Goal: Task Accomplishment & Management: Manage account settings

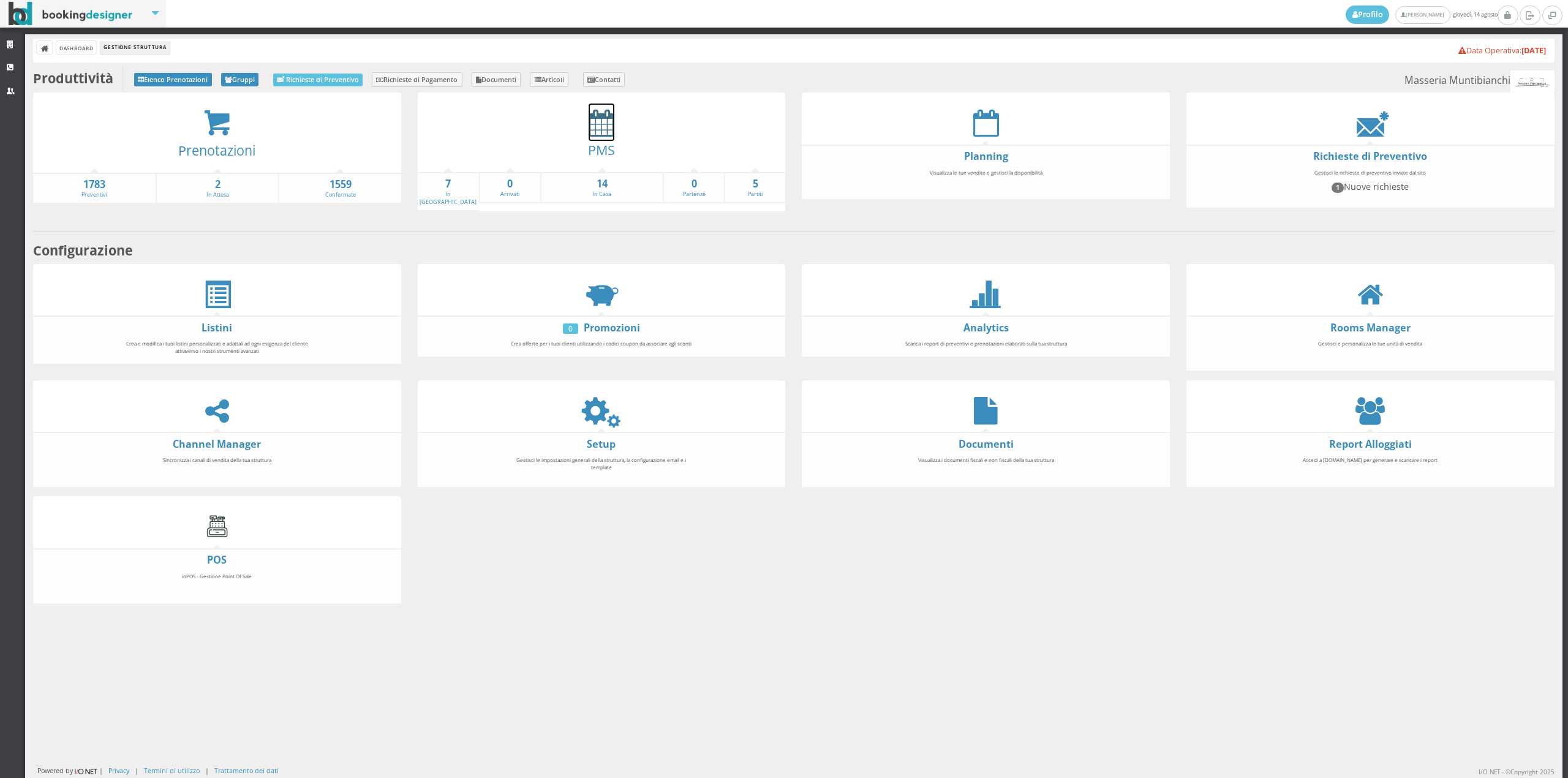
click at [601, 133] on icon at bounding box center [601, 122] width 26 height 28
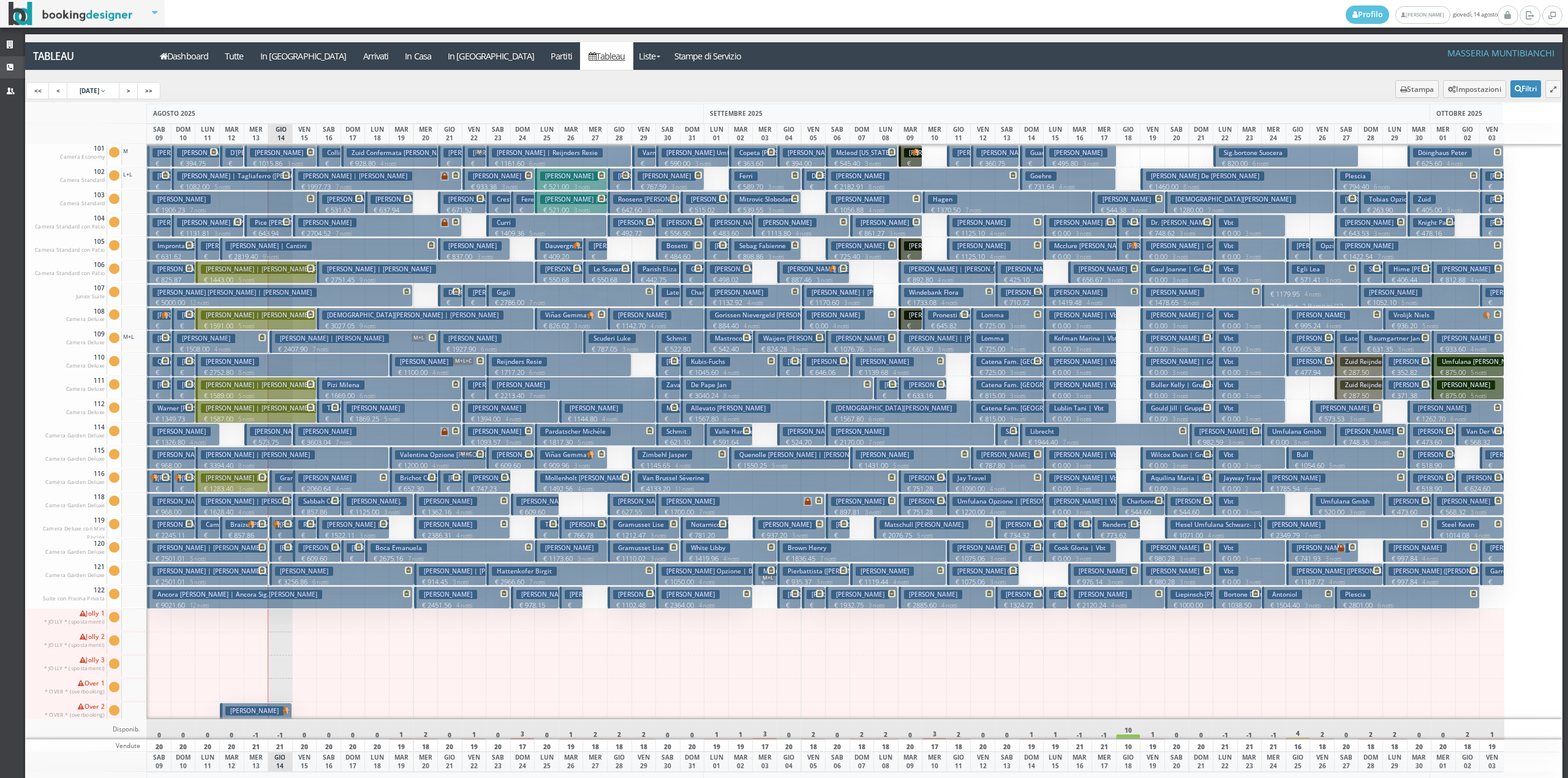
click at [6, 60] on link "CRM" at bounding box center [13, 67] width 25 height 22
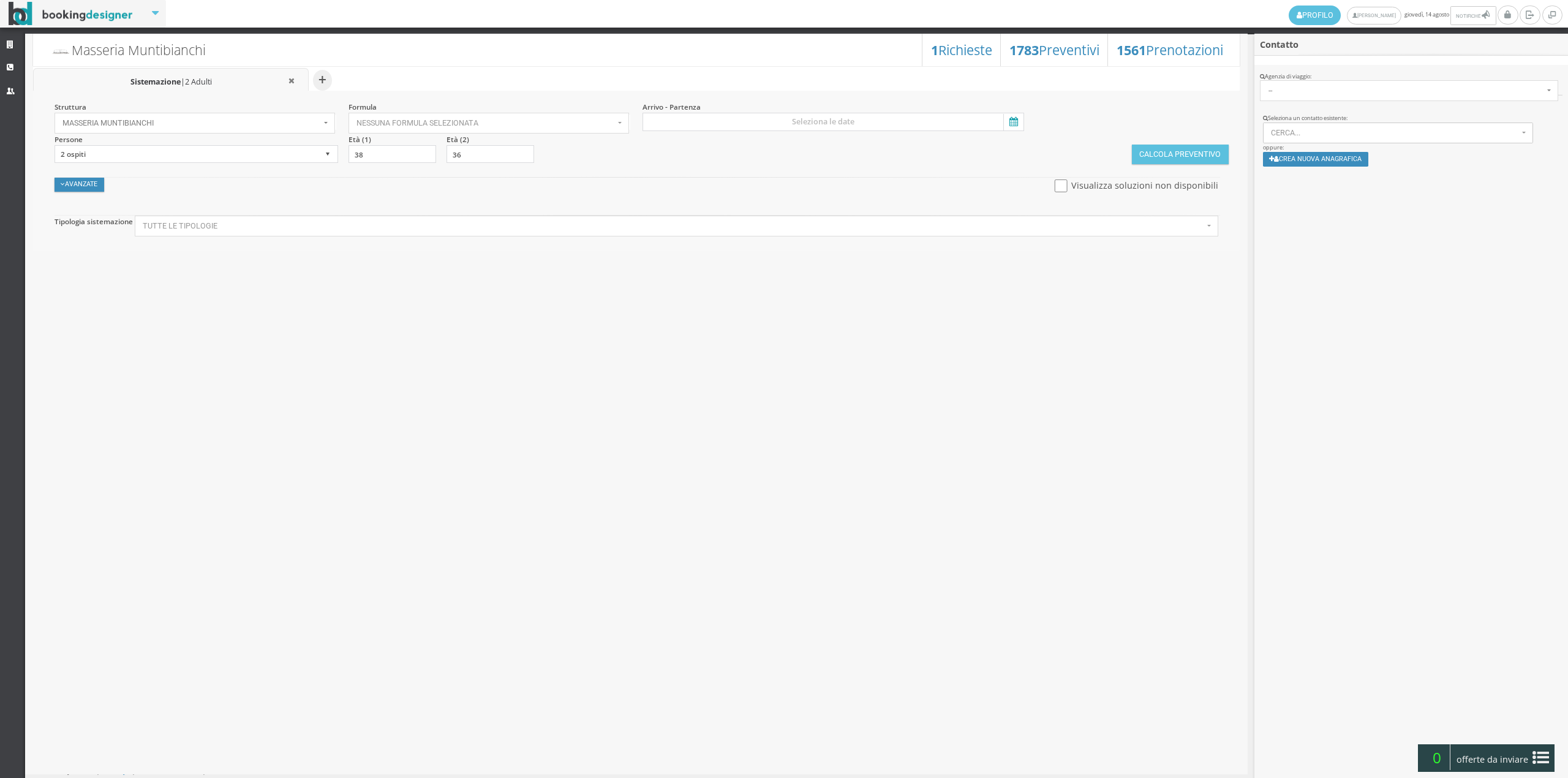
select select
click at [502, 123] on span "Nessuna formula selezionata" at bounding box center [486, 122] width 258 height 9
click at [489, 168] on link "Bed & Breakfast" at bounding box center [477, 162] width 256 height 13
select select "4"
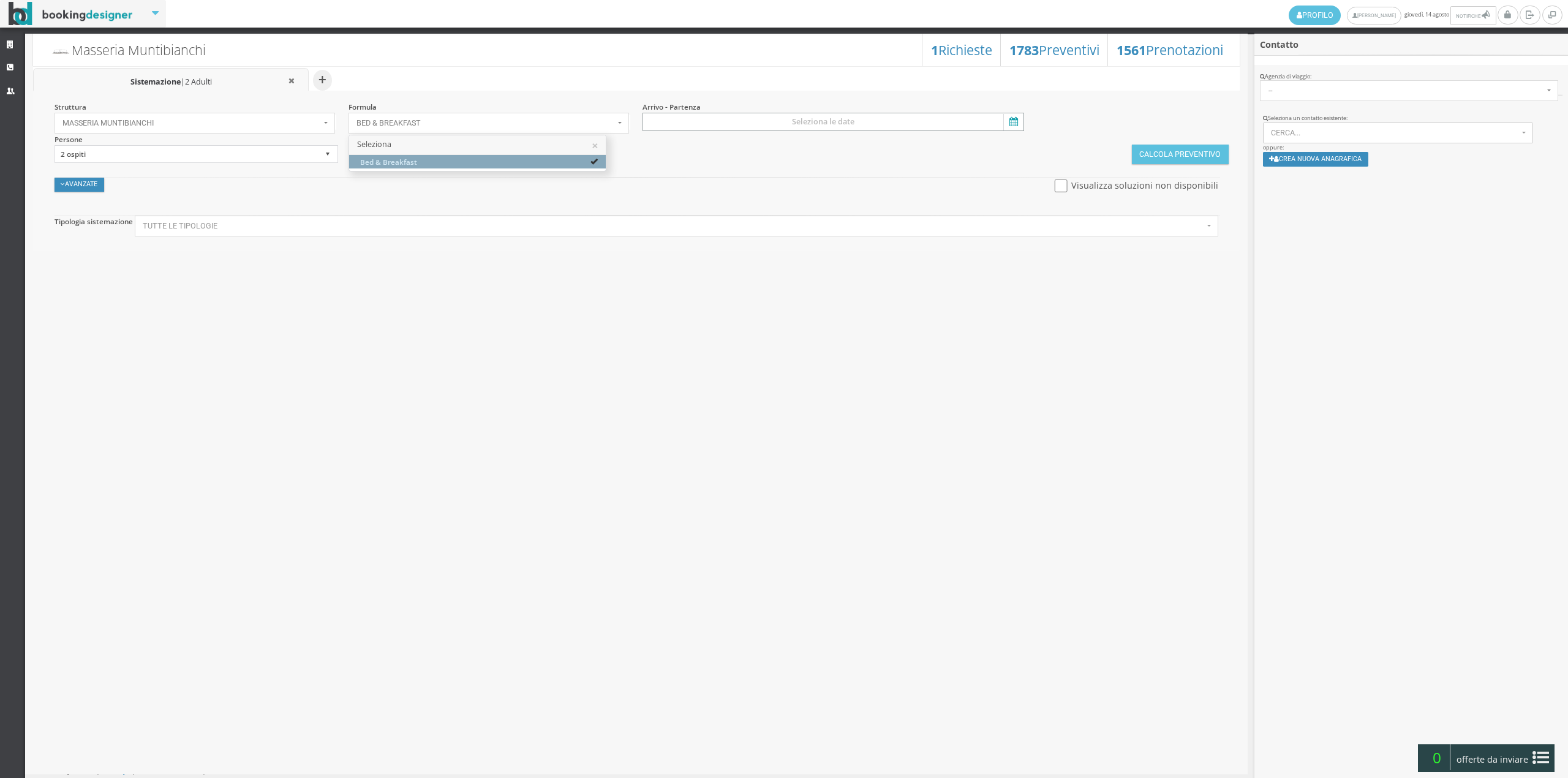
click at [704, 128] on input at bounding box center [834, 121] width 382 height 18
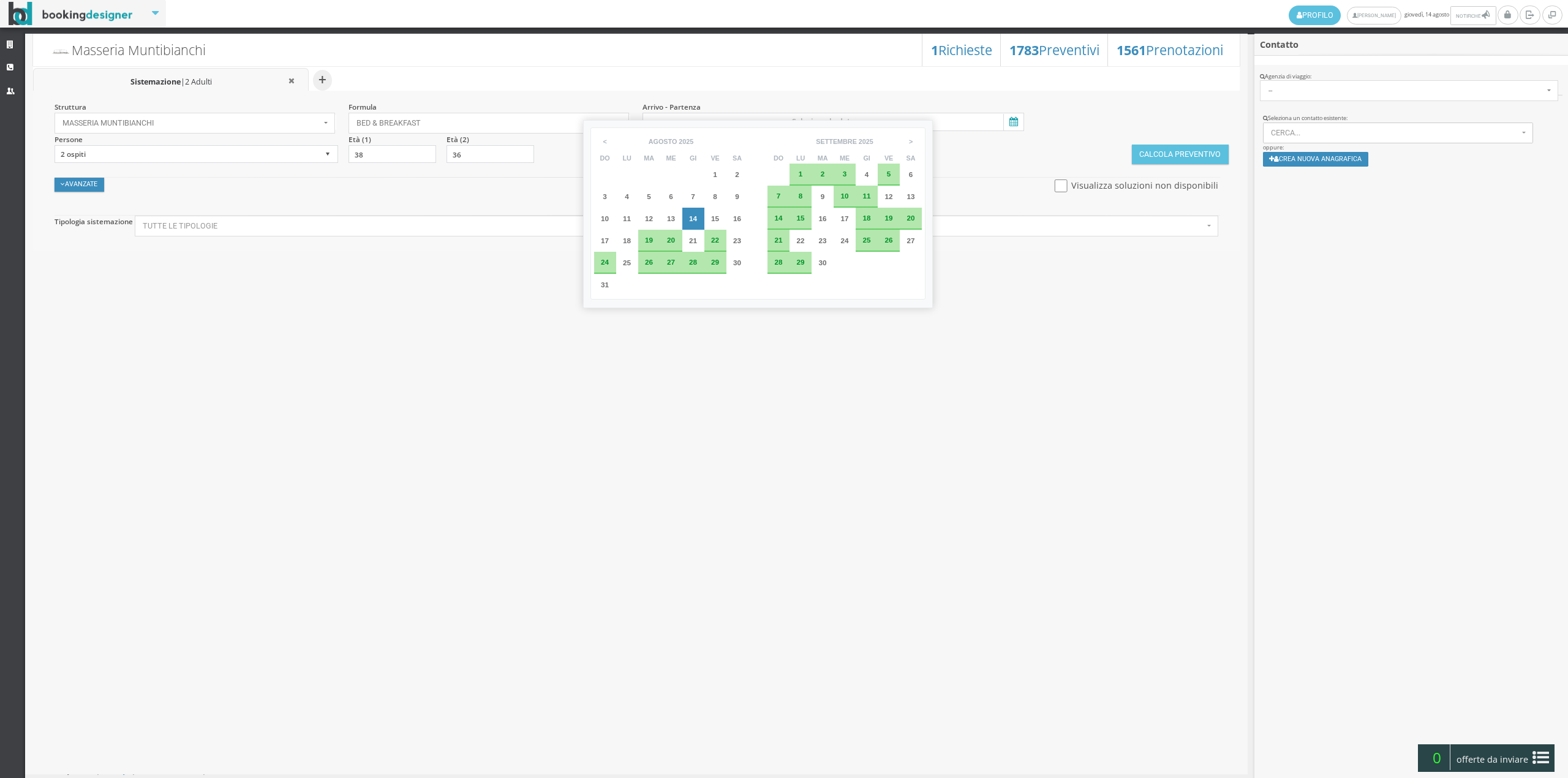
click at [837, 169] on div "3" at bounding box center [844, 174] width 22 height 22
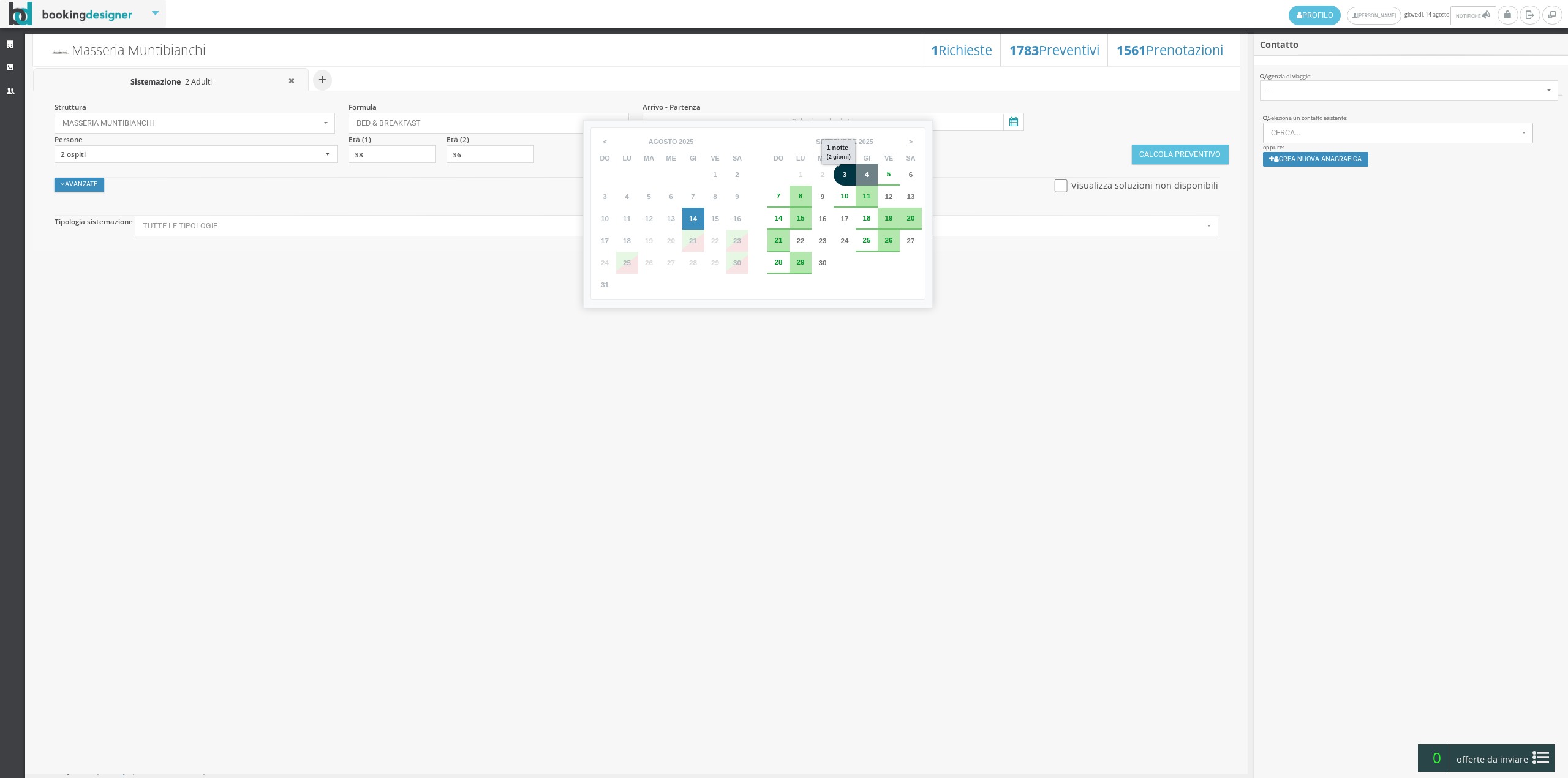
click at [861, 176] on div "4" at bounding box center [866, 174] width 22 height 22
type input "03 set 2025 - 04 set 2025"
click at [1168, 149] on button "Calcola Preventivo" at bounding box center [1180, 154] width 96 height 19
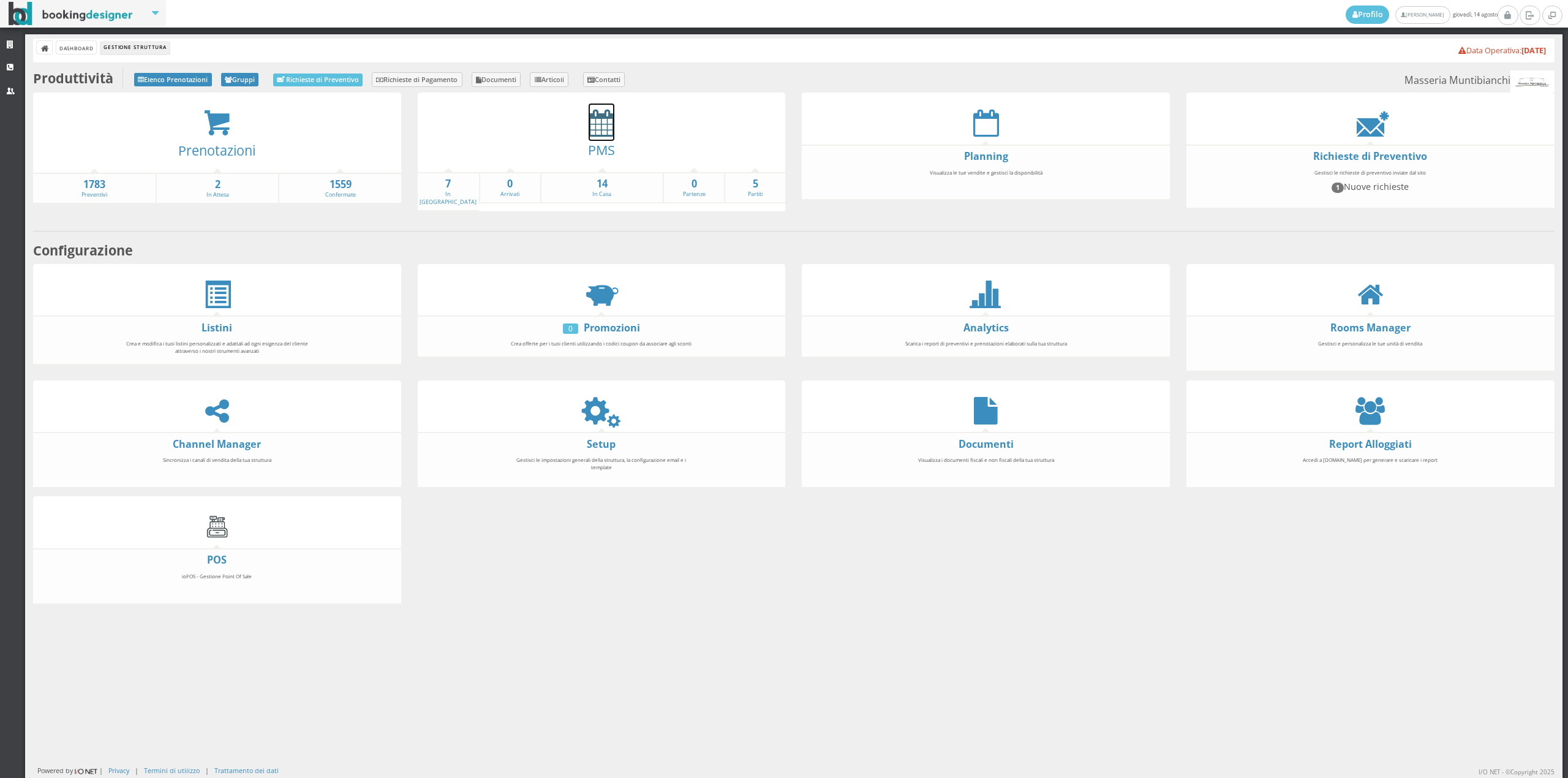
click at [600, 126] on icon at bounding box center [601, 122] width 26 height 28
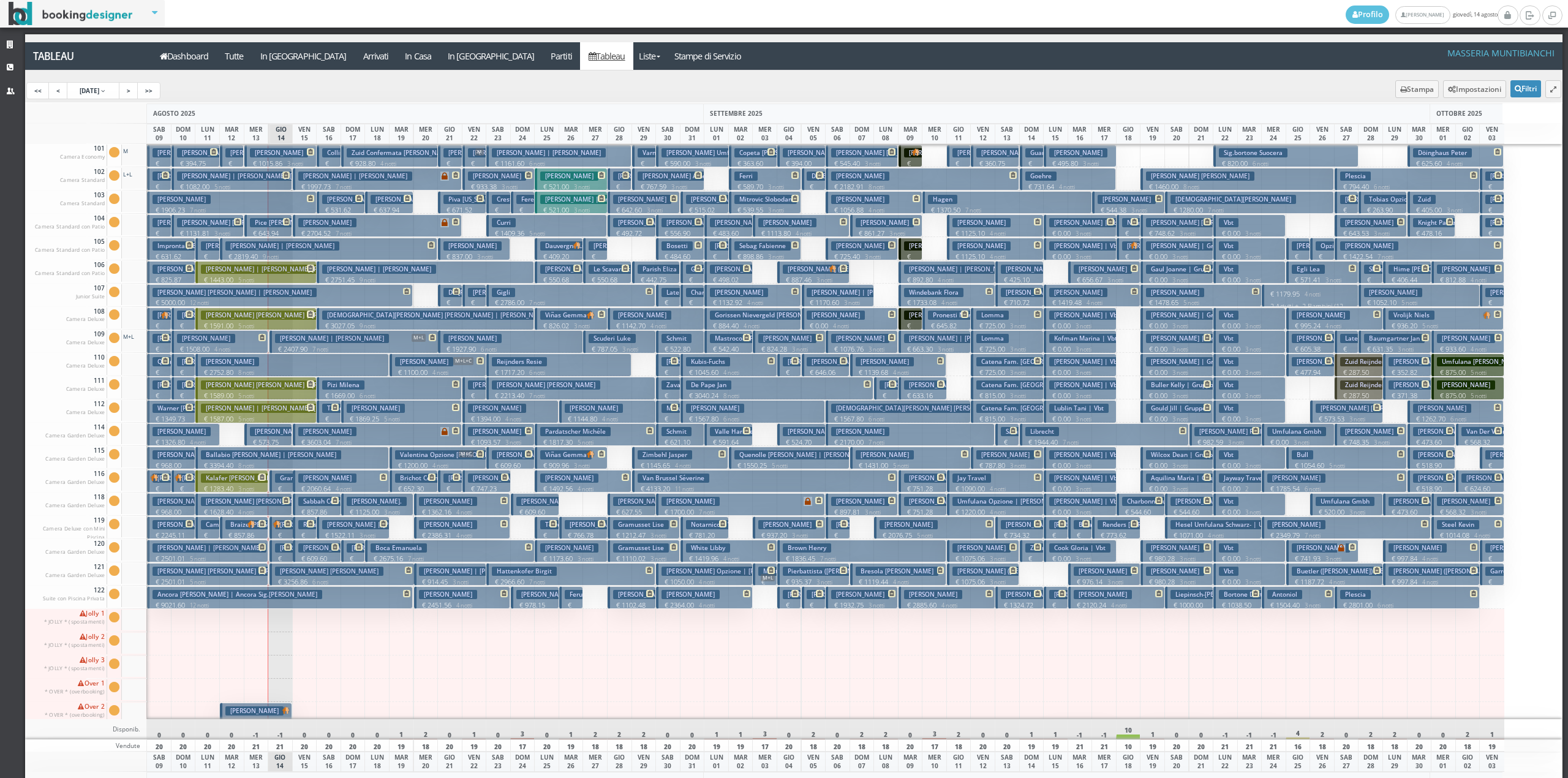
click at [279, 537] on p "€ 414.60 1 notti" at bounding box center [281, 550] width 14 height 39
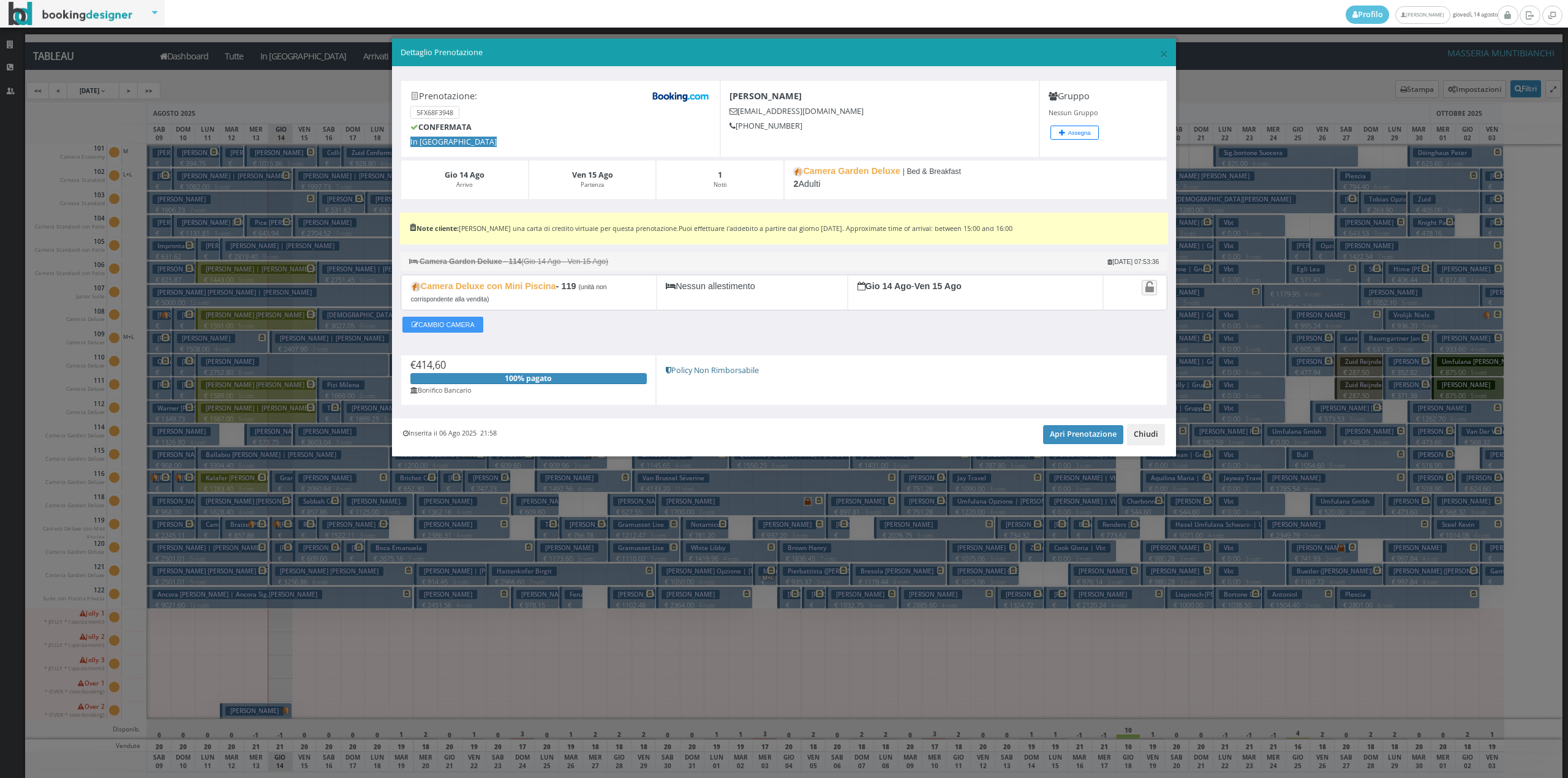
click at [1154, 431] on button "Chiudi" at bounding box center [1145, 435] width 38 height 21
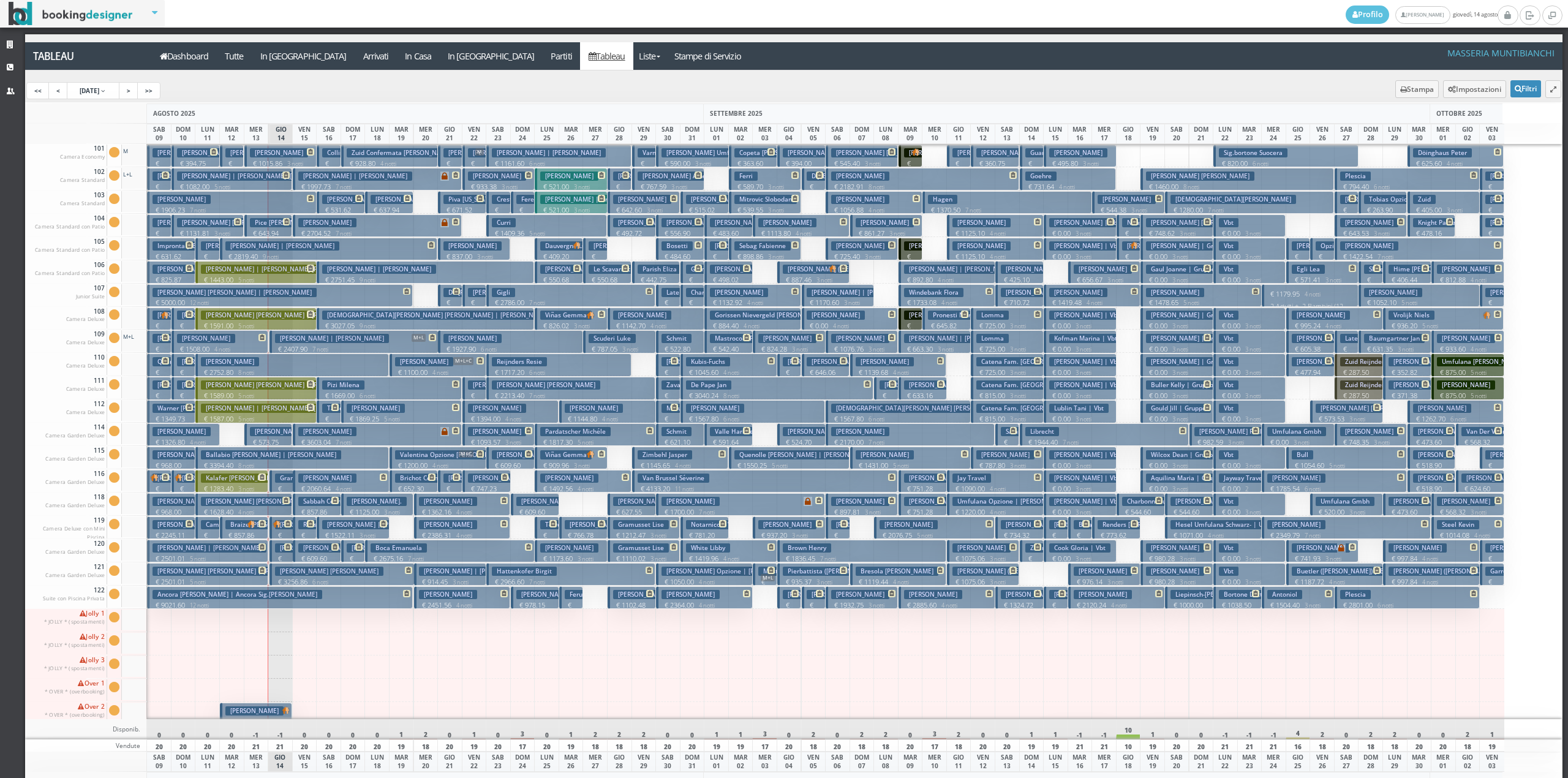
click at [286, 577] on p "€ 3256.86 6 notti" at bounding box center [342, 582] width 136 height 10
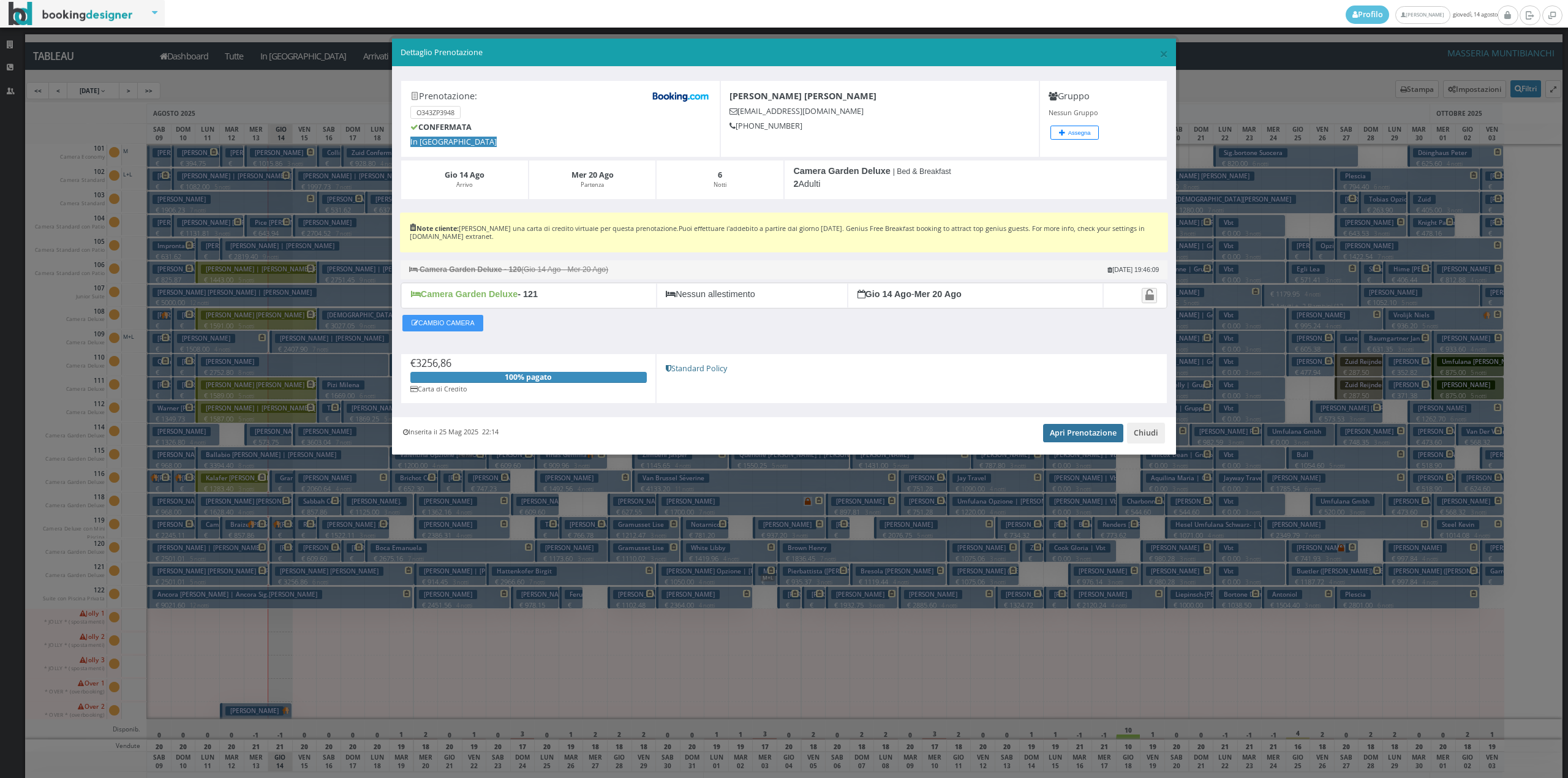
click at [1059, 440] on link "Apri Prenotazione" at bounding box center [1082, 433] width 80 height 18
click at [1156, 431] on button "Chiudi" at bounding box center [1145, 433] width 38 height 21
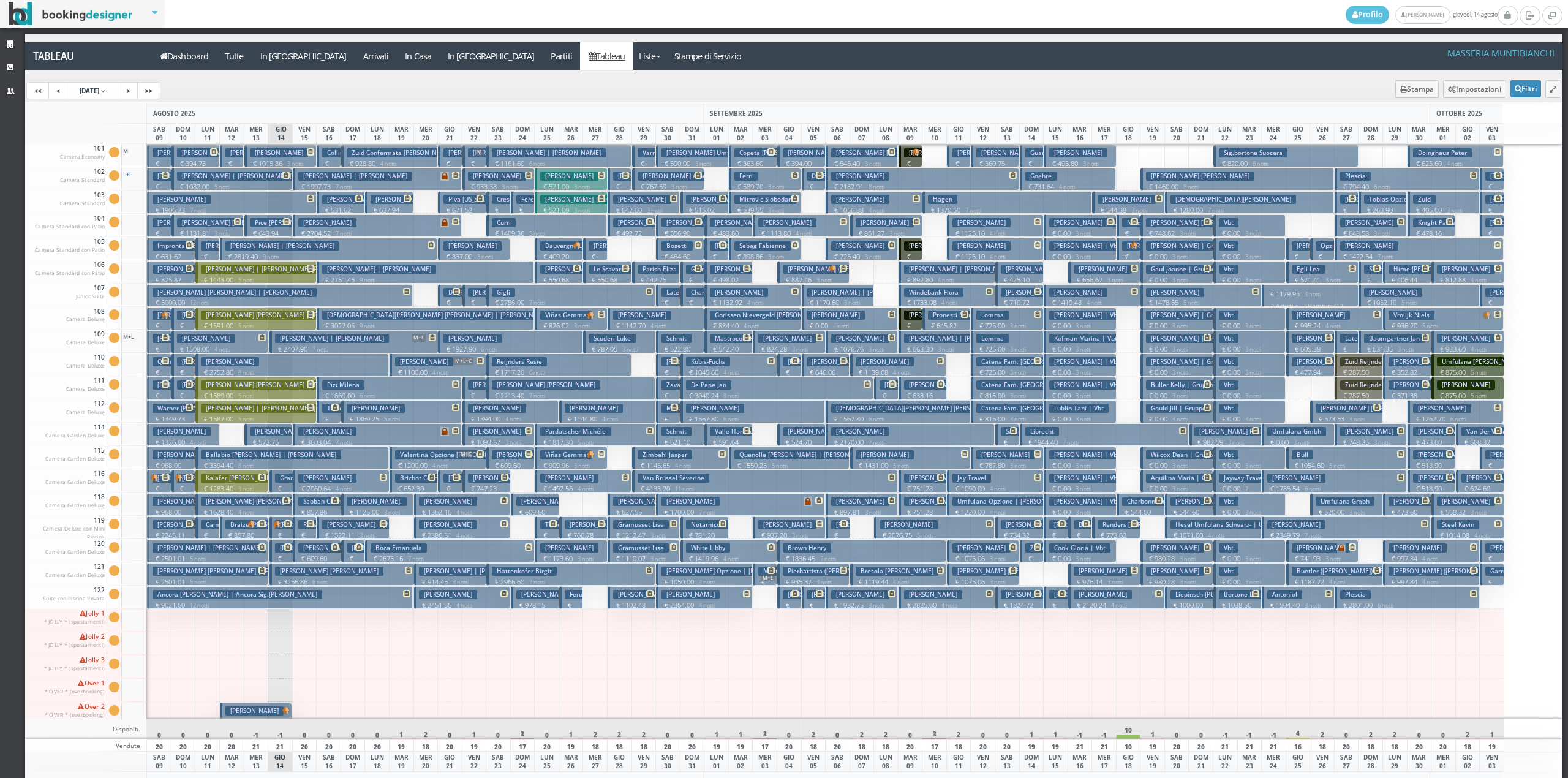
click at [283, 535] on p "€ 414.60 1 notti" at bounding box center [281, 550] width 14 height 39
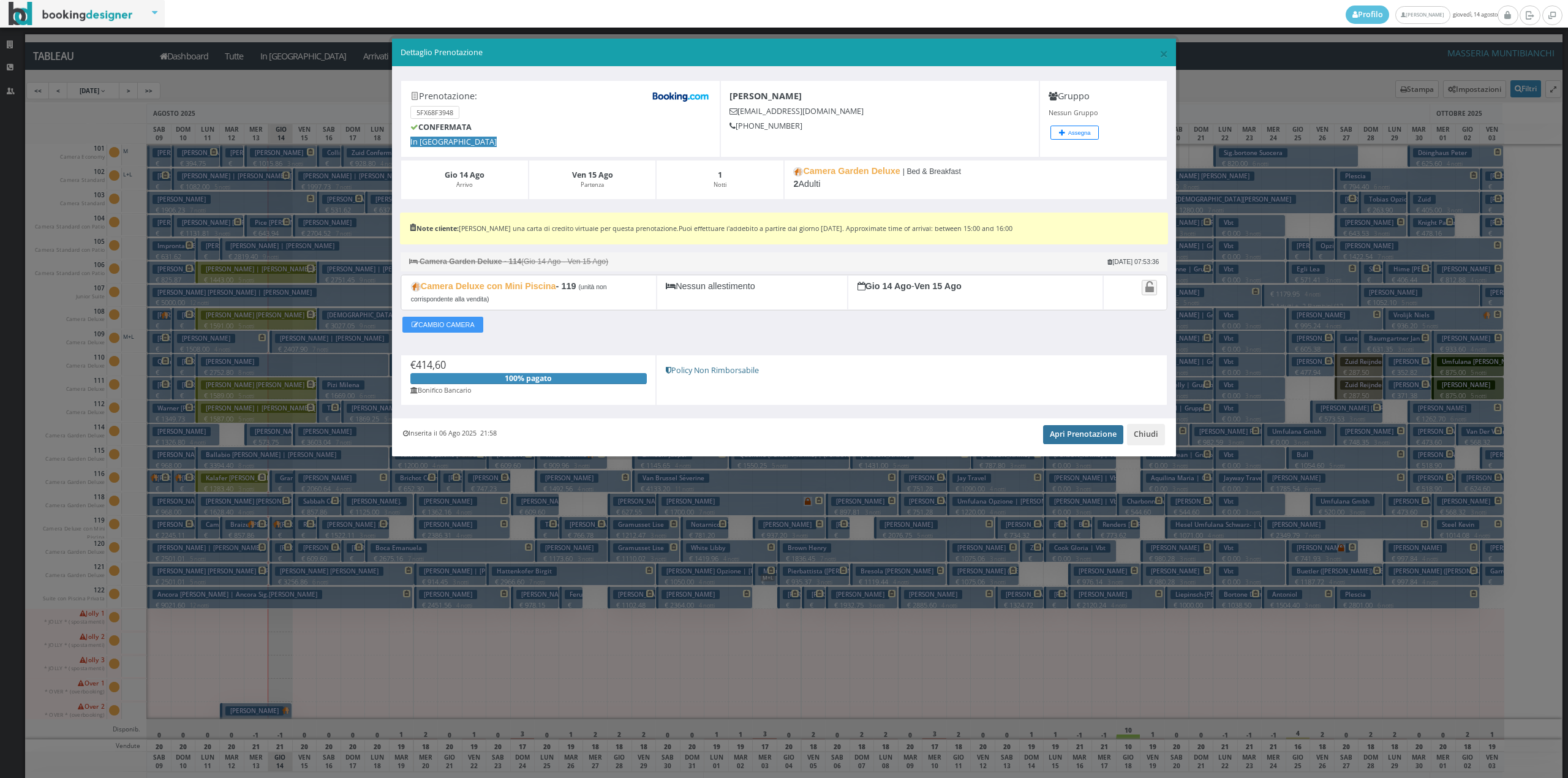
click at [1073, 435] on link "Apri Prenotazione" at bounding box center [1082, 434] width 80 height 18
click at [1152, 434] on button "Chiudi" at bounding box center [1145, 435] width 38 height 21
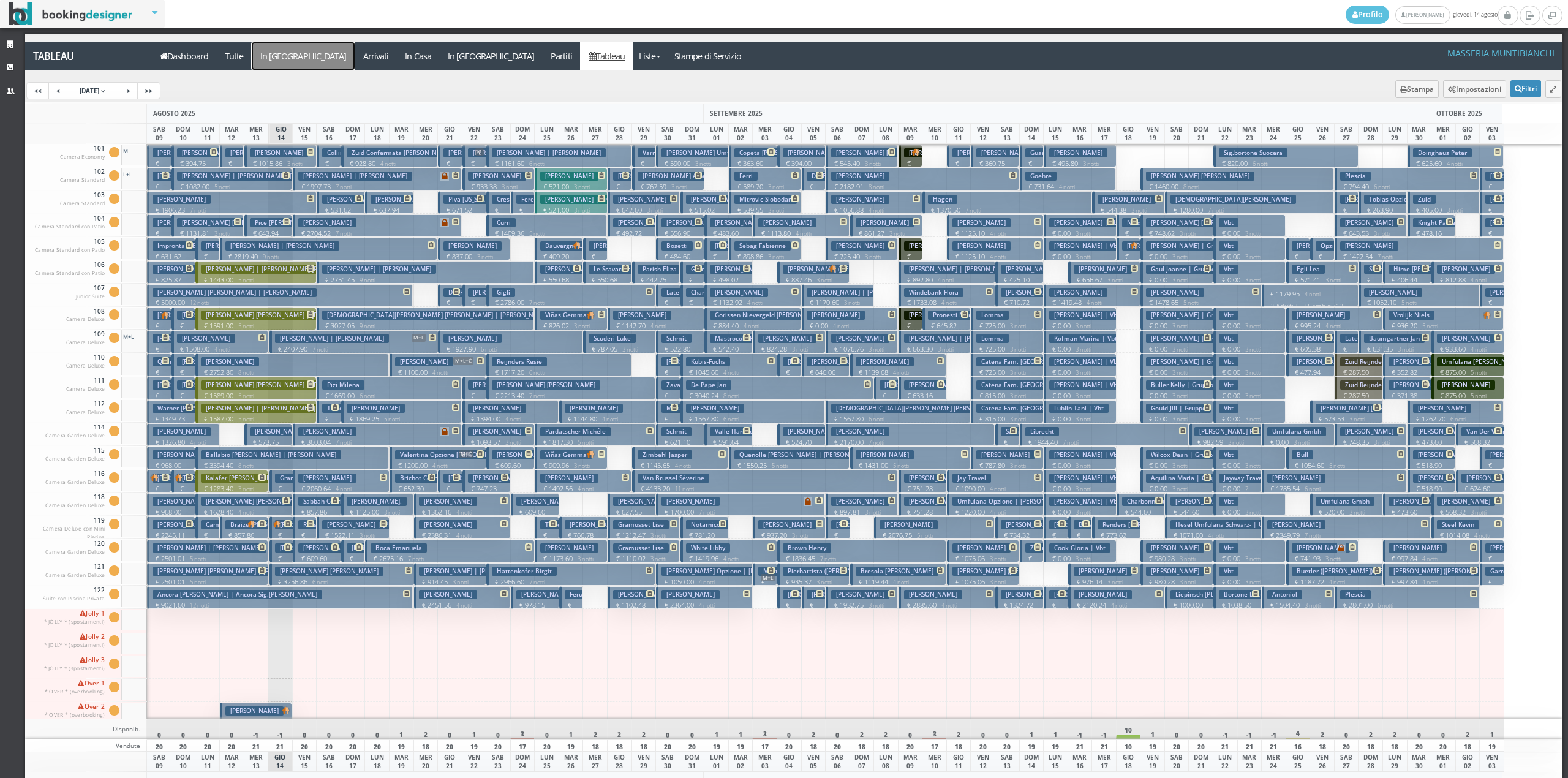
click at [281, 49] on a=pms-arrival-reservations"] "In [GEOGRAPHIC_DATA]" at bounding box center [303, 56] width 103 height 28
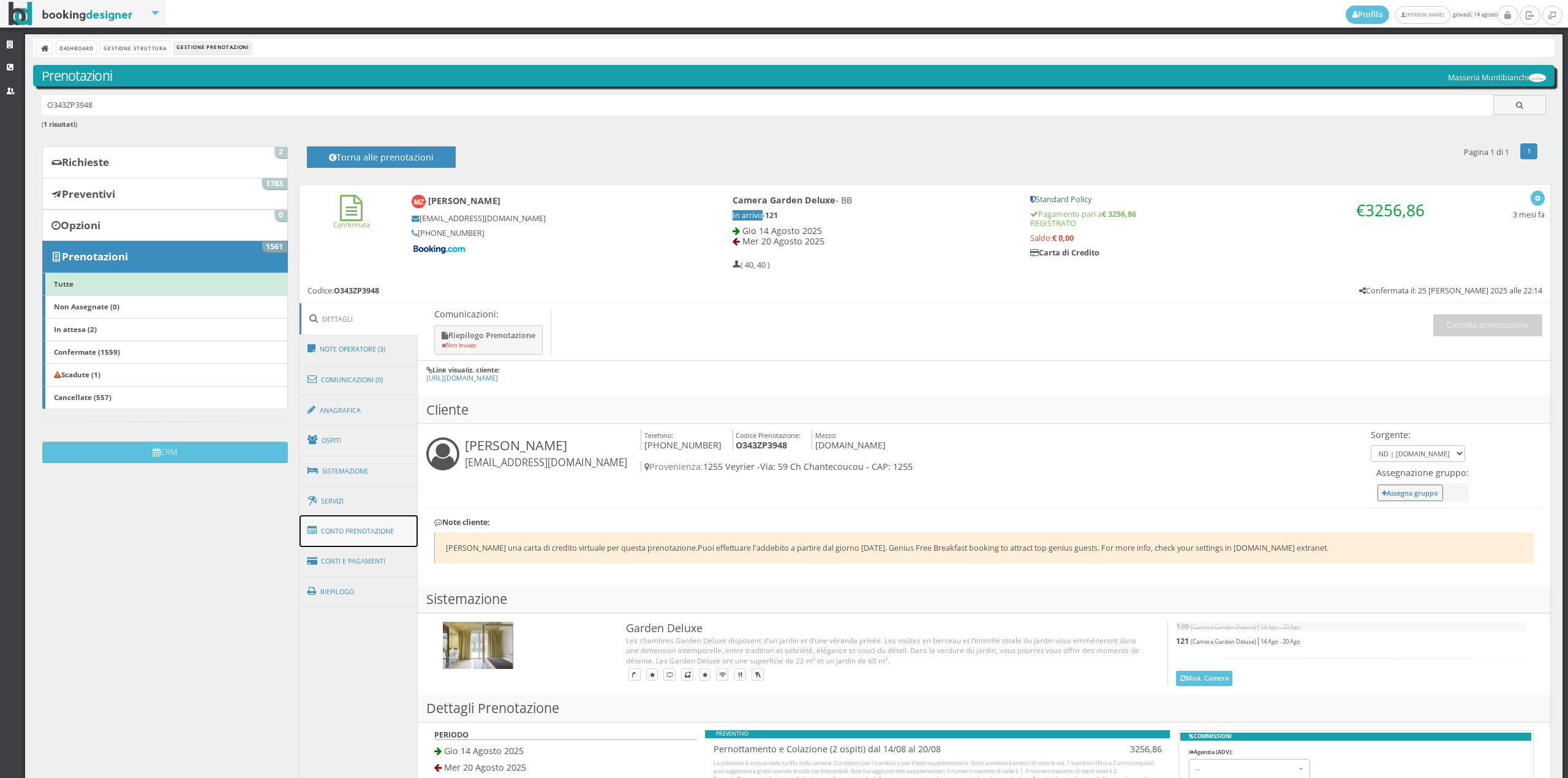
click at [366, 534] on link "Conto Prenotazione" at bounding box center [359, 530] width 119 height 32
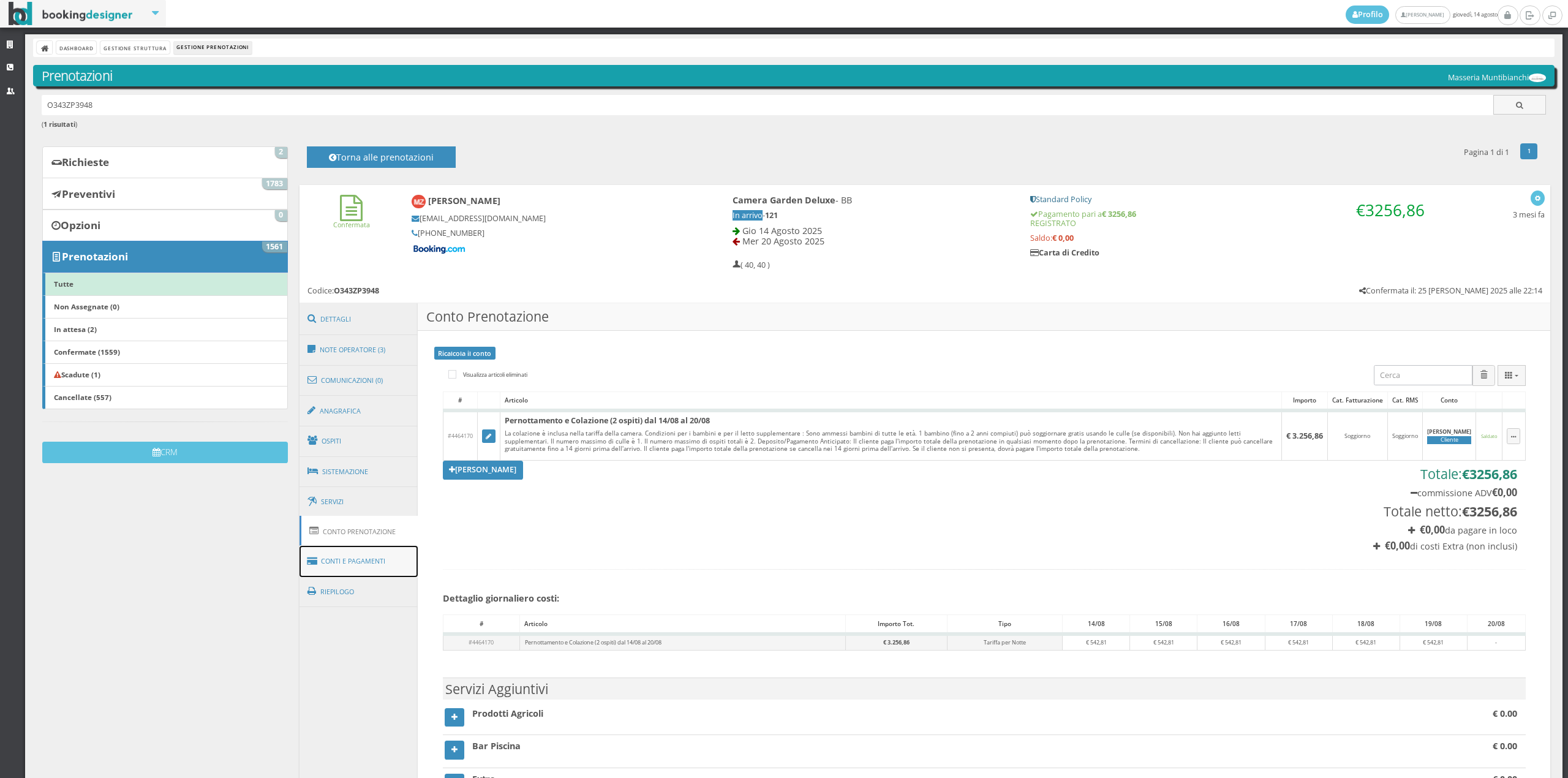
click at [367, 552] on link "Conti e Pagamenti" at bounding box center [359, 561] width 119 height 31
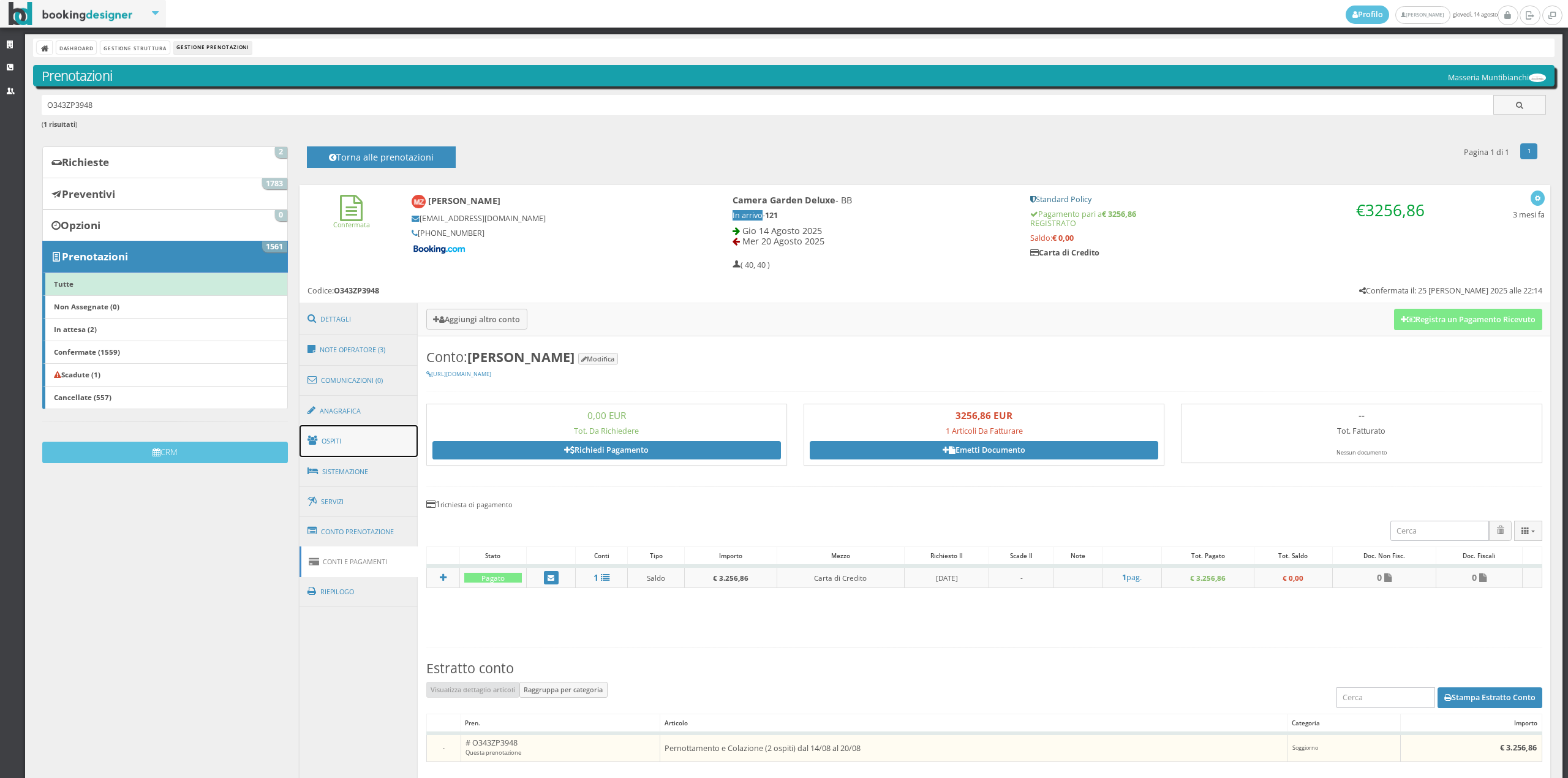
click at [363, 444] on link "Ospiti" at bounding box center [359, 441] width 119 height 32
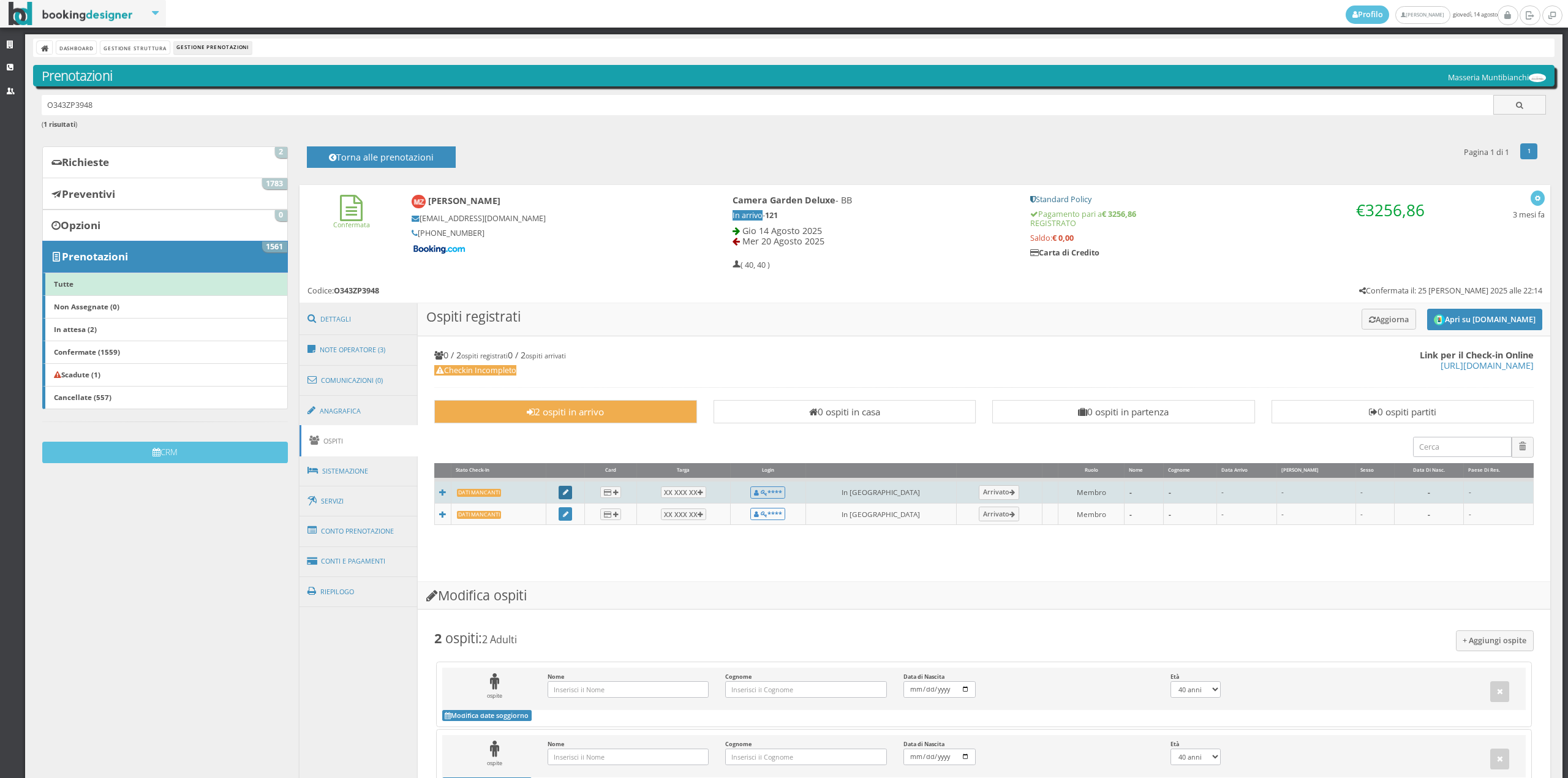
click at [564, 492] on link at bounding box center [566, 493] width 13 height 13
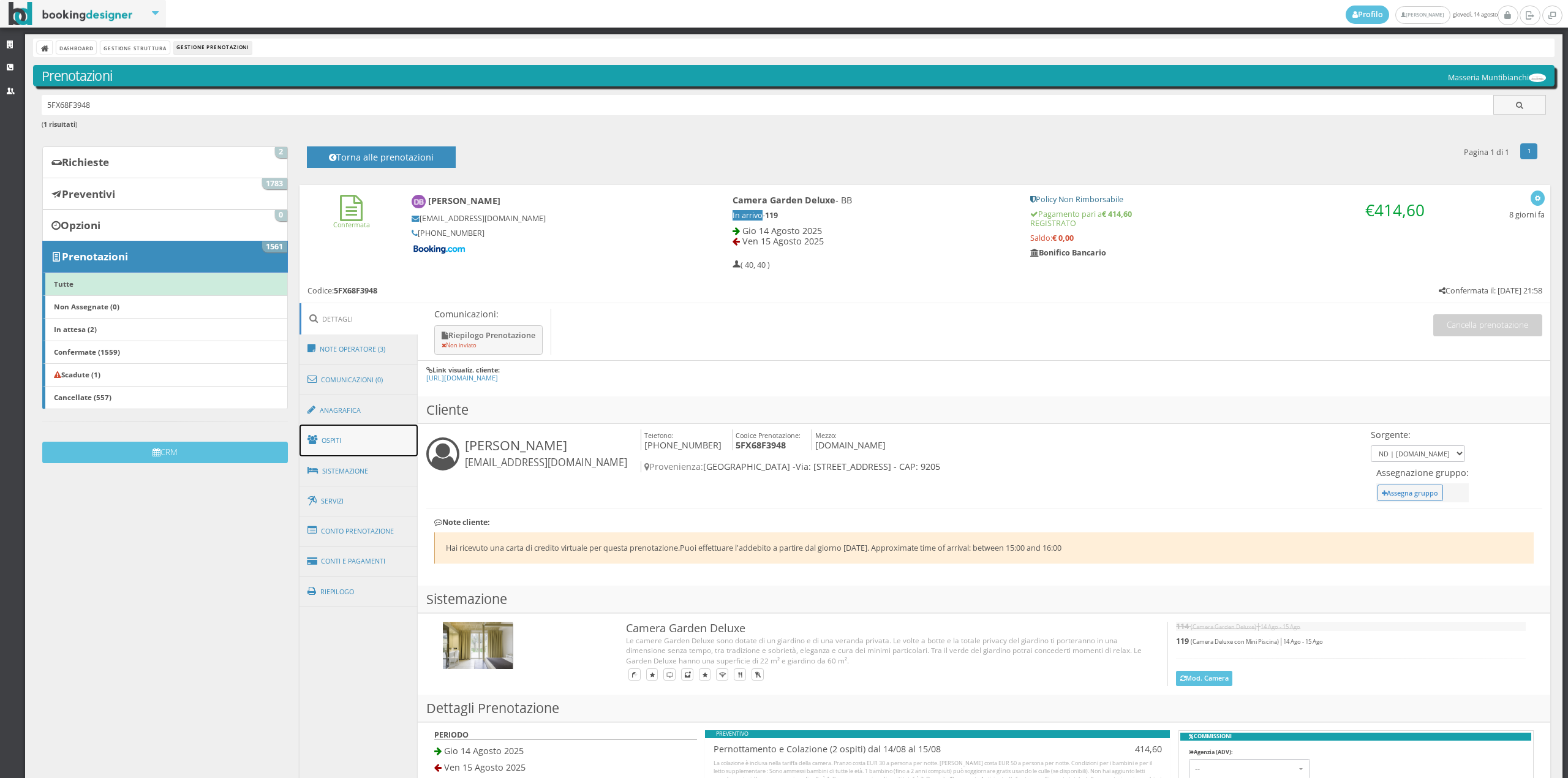
click at [370, 440] on link "Ospiti" at bounding box center [359, 440] width 119 height 32
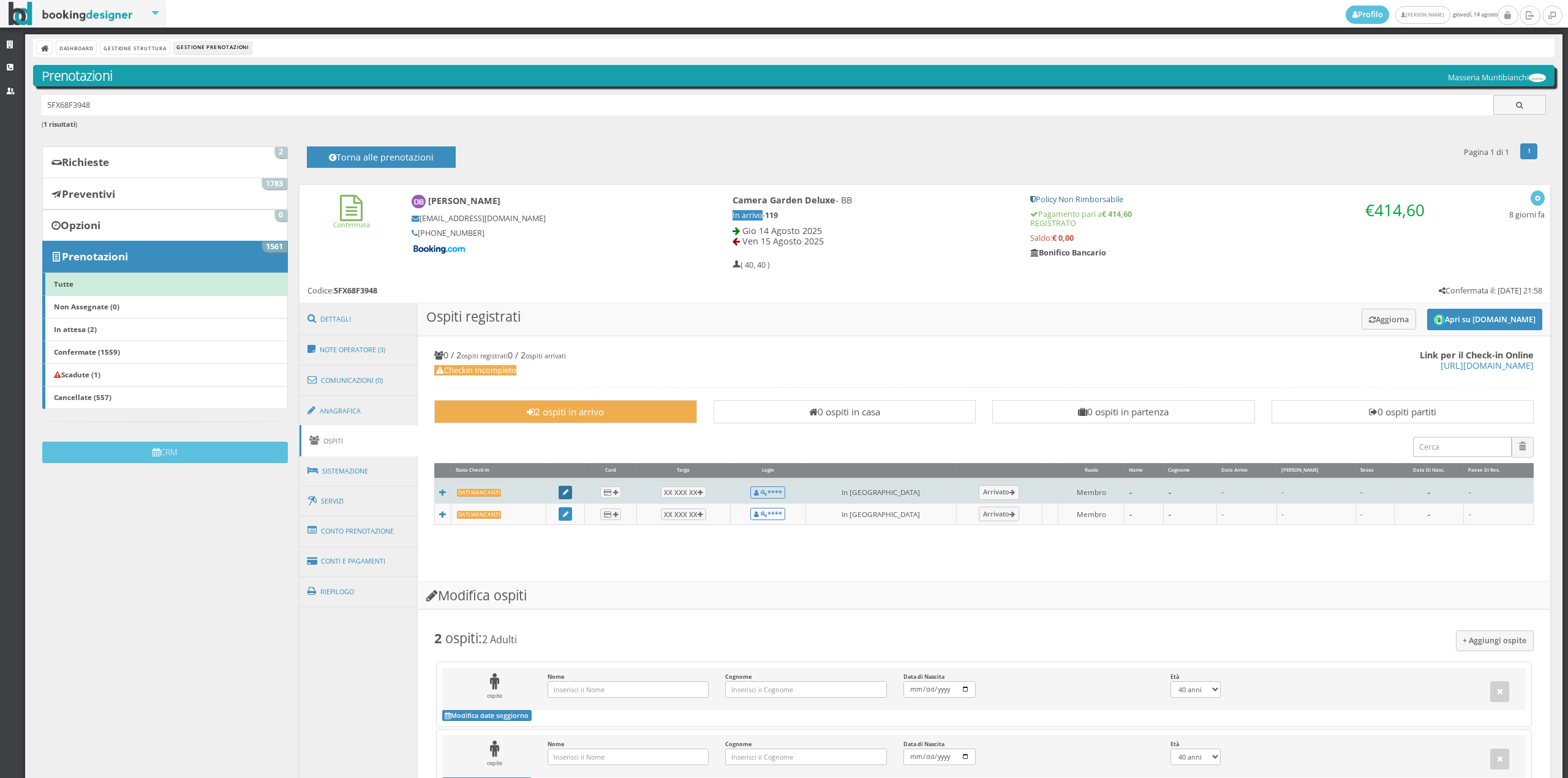
click at [569, 490] on icon at bounding box center [566, 493] width 6 height 7
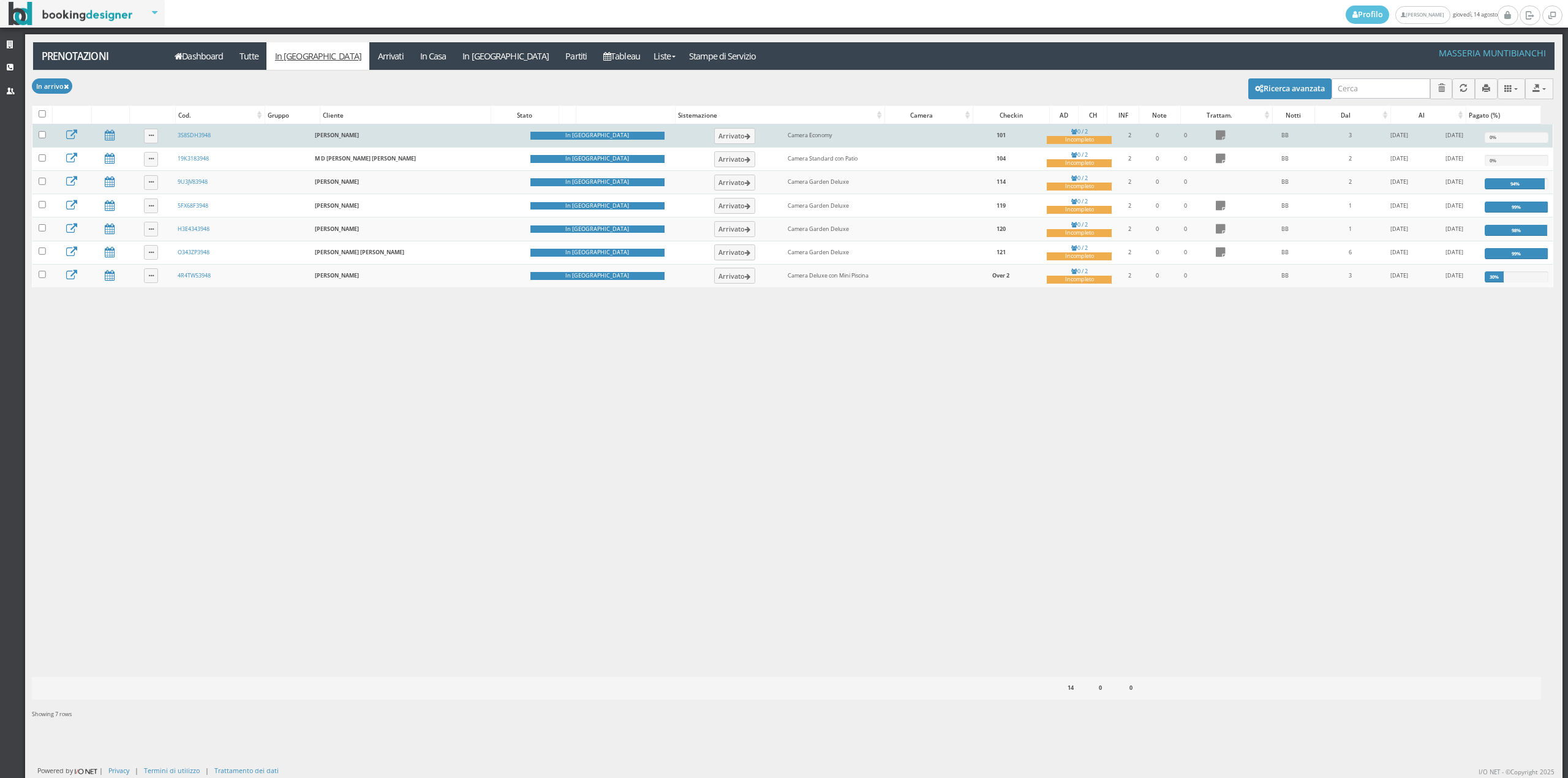
click at [38, 134] on td at bounding box center [42, 136] width 19 height 23
click at [45, 139] on input "checkbox" at bounding box center [42, 135] width 8 height 8
checkbox input "true"
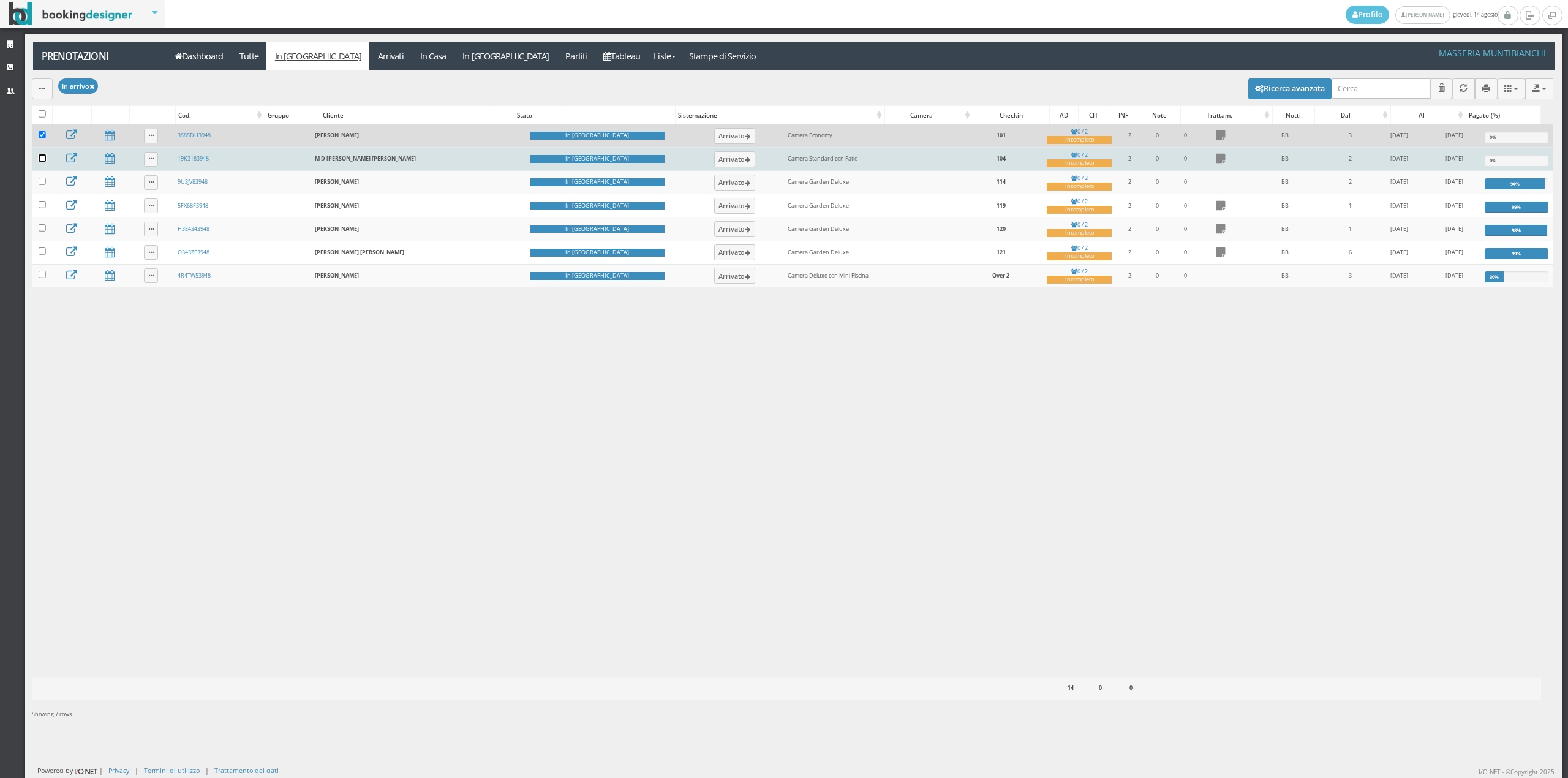
click at [45, 162] on input "checkbox" at bounding box center [42, 158] width 8 height 8
checkbox input "true"
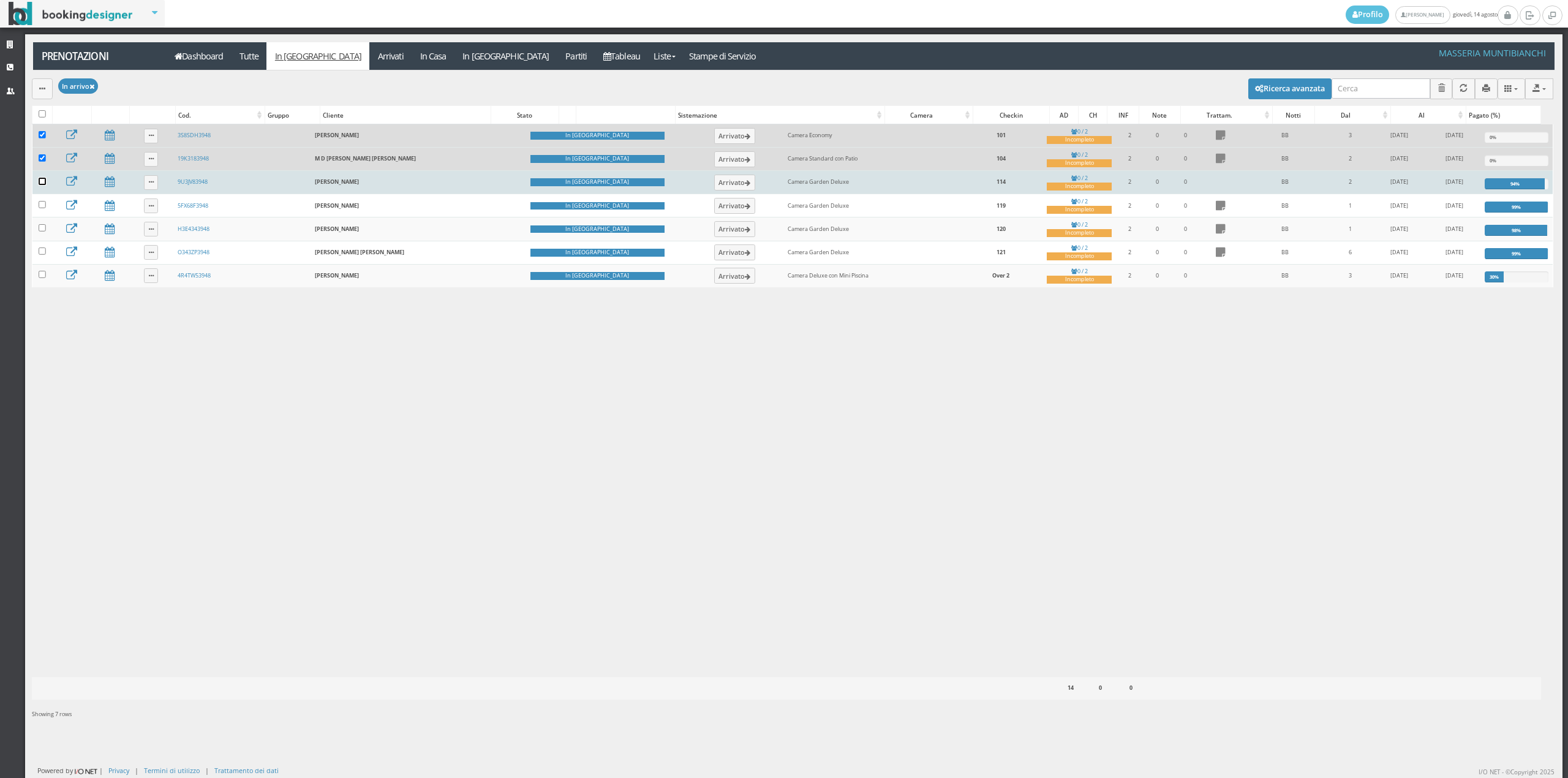
click at [44, 184] on input "checkbox" at bounding box center [42, 181] width 8 height 8
checkbox input "true"
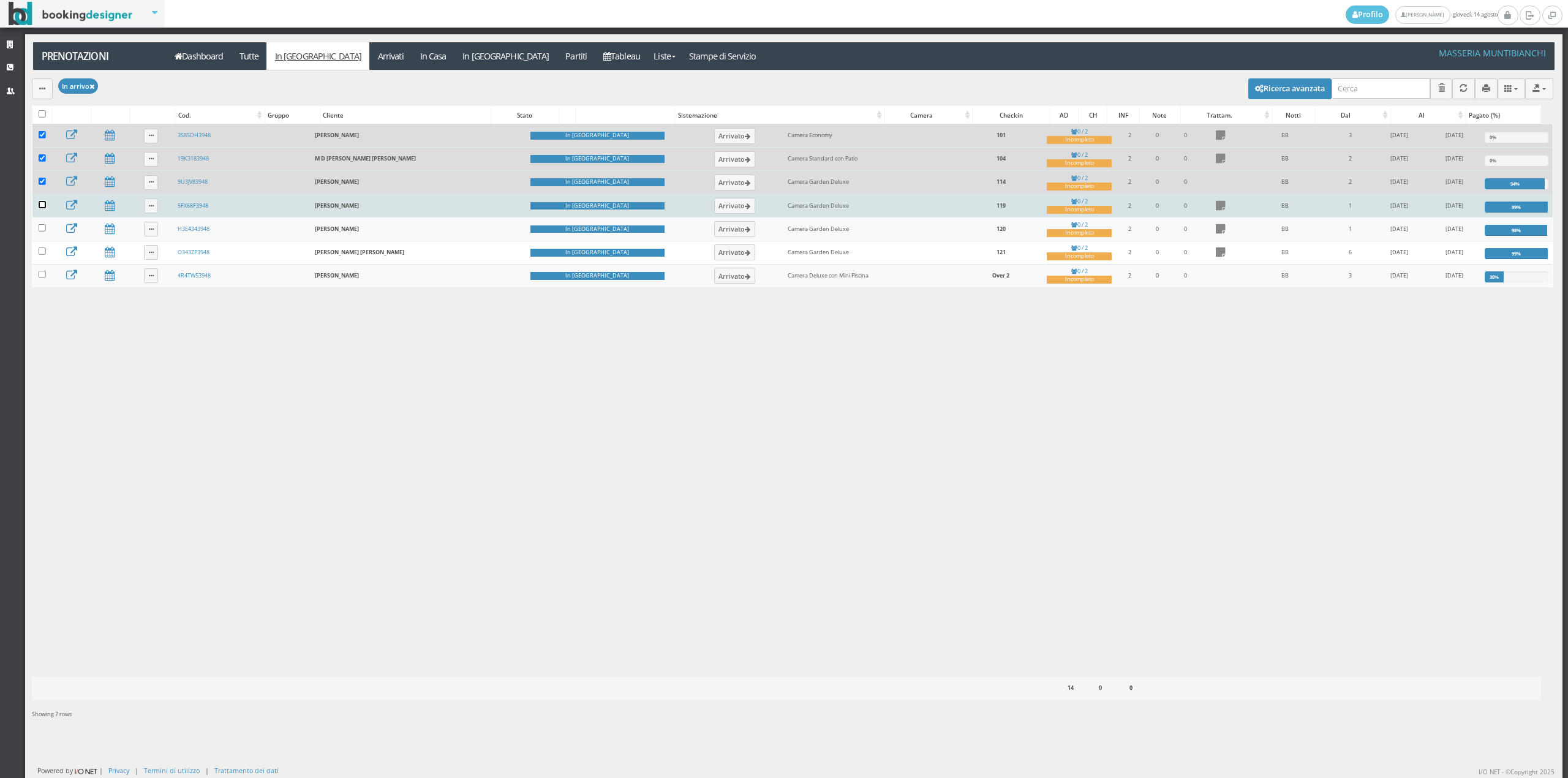
click at [44, 204] on input "checkbox" at bounding box center [42, 204] width 8 height 8
checkbox input "true"
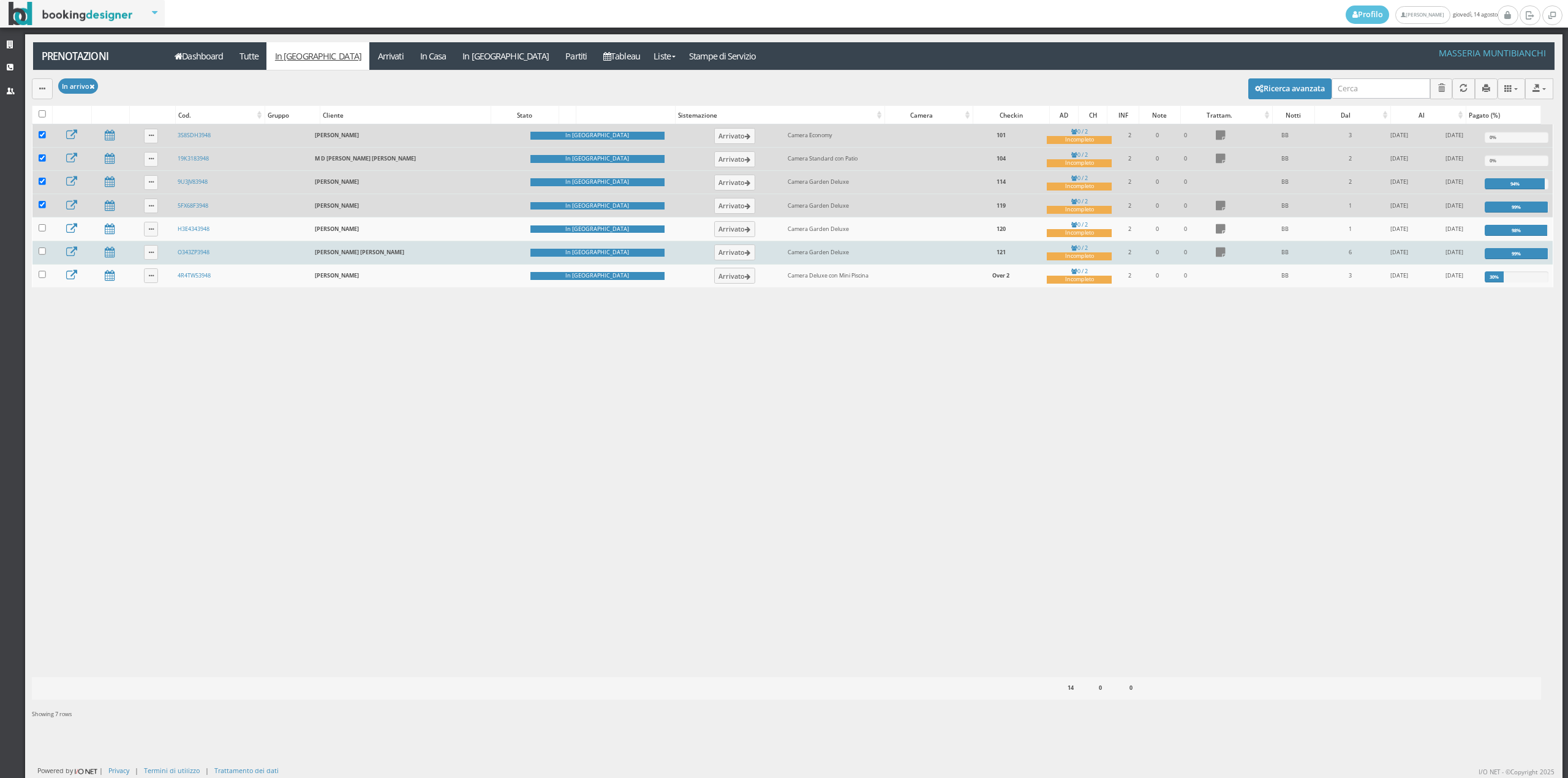
click at [44, 252] on td at bounding box center [42, 253] width 19 height 23
click at [44, 255] on input "checkbox" at bounding box center [42, 252] width 8 height 8
checkbox input "true"
click at [35, 94] on button "button" at bounding box center [42, 88] width 21 height 20
click at [55, 141] on li "Segna come "Arrivato"" at bounding box center [84, 133] width 105 height 19
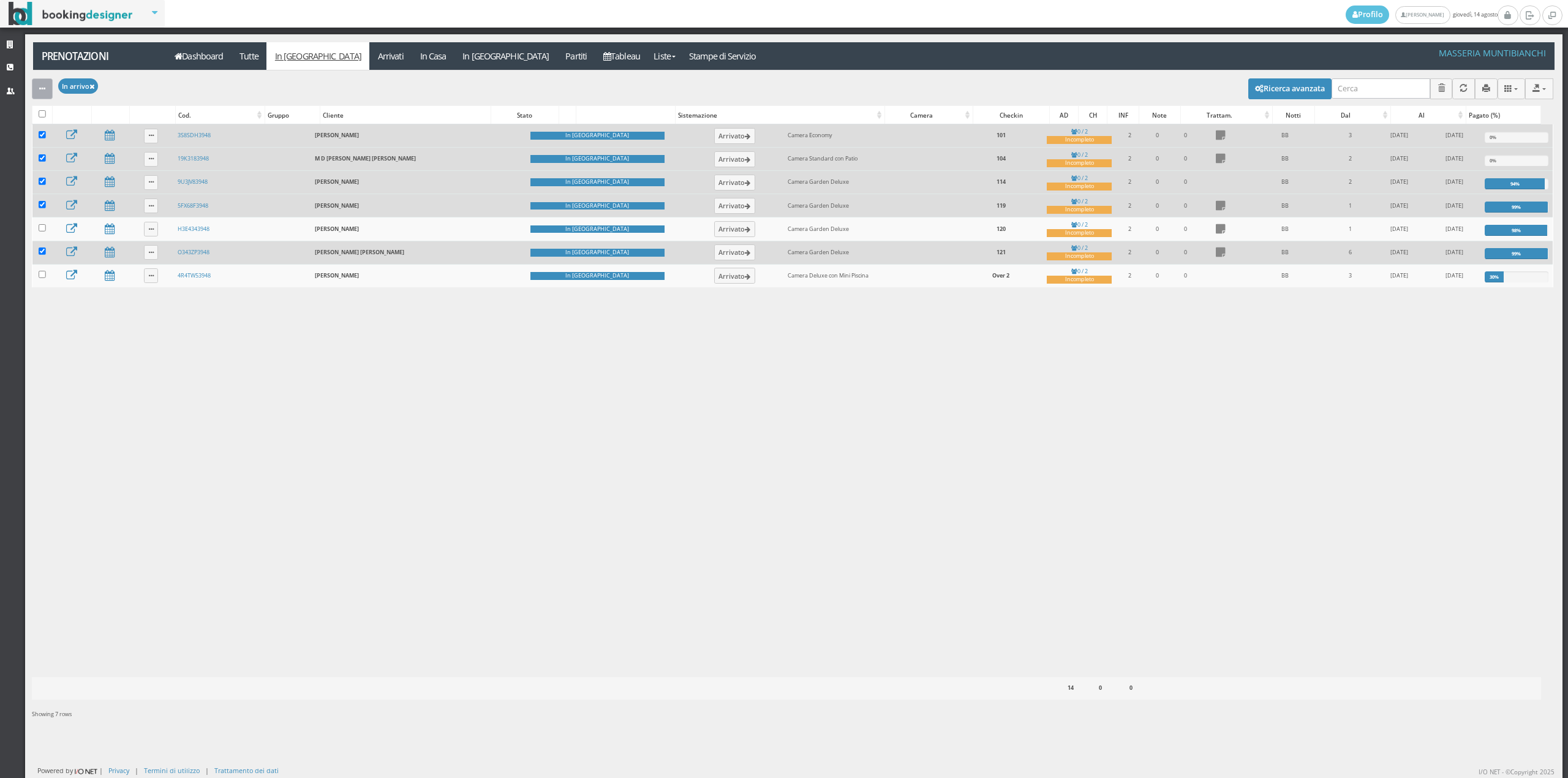
click at [49, 98] on button "button" at bounding box center [42, 88] width 21 height 20
click at [58, 130] on link "Segna come "Arrivato"" at bounding box center [84, 130] width 105 height 13
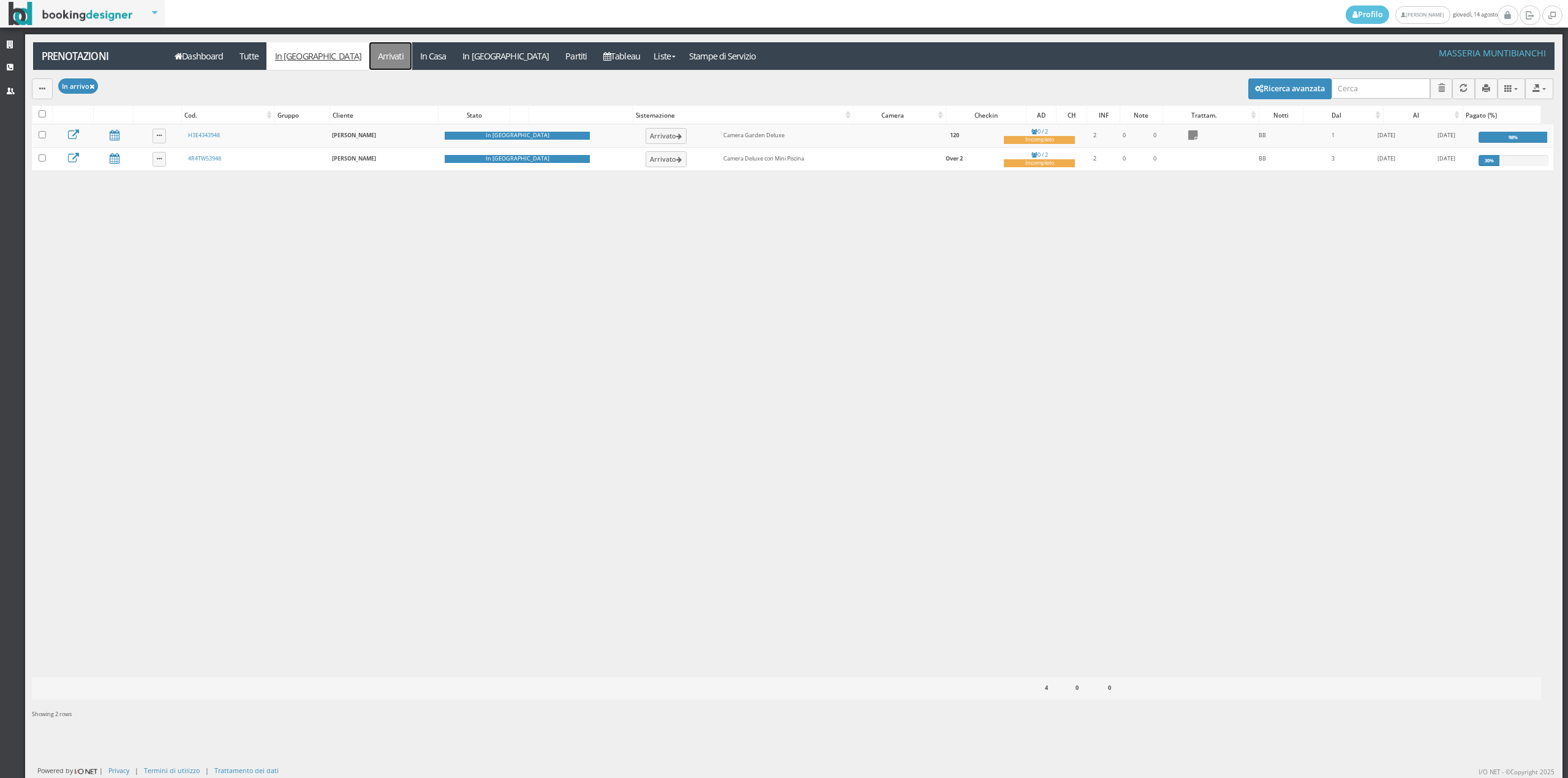
click at [369, 62] on link "Arrivati" at bounding box center [390, 56] width 42 height 28
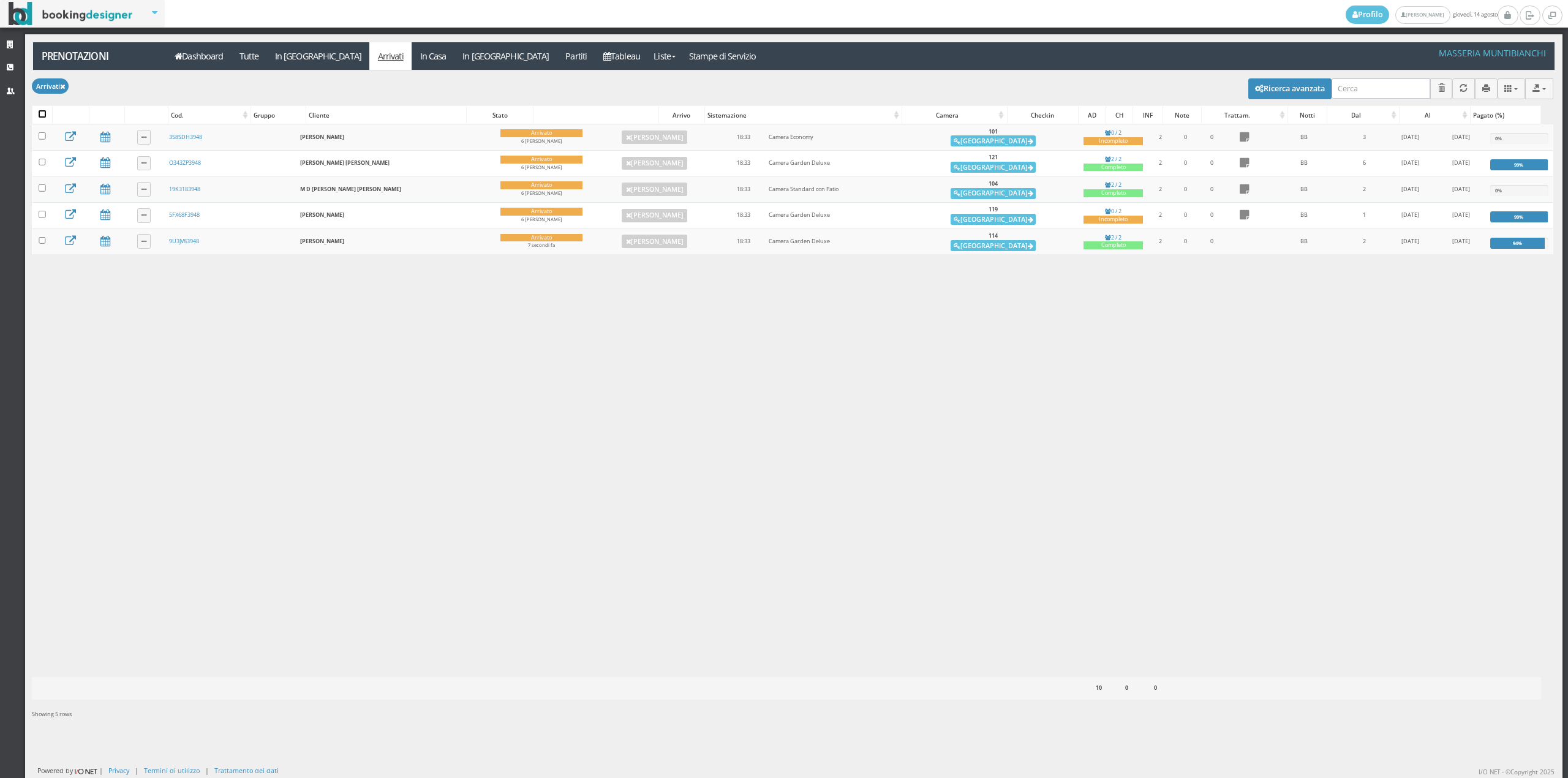
click at [42, 112] on input "checkbox" at bounding box center [42, 114] width 8 height 8
checkbox input "true"
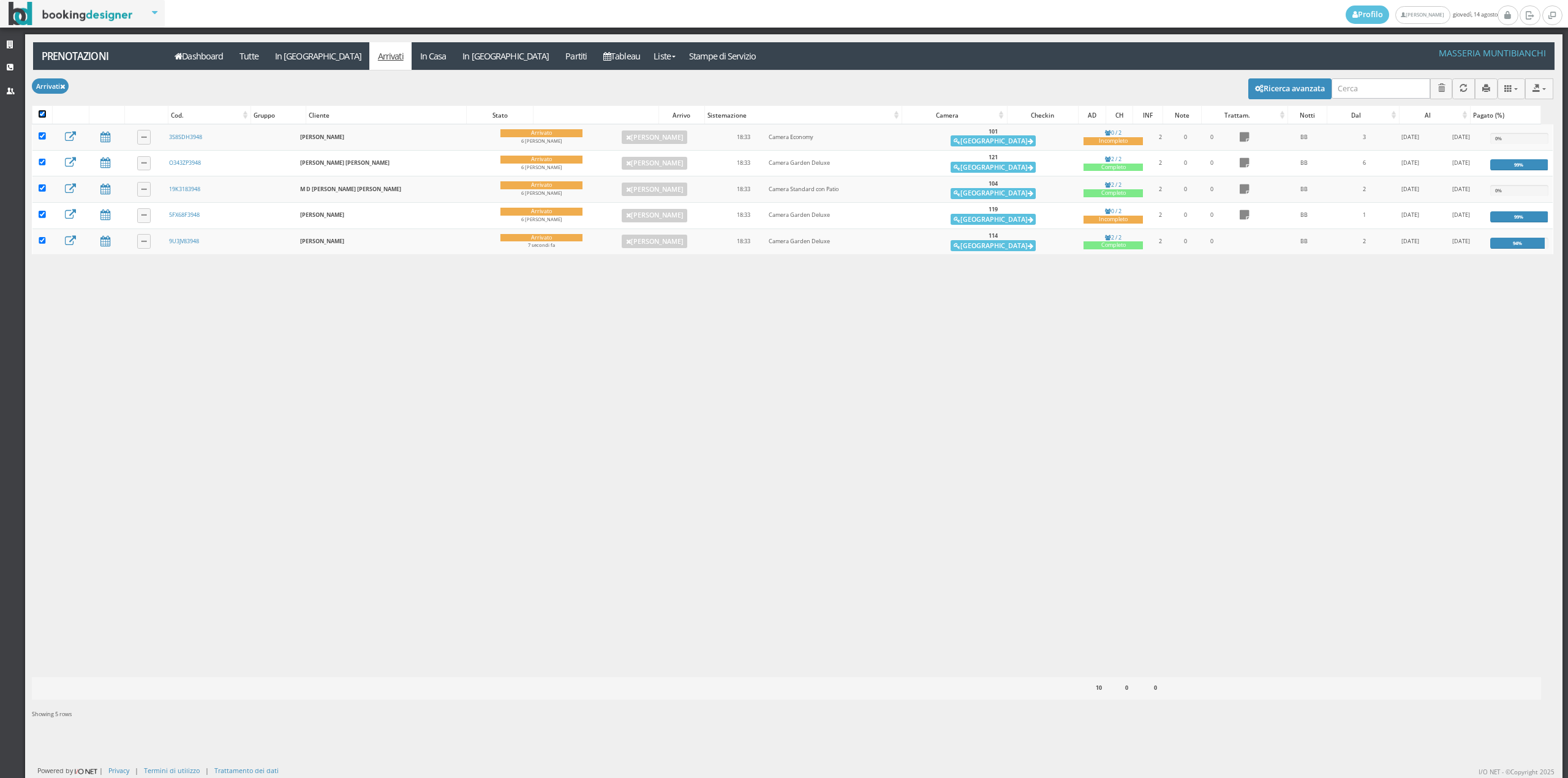
checkbox input "true"
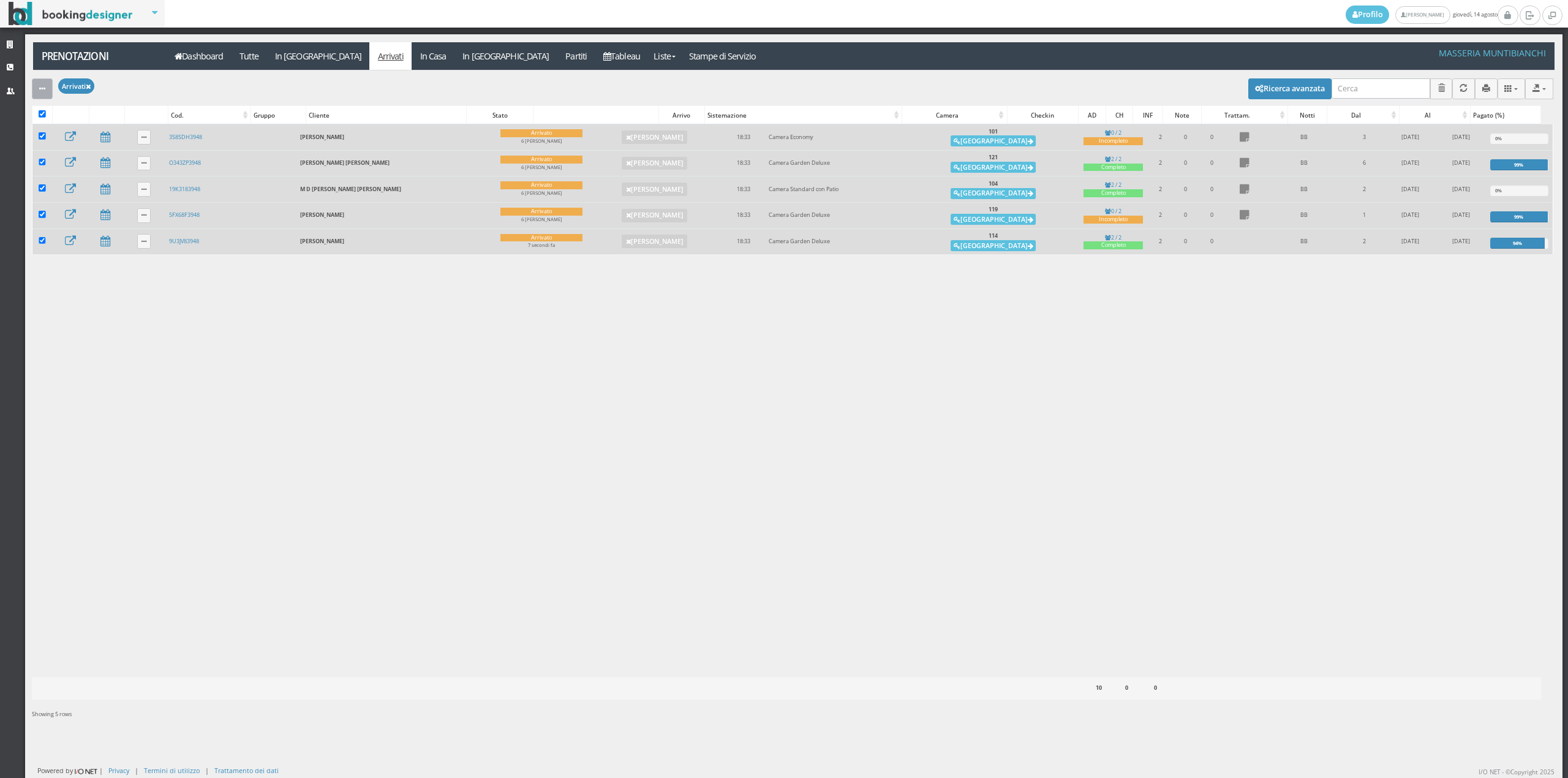
click at [40, 98] on button "button" at bounding box center [42, 88] width 21 height 20
click at [60, 150] on link "Segna come "Alloggiato"" at bounding box center [84, 154] width 105 height 13
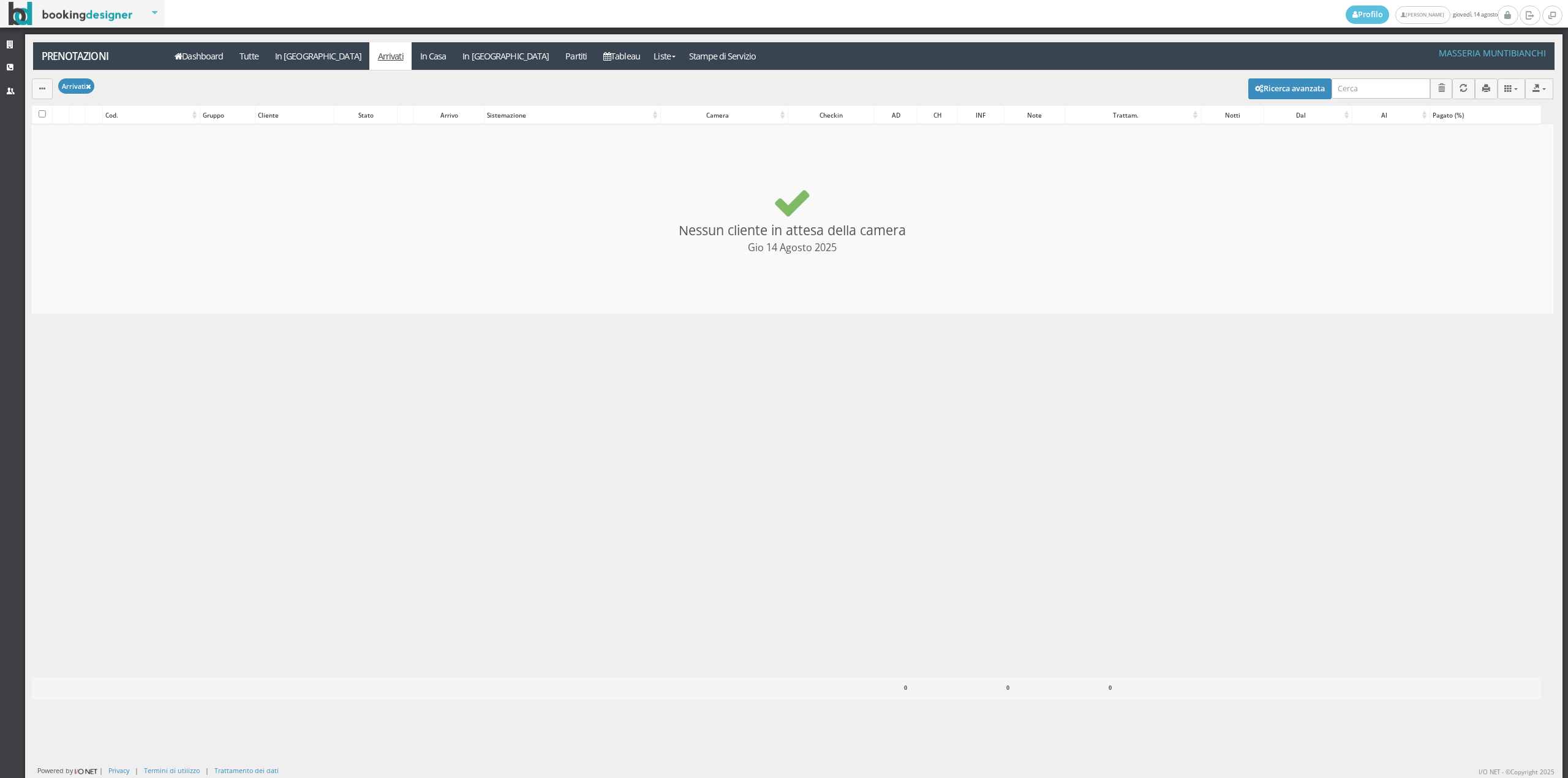
checkbox input "false"
click at [596, 55] on link "Tableau" at bounding box center [622, 56] width 53 height 28
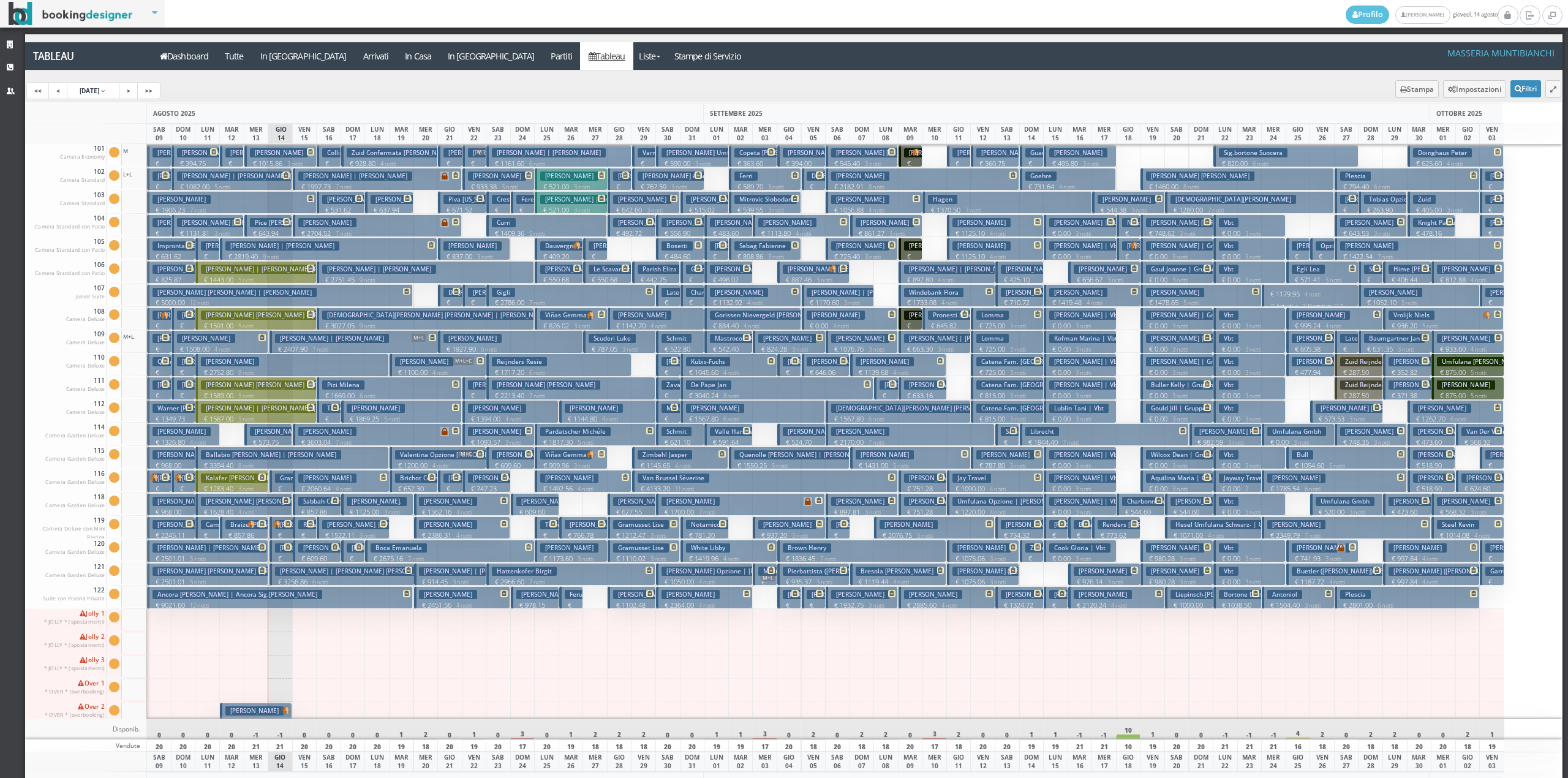
click at [287, 158] on button "Pacheco Tasso € 1015.86 3 notti 2 Adulti" at bounding box center [280, 156] width 72 height 23
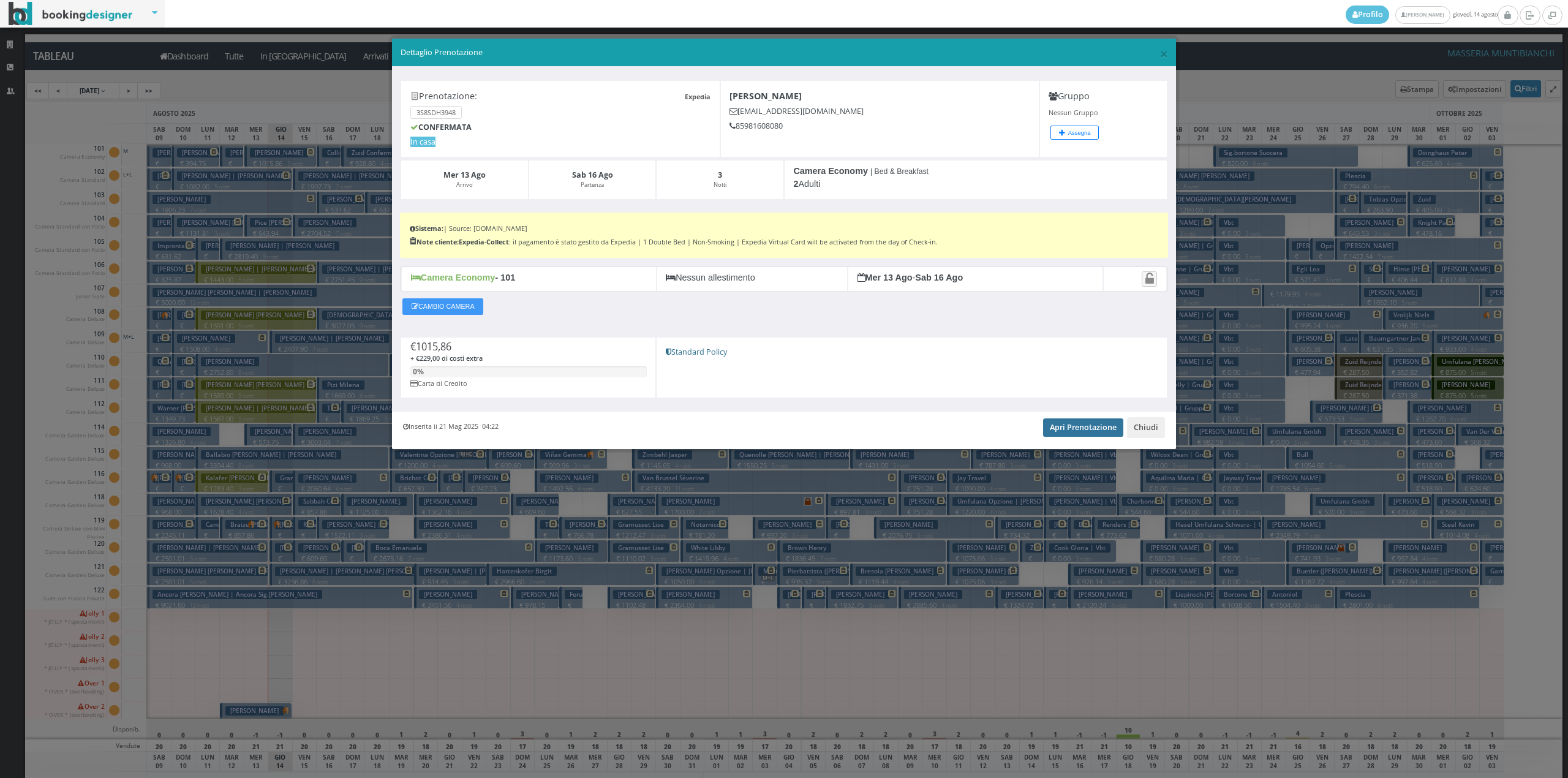
click at [1054, 427] on link "Apri Prenotazione" at bounding box center [1082, 427] width 80 height 18
click at [1143, 438] on button "Chiudi" at bounding box center [1145, 428] width 38 height 21
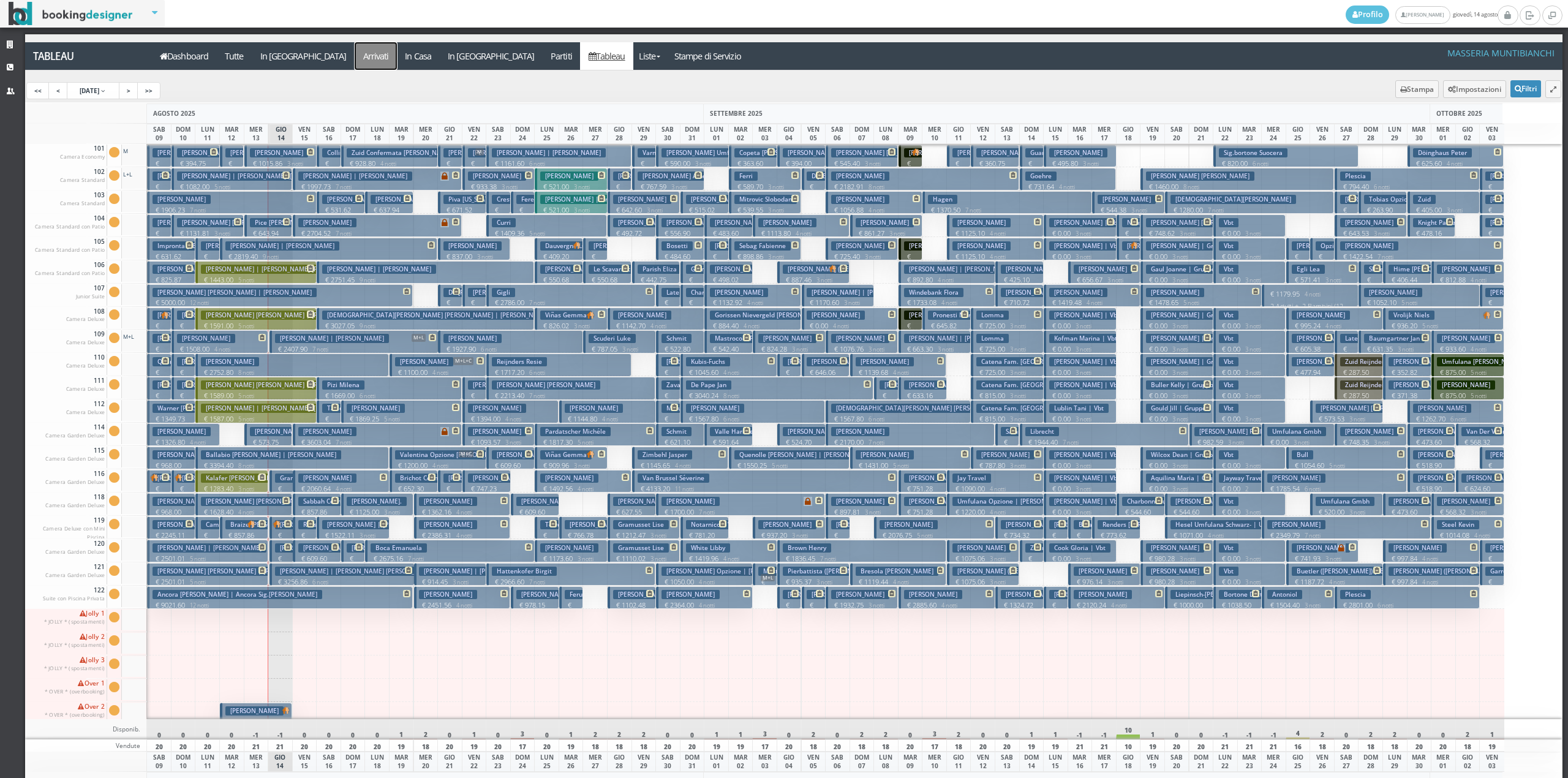
click at [355, 67] on a=pms-arrived-reservations"] "Arrivati" at bounding box center [376, 56] width 42 height 28
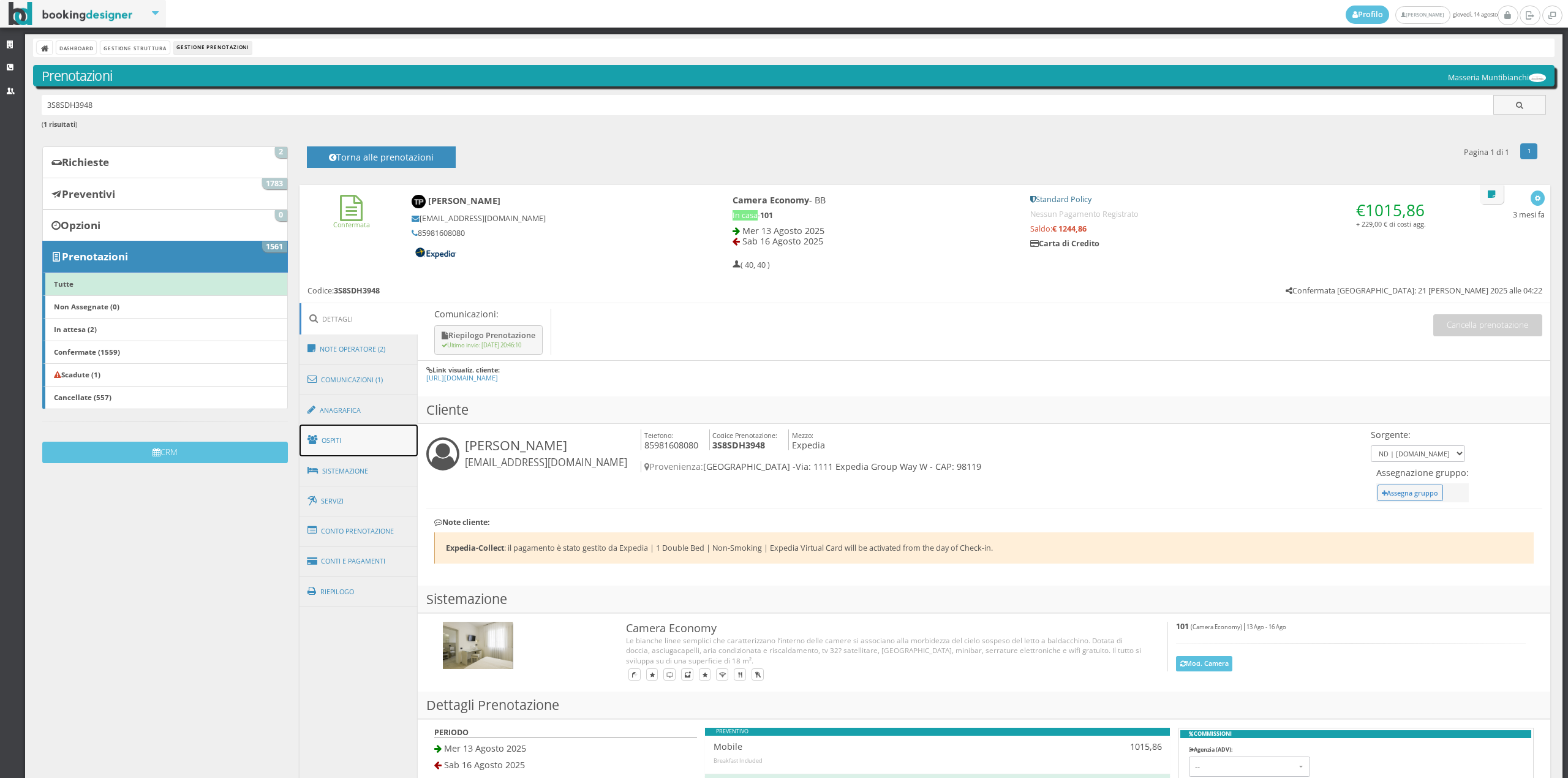
click at [358, 428] on link "Ospiti" at bounding box center [359, 440] width 119 height 32
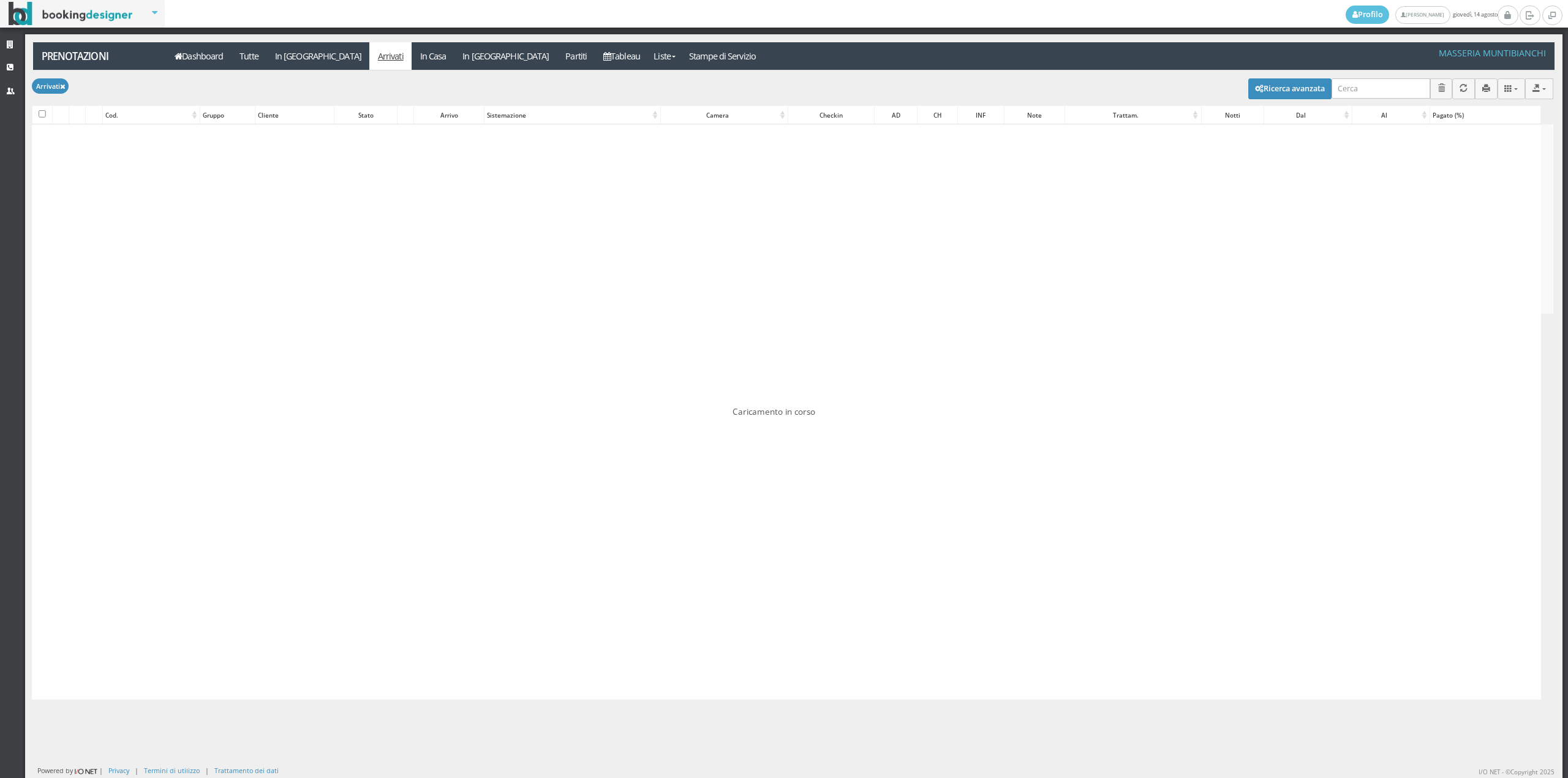
checkbox input "false"
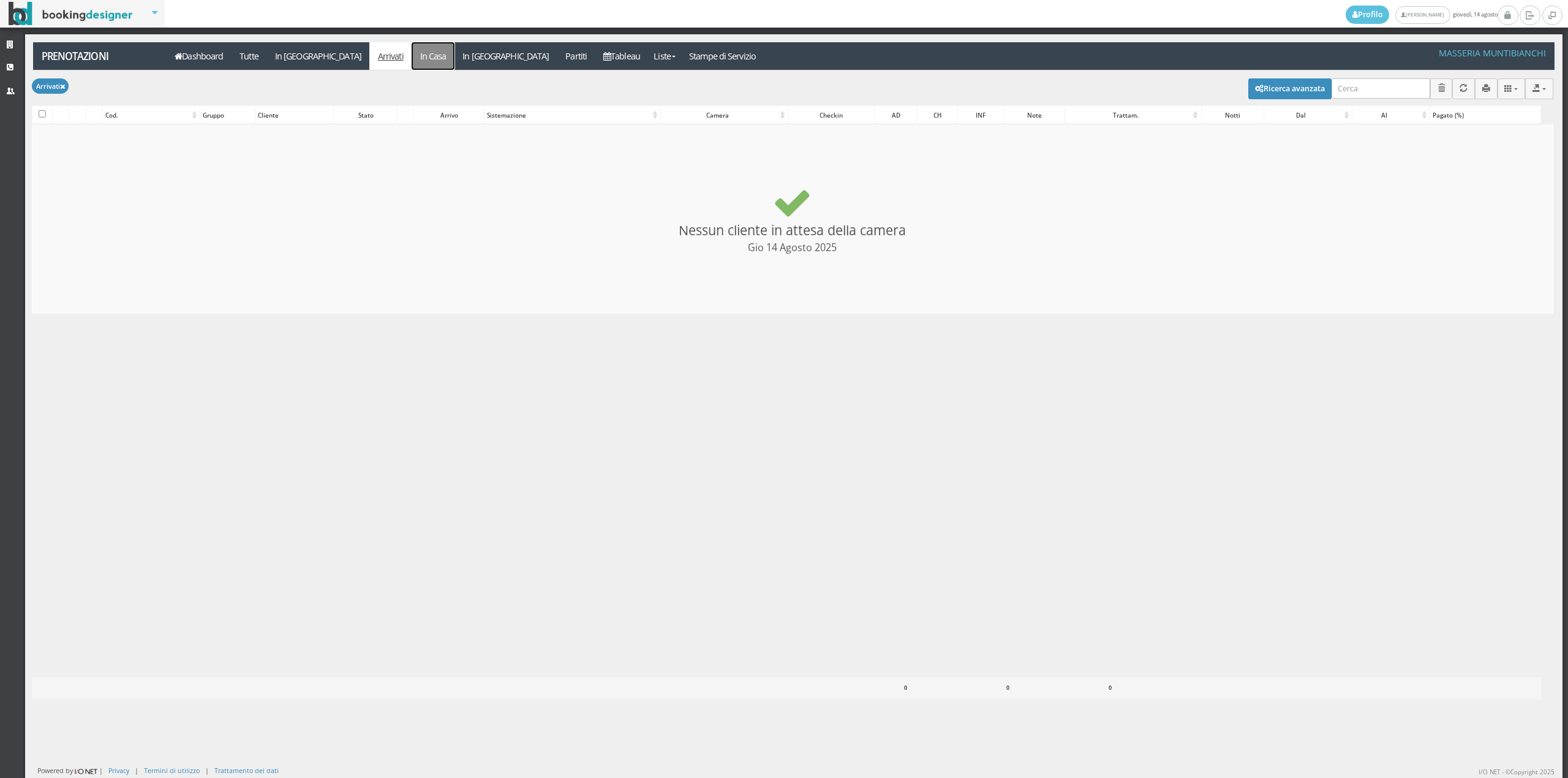
click at [412, 63] on link "In Casa" at bounding box center [433, 56] width 42 height 28
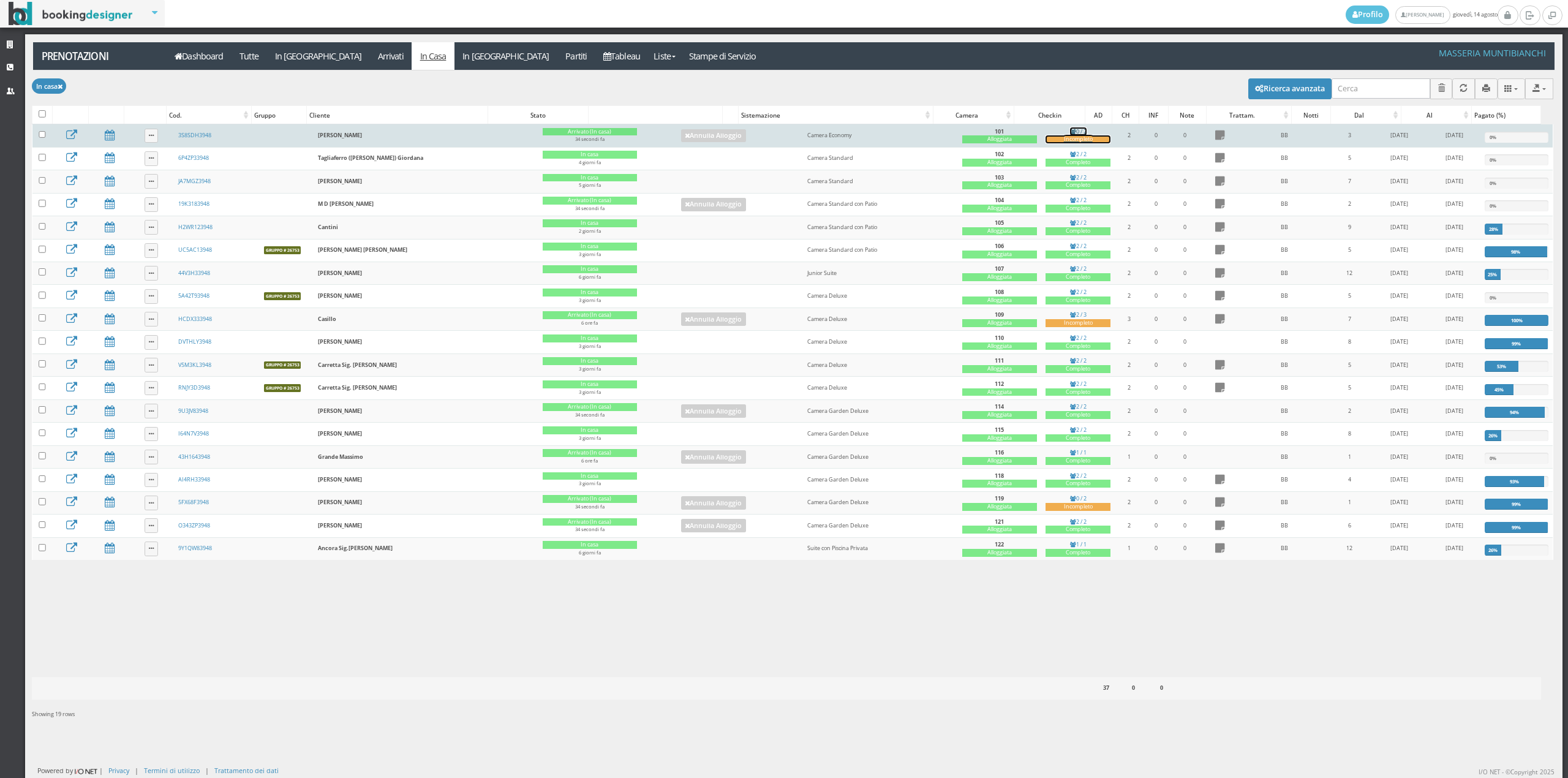
click at [1050, 143] on div "Incompleto" at bounding box center [1077, 139] width 65 height 8
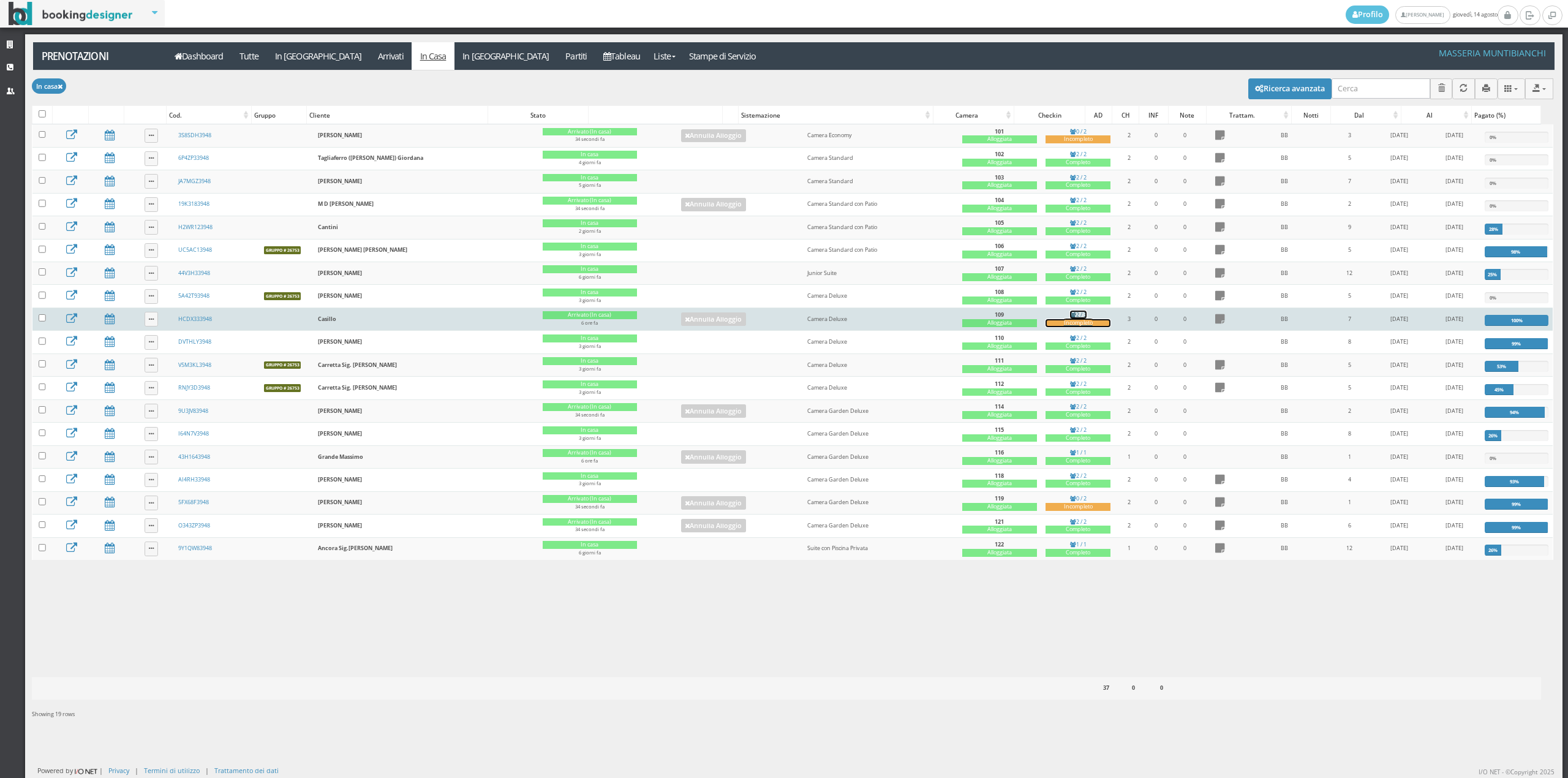
click at [1046, 326] on div "Incompleto" at bounding box center [1077, 323] width 65 height 8
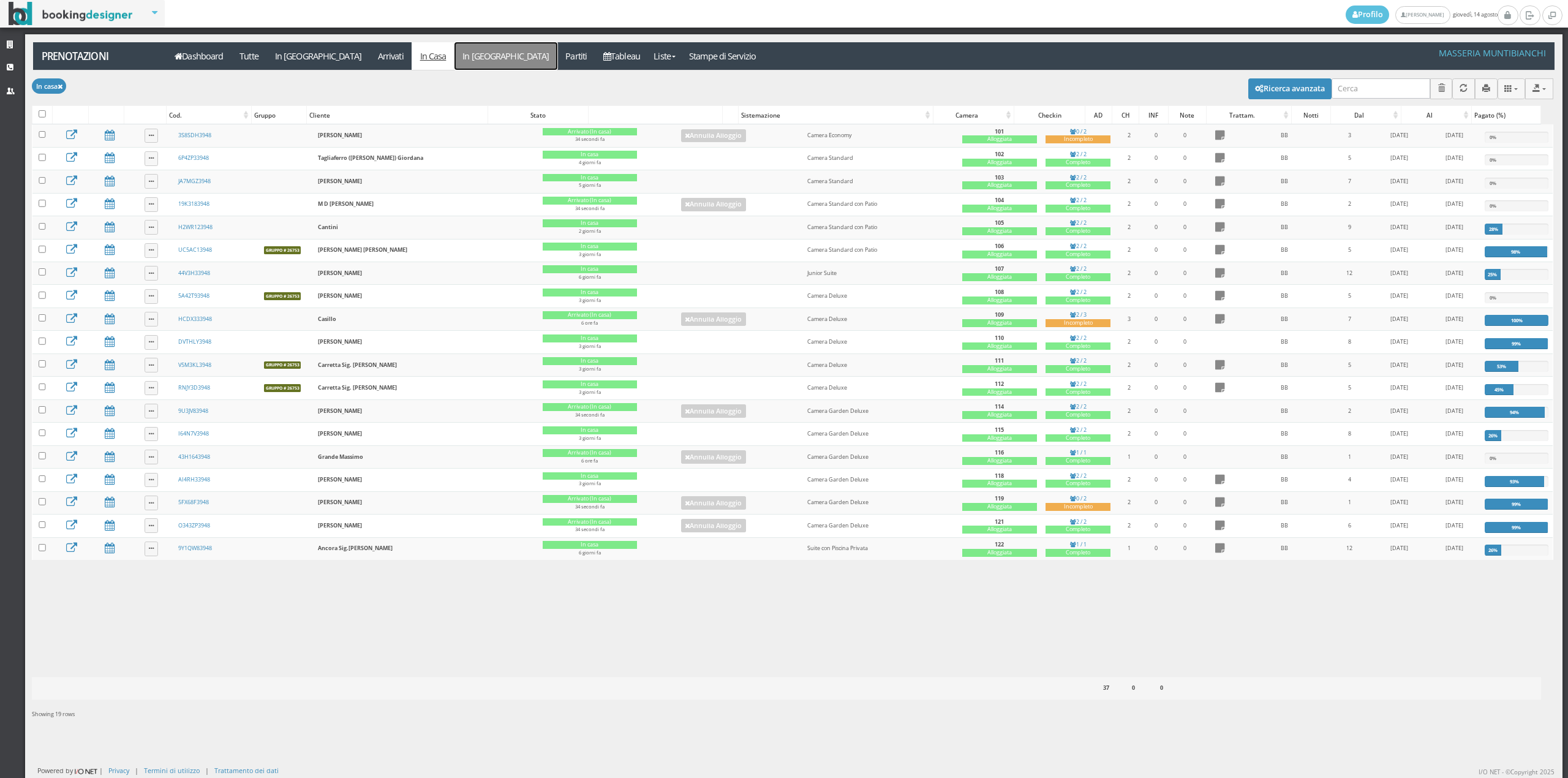
click at [455, 56] on link "In [GEOGRAPHIC_DATA]" at bounding box center [506, 56] width 103 height 28
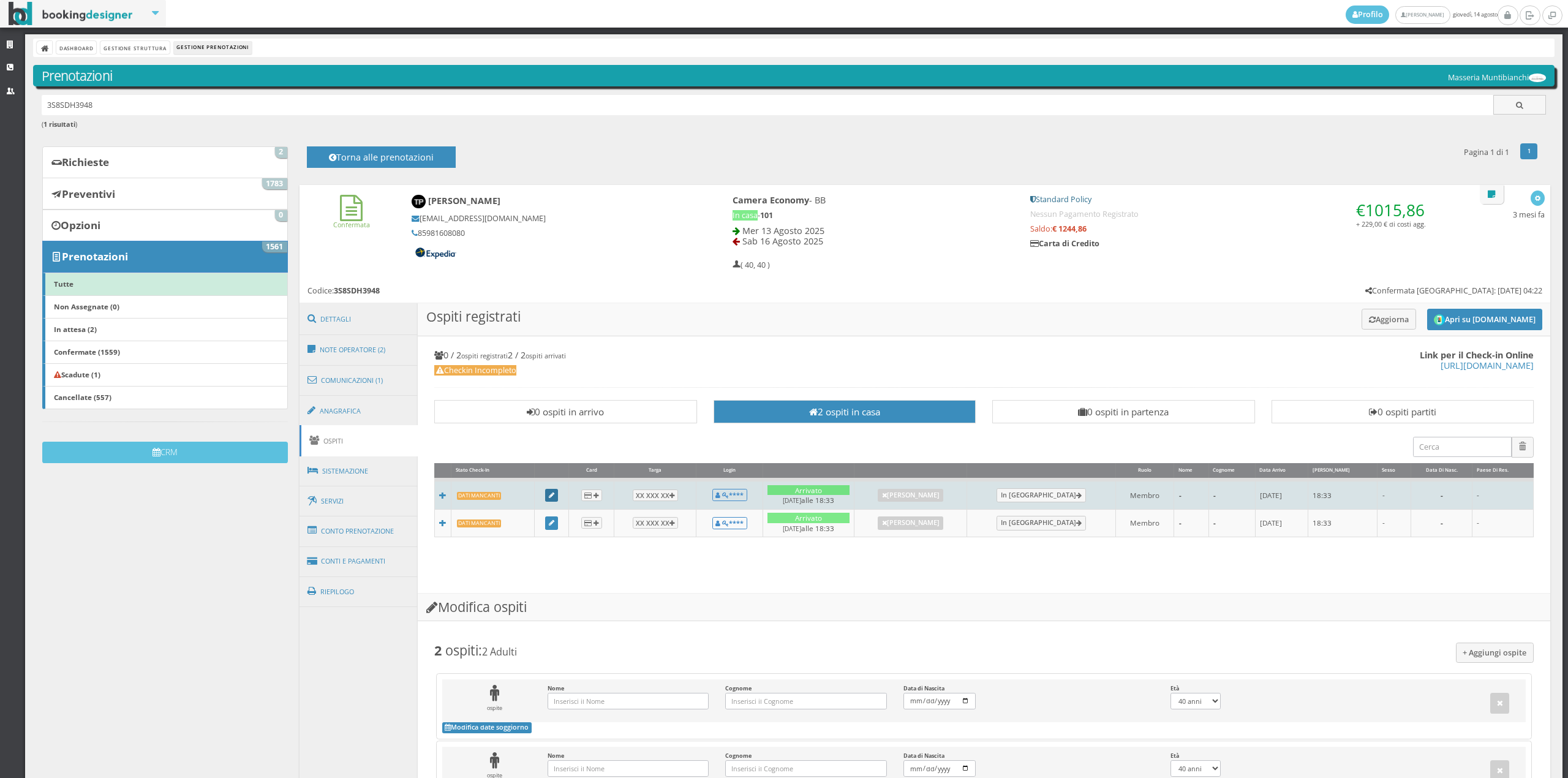
click at [550, 496] on icon at bounding box center [551, 496] width 6 height 7
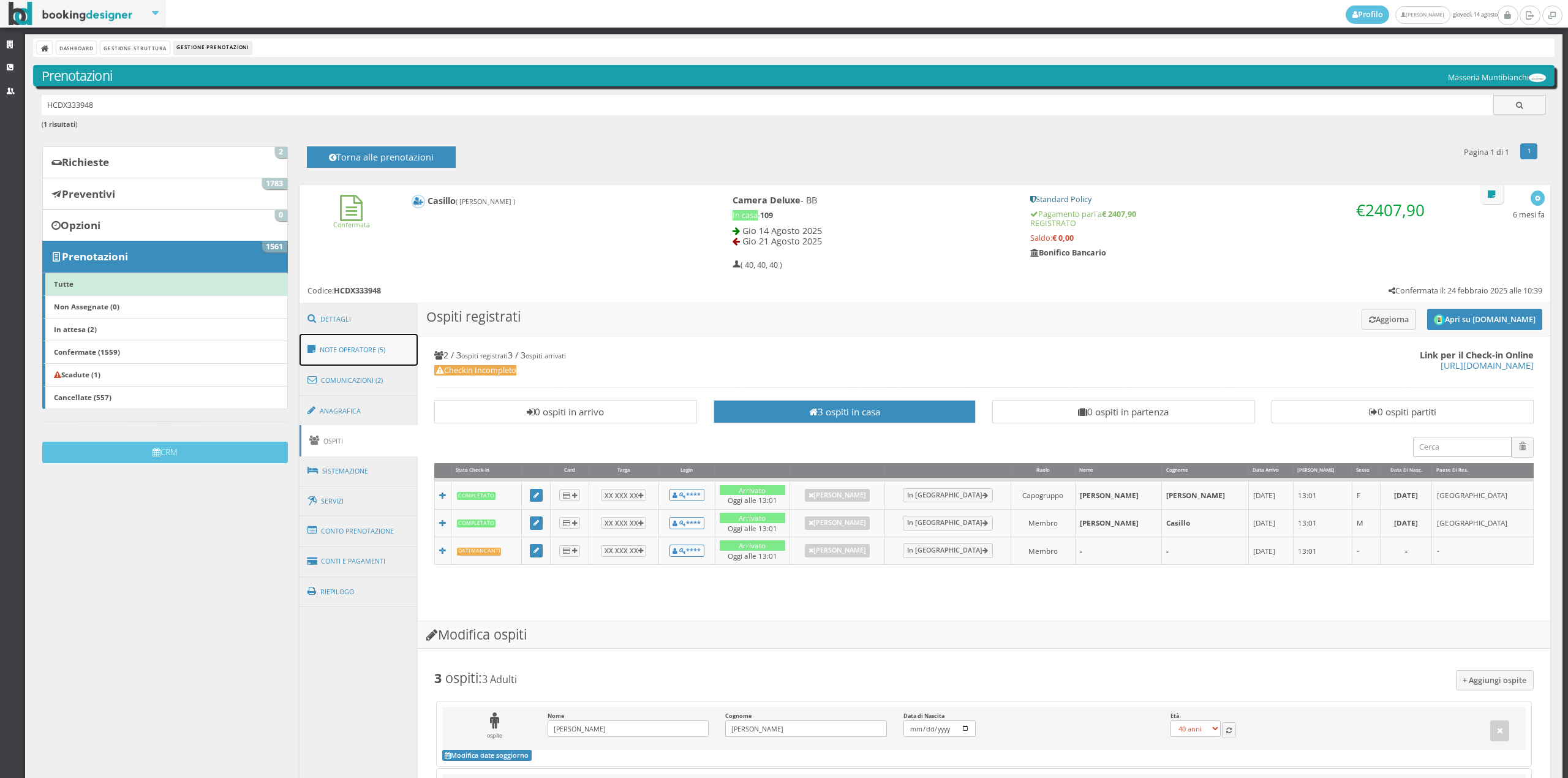
click at [368, 354] on link "Note Operatore (5)" at bounding box center [359, 349] width 119 height 32
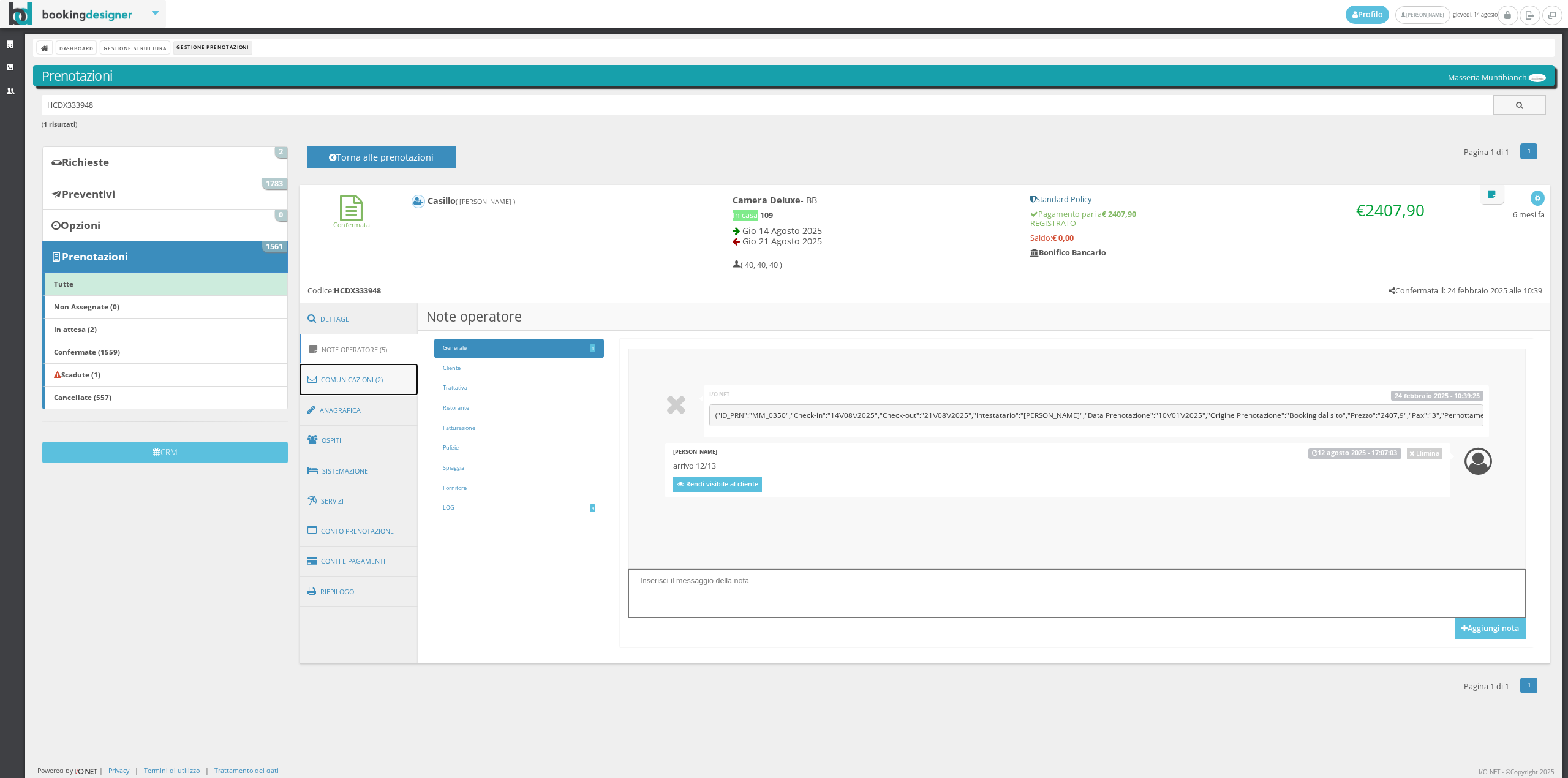
click at [365, 386] on link "Comunicazioni (2)" at bounding box center [359, 379] width 119 height 32
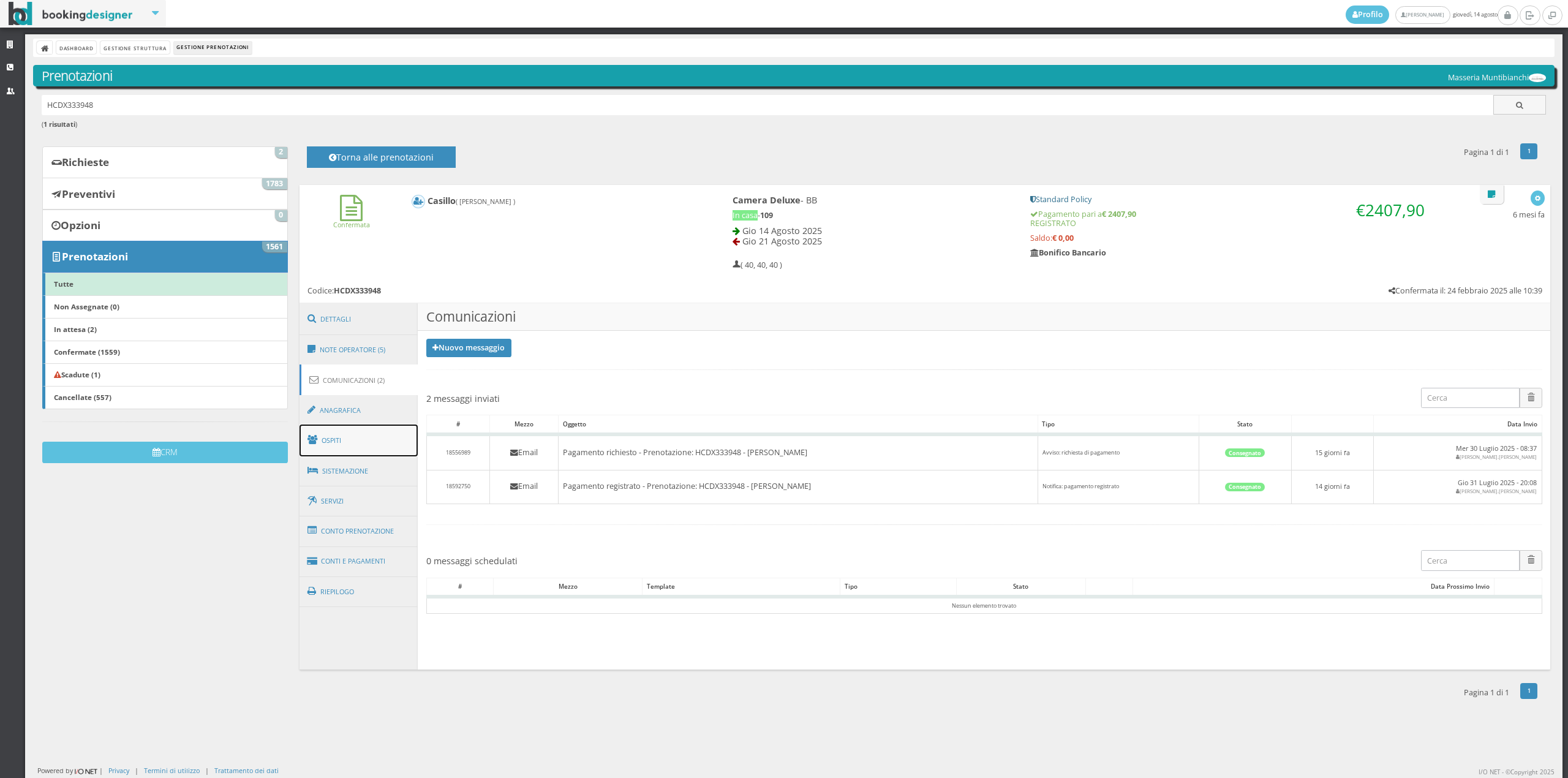
click at [365, 448] on link "Ospiti" at bounding box center [359, 440] width 119 height 32
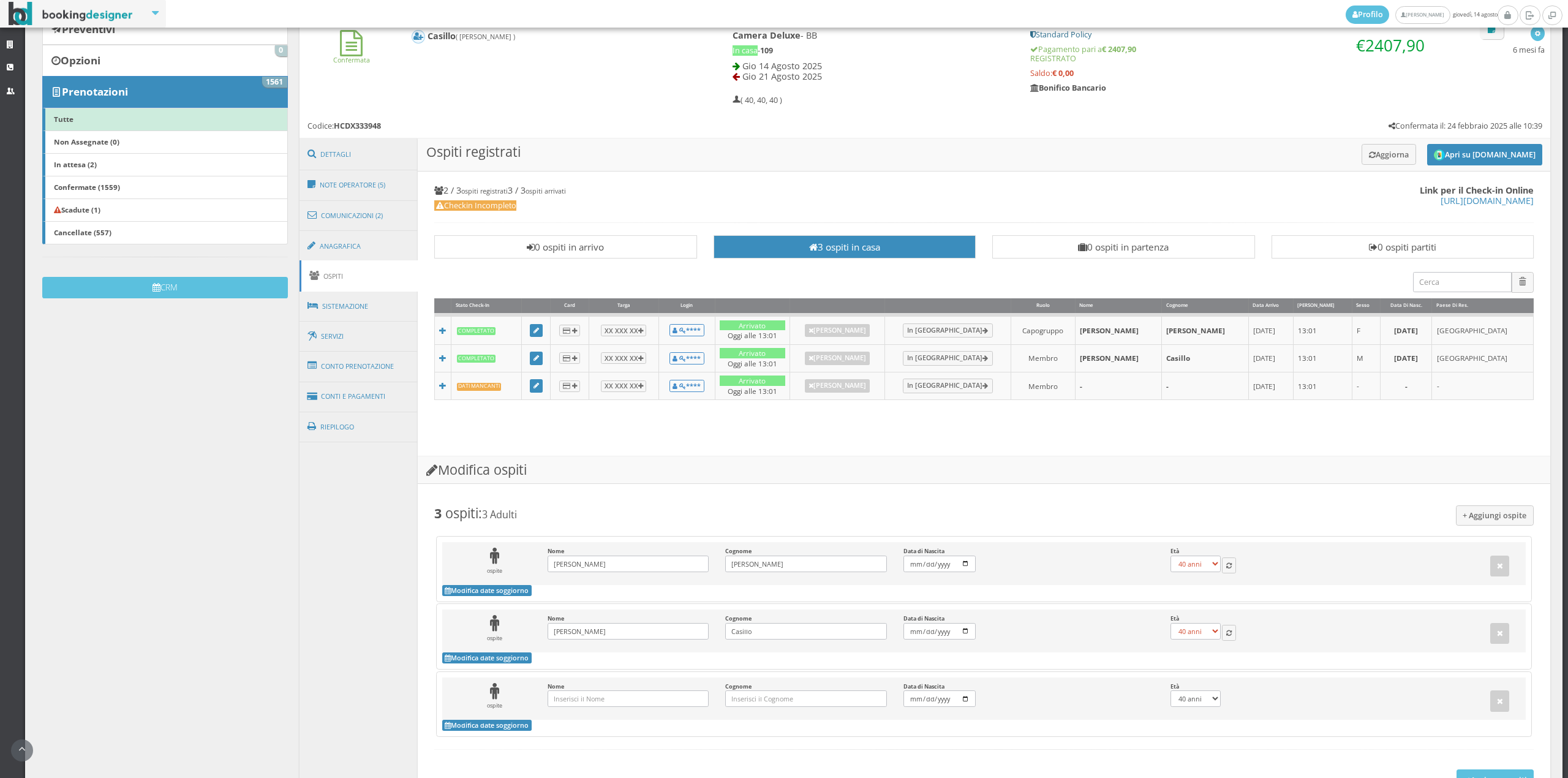
scroll to position [199, 0]
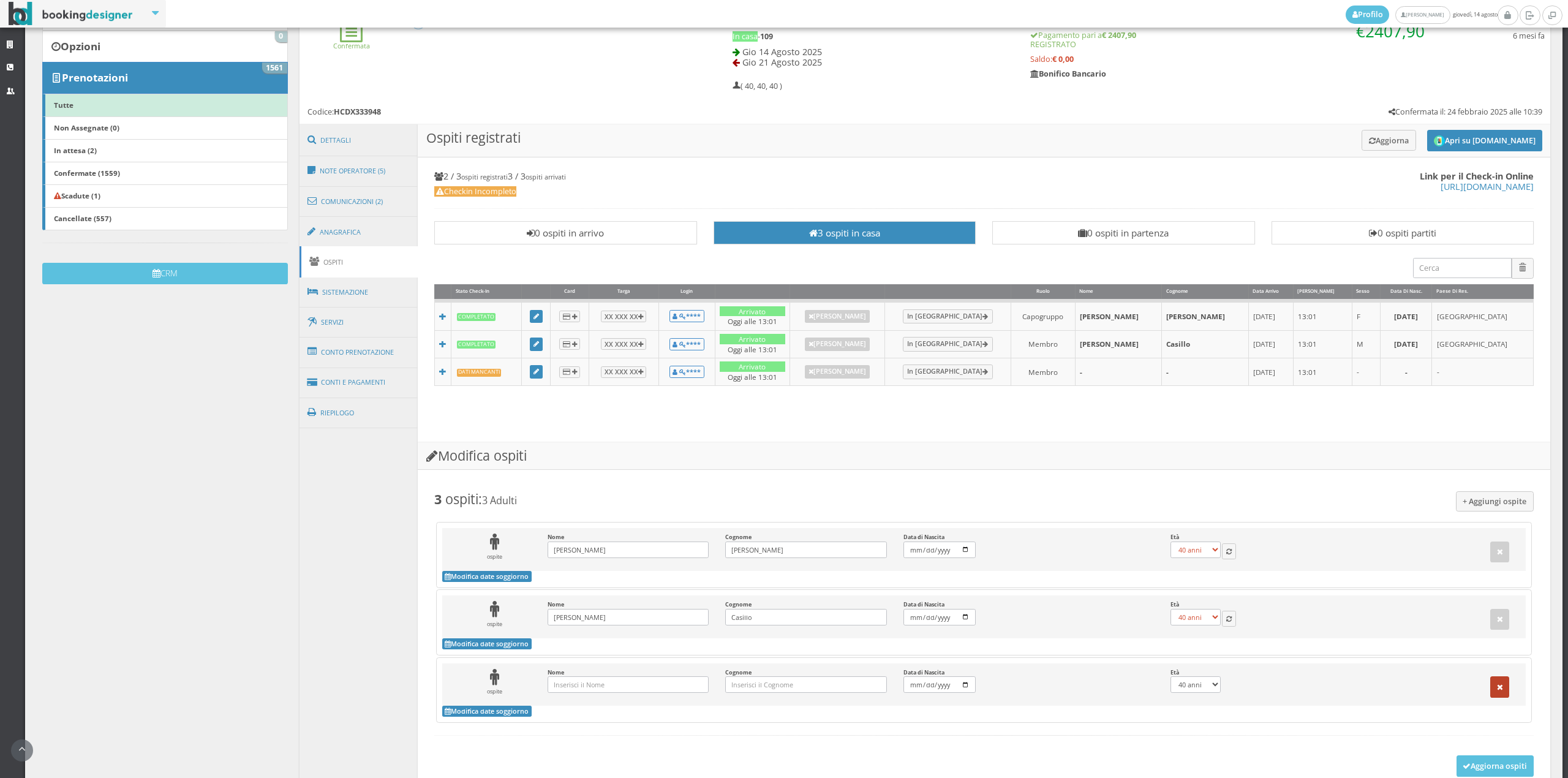
click at [1497, 691] on icon "button" at bounding box center [1500, 687] width 6 height 8
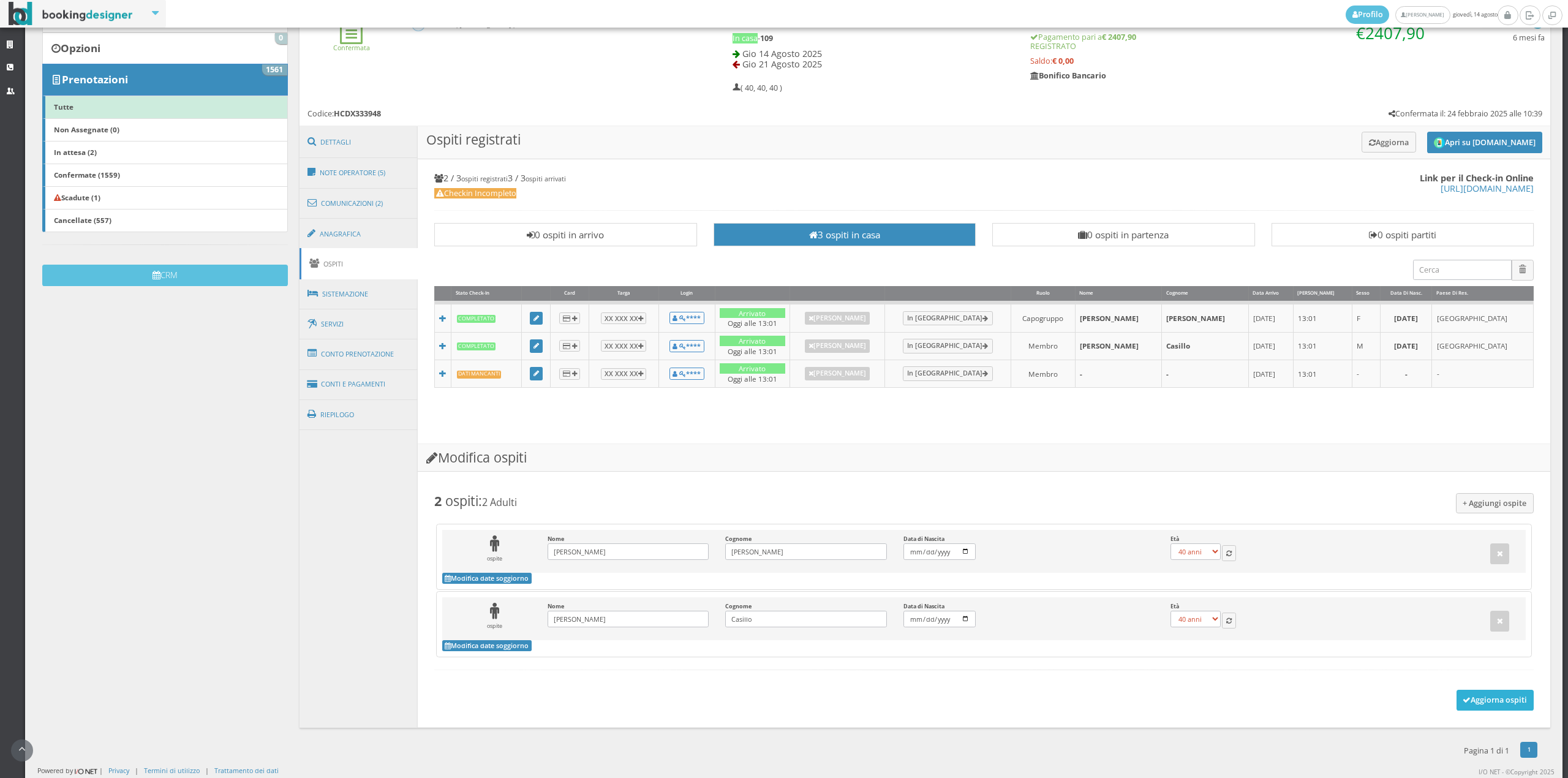
click at [1475, 702] on button "Aggiorna ospiti" at bounding box center [1495, 701] width 78 height 21
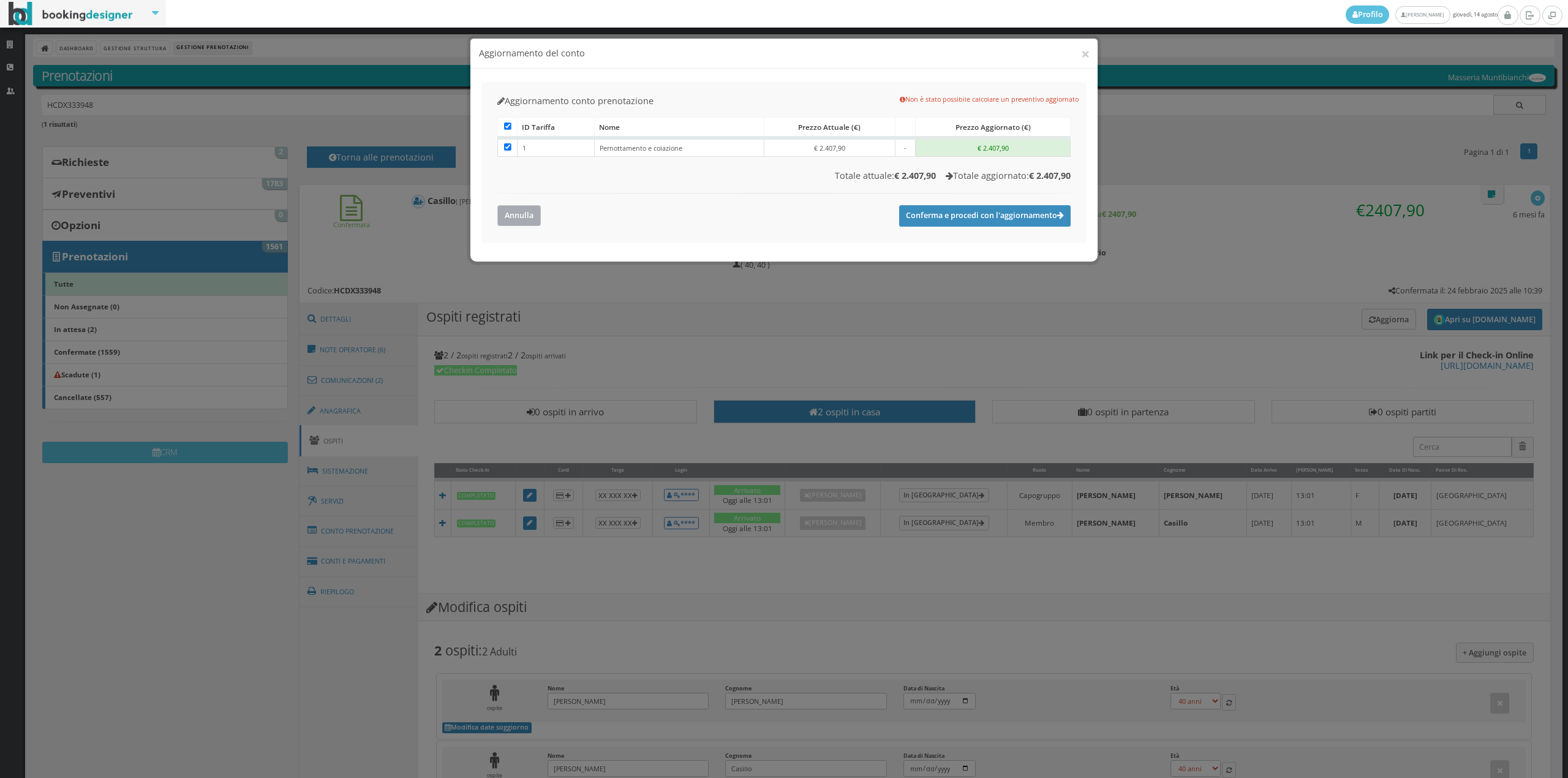
click at [508, 209] on button "Annulla" at bounding box center [518, 215] width 43 height 20
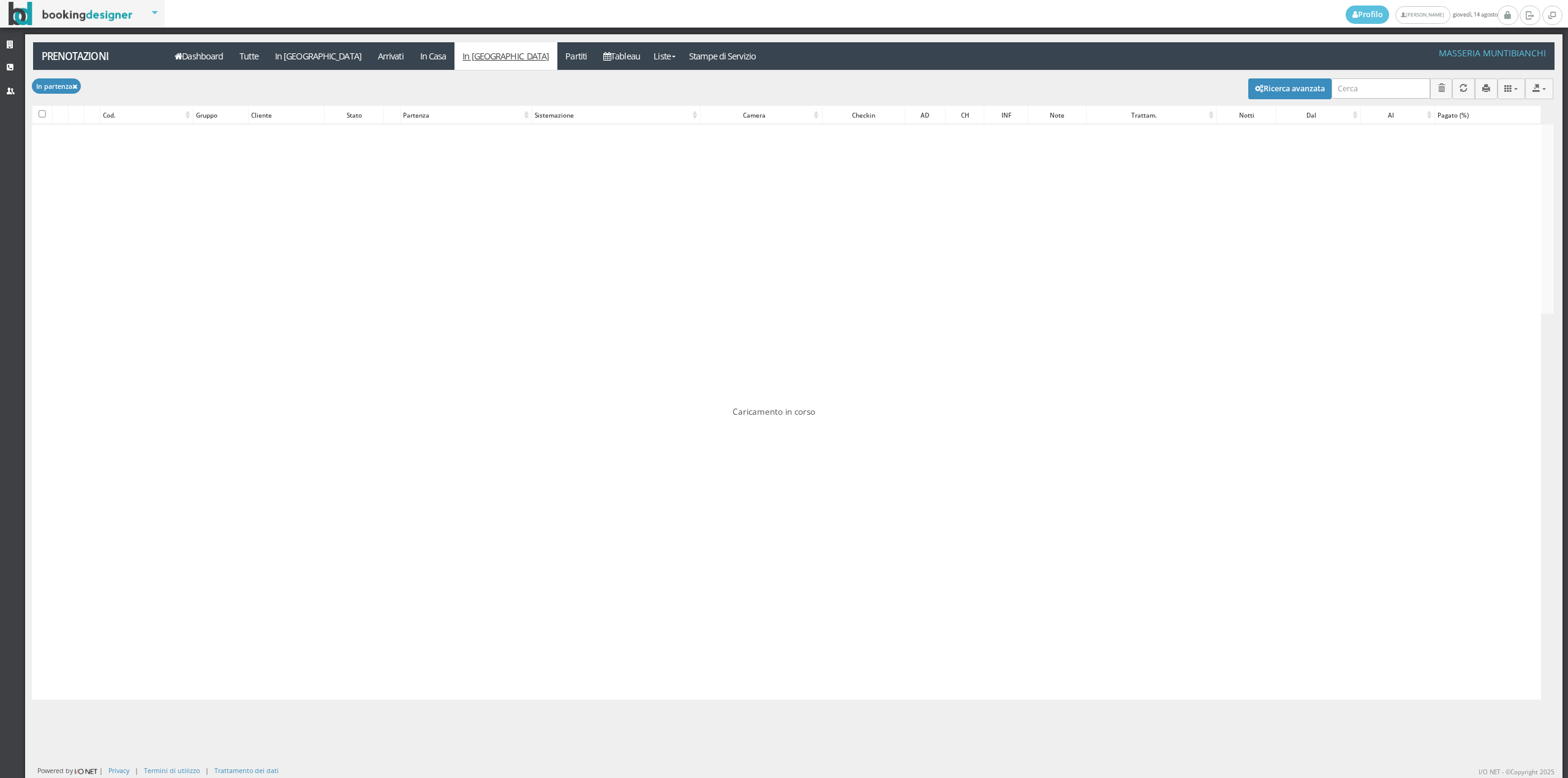
checkbox input "false"
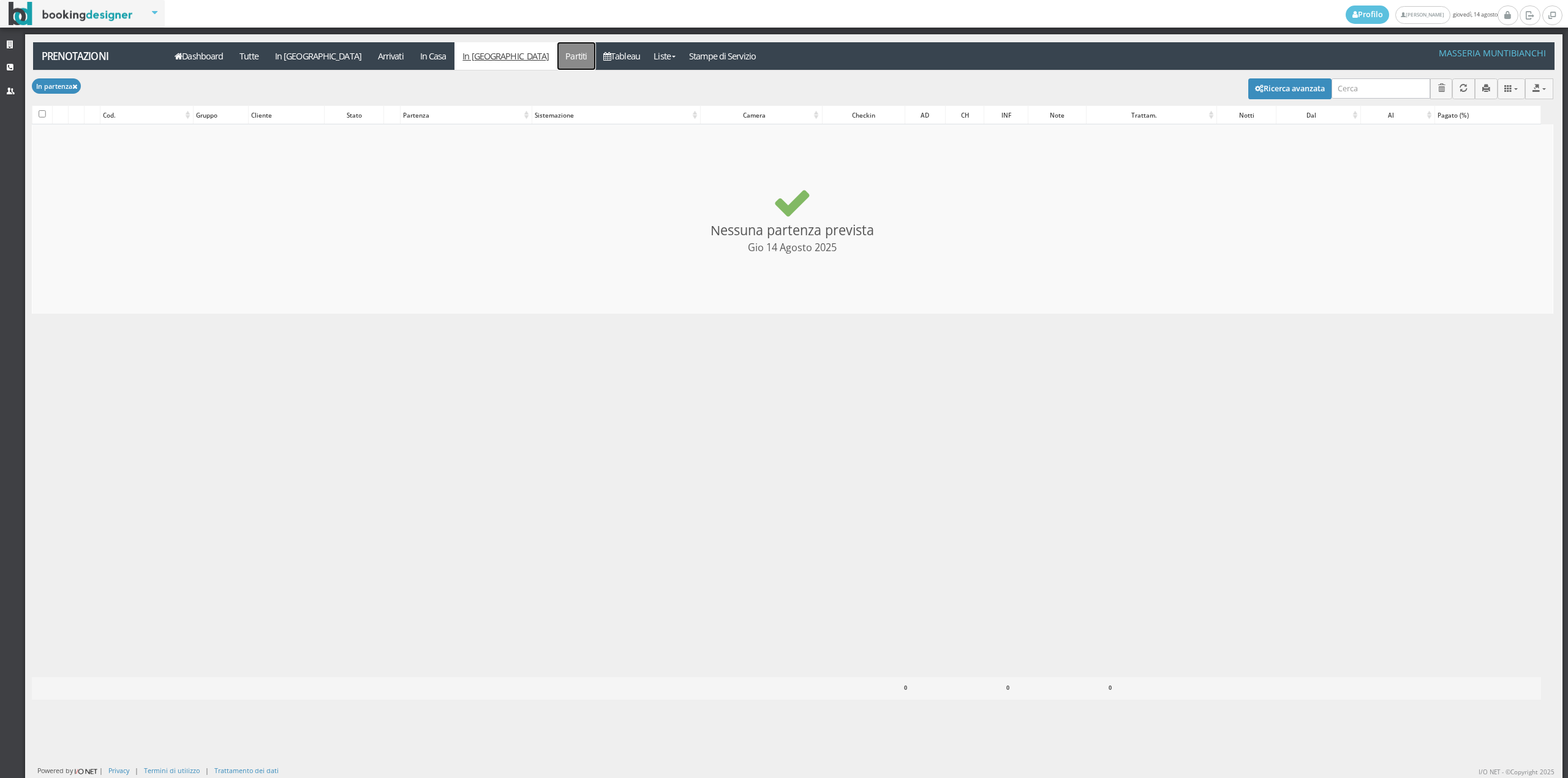
click at [557, 55] on link "Partiti" at bounding box center [575, 56] width 38 height 28
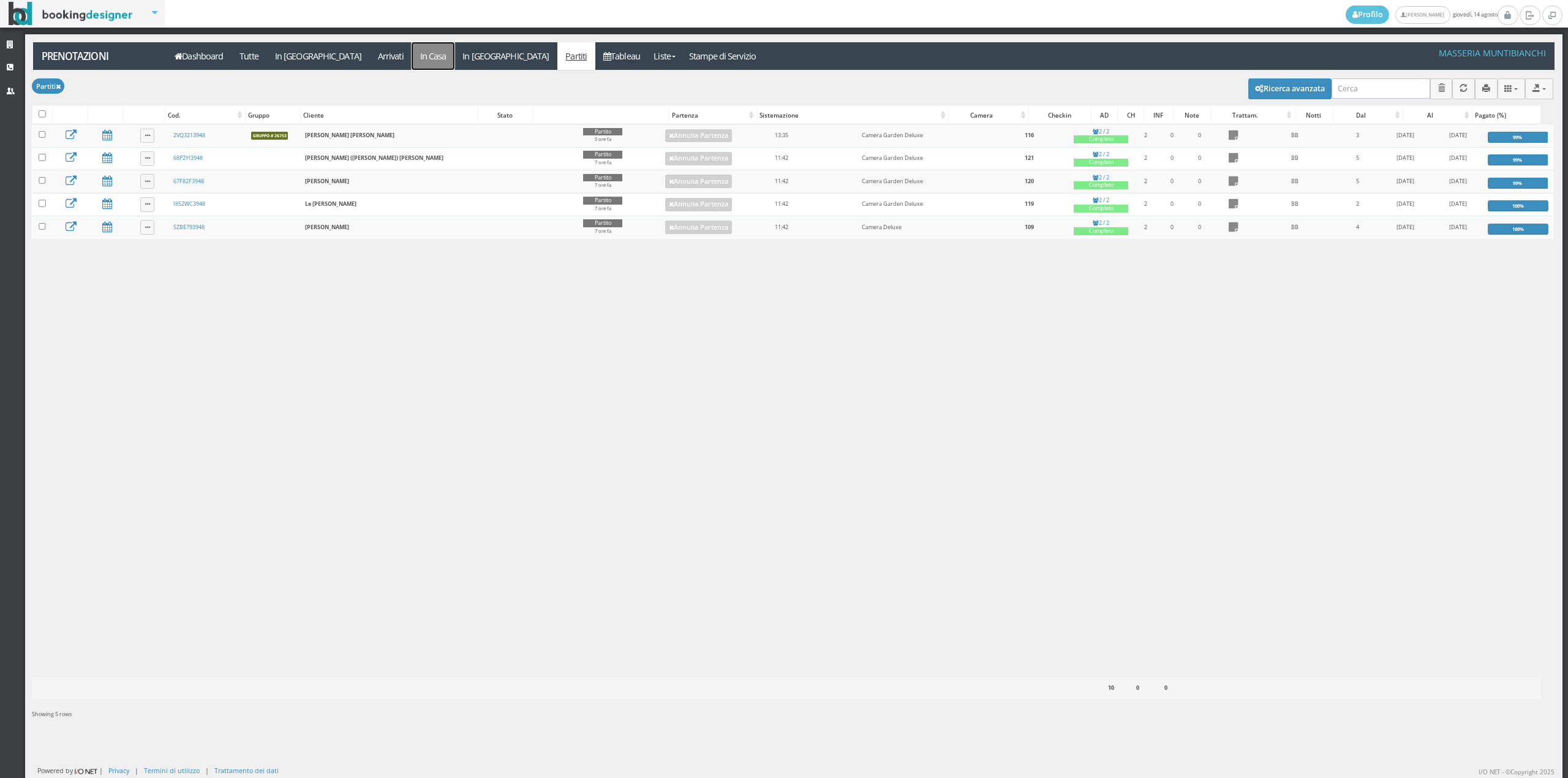
click at [412, 56] on link "In Casa" at bounding box center [433, 56] width 42 height 28
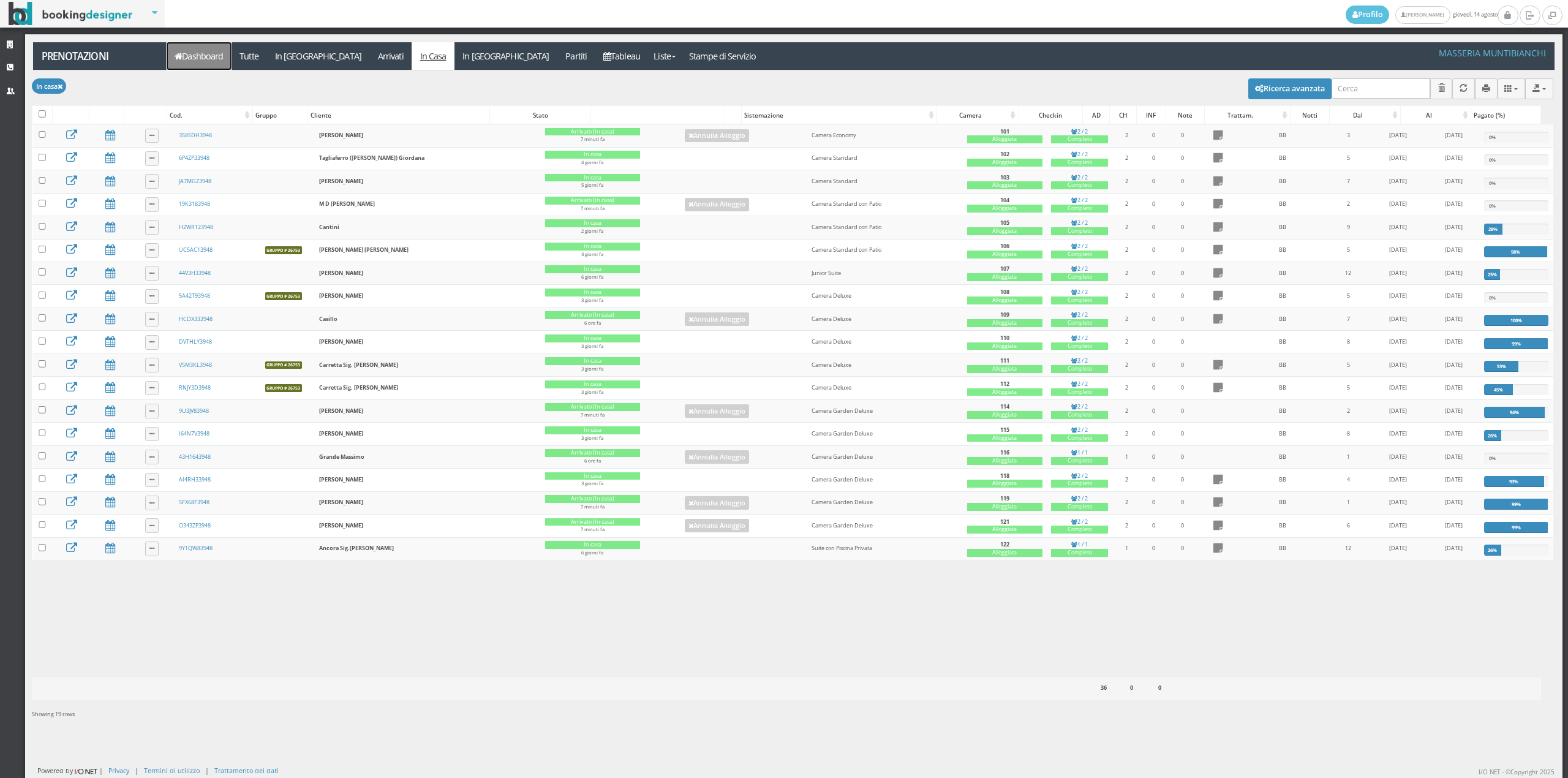
click at [207, 55] on link "Dashboard" at bounding box center [199, 56] width 65 height 28
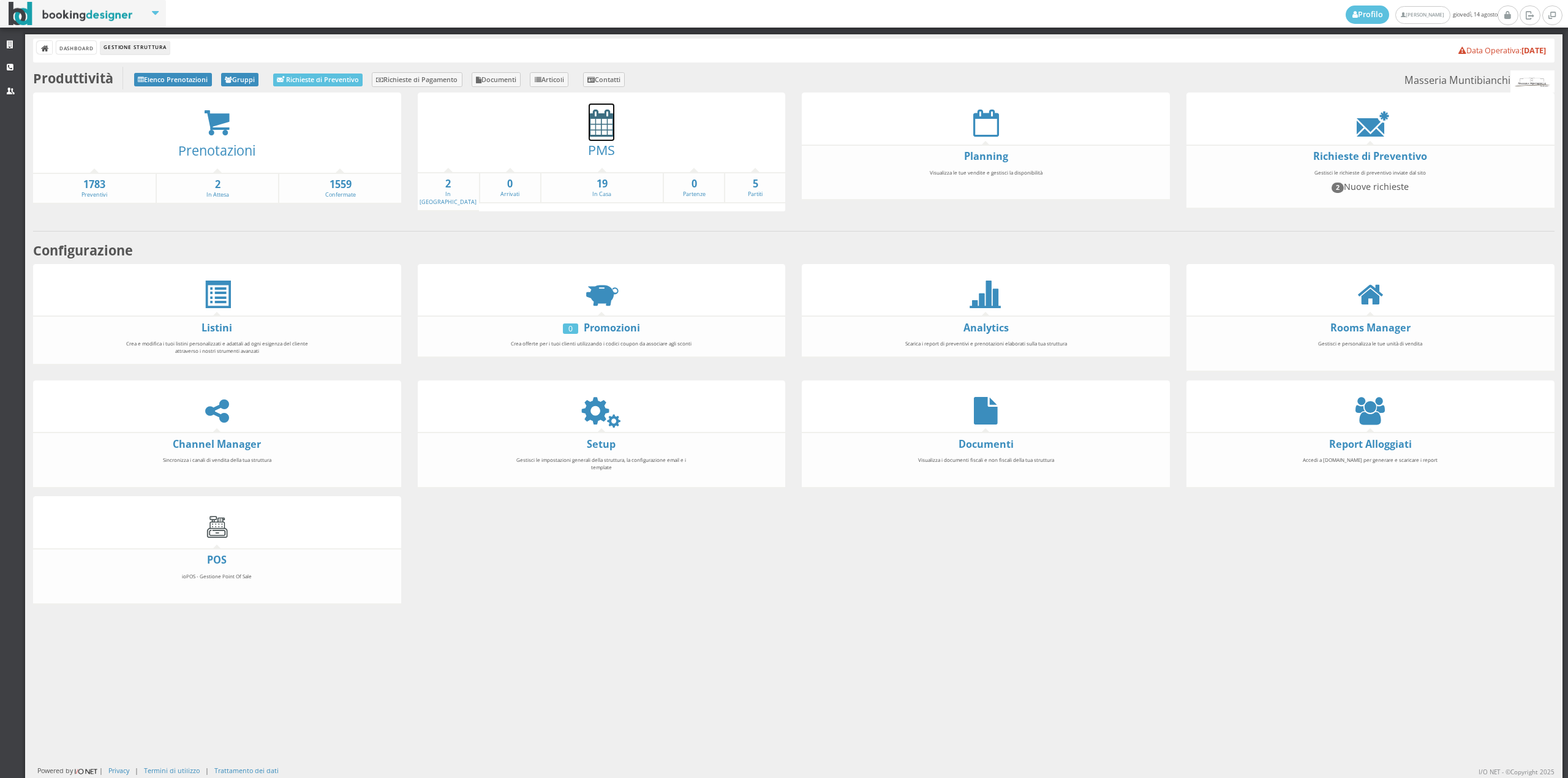
click at [589, 127] on icon at bounding box center [601, 122] width 26 height 28
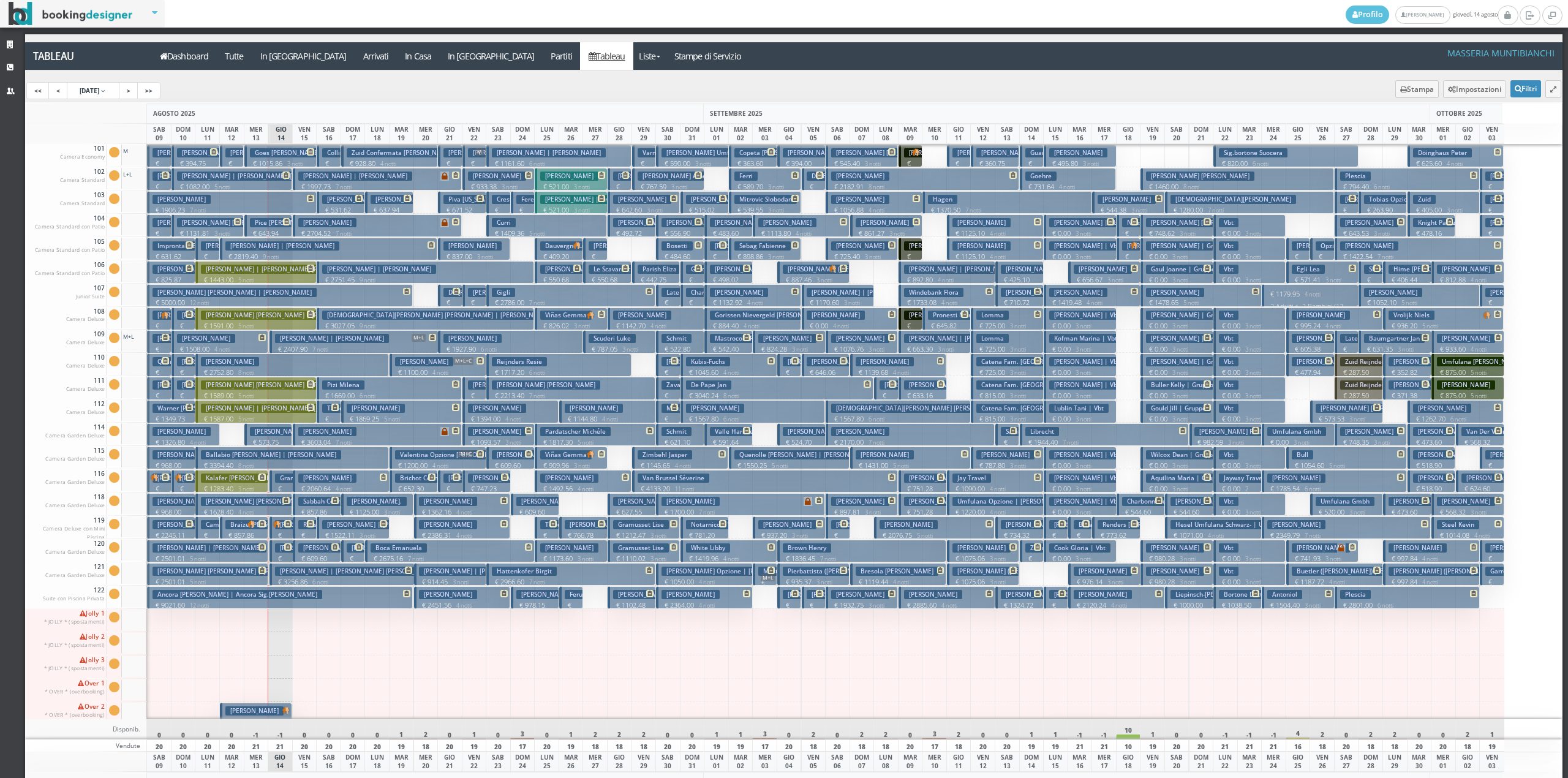
click at [279, 556] on p "€ 280.00 1 notti" at bounding box center [281, 573] width 14 height 39
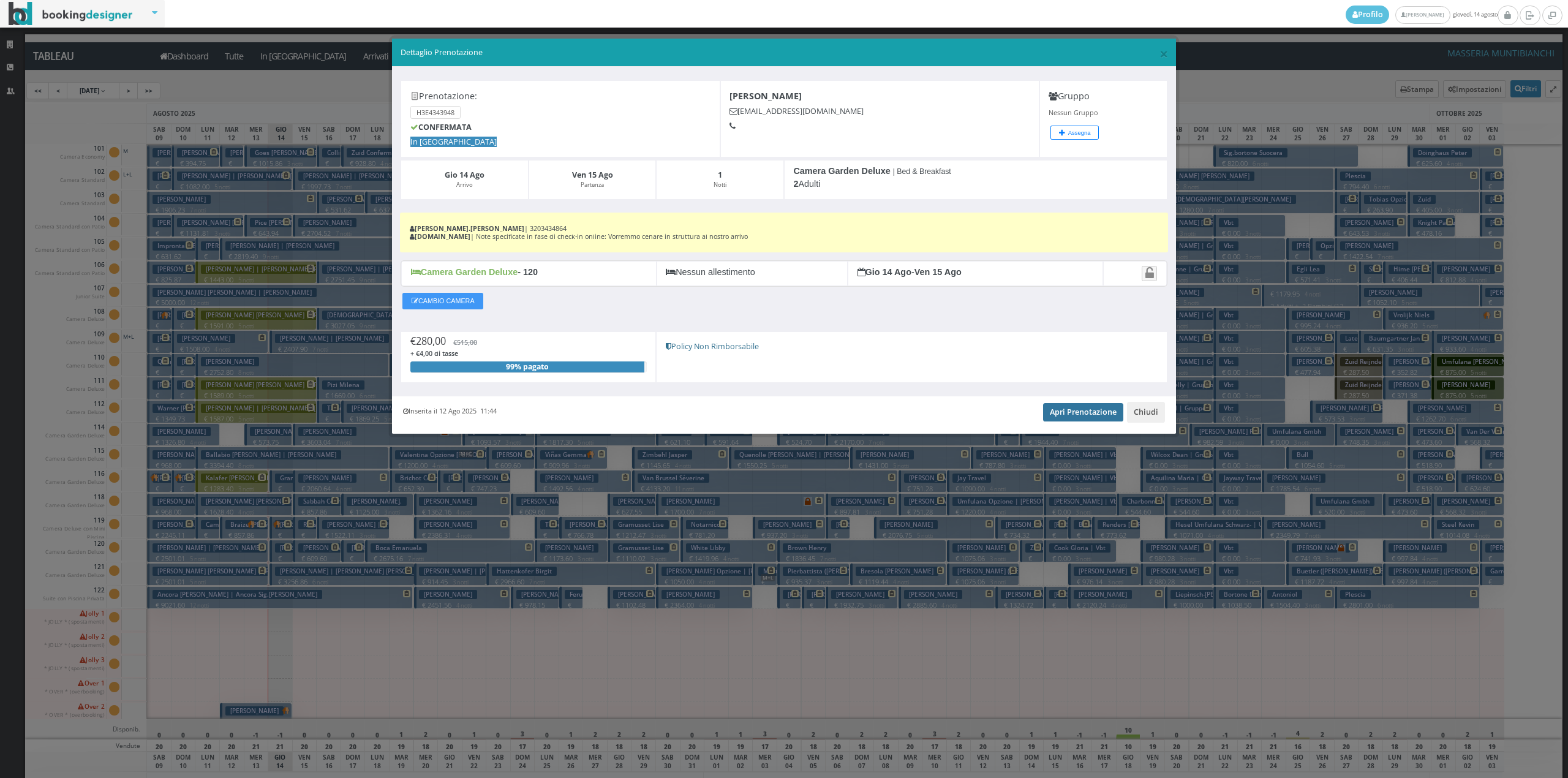
click at [1094, 415] on link "Apri Prenotazione" at bounding box center [1082, 412] width 80 height 18
click at [1147, 419] on button "Chiudi" at bounding box center [1145, 413] width 38 height 21
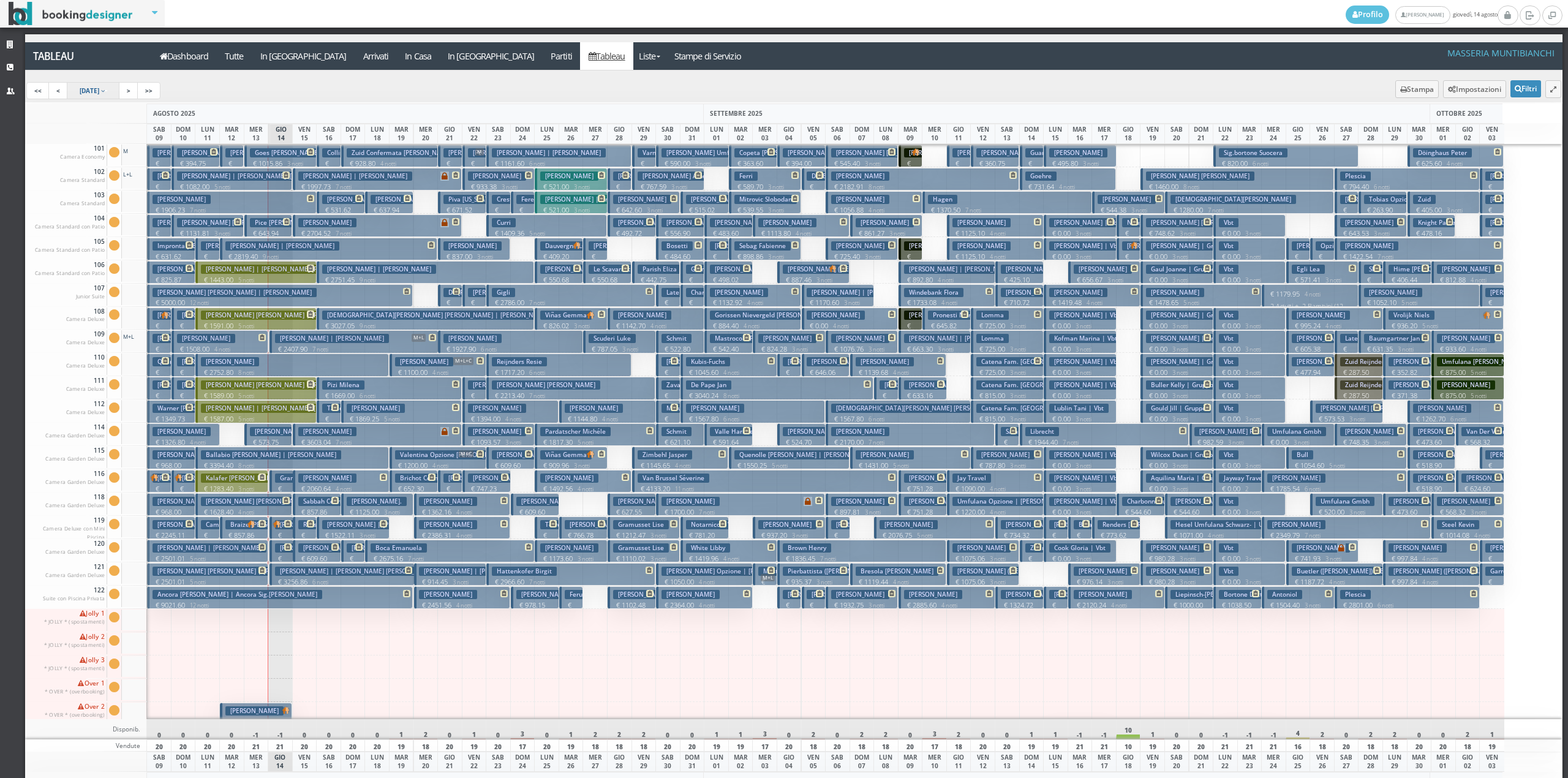
click at [99, 92] on span "9 Aug 2025" at bounding box center [90, 91] width 19 height 9
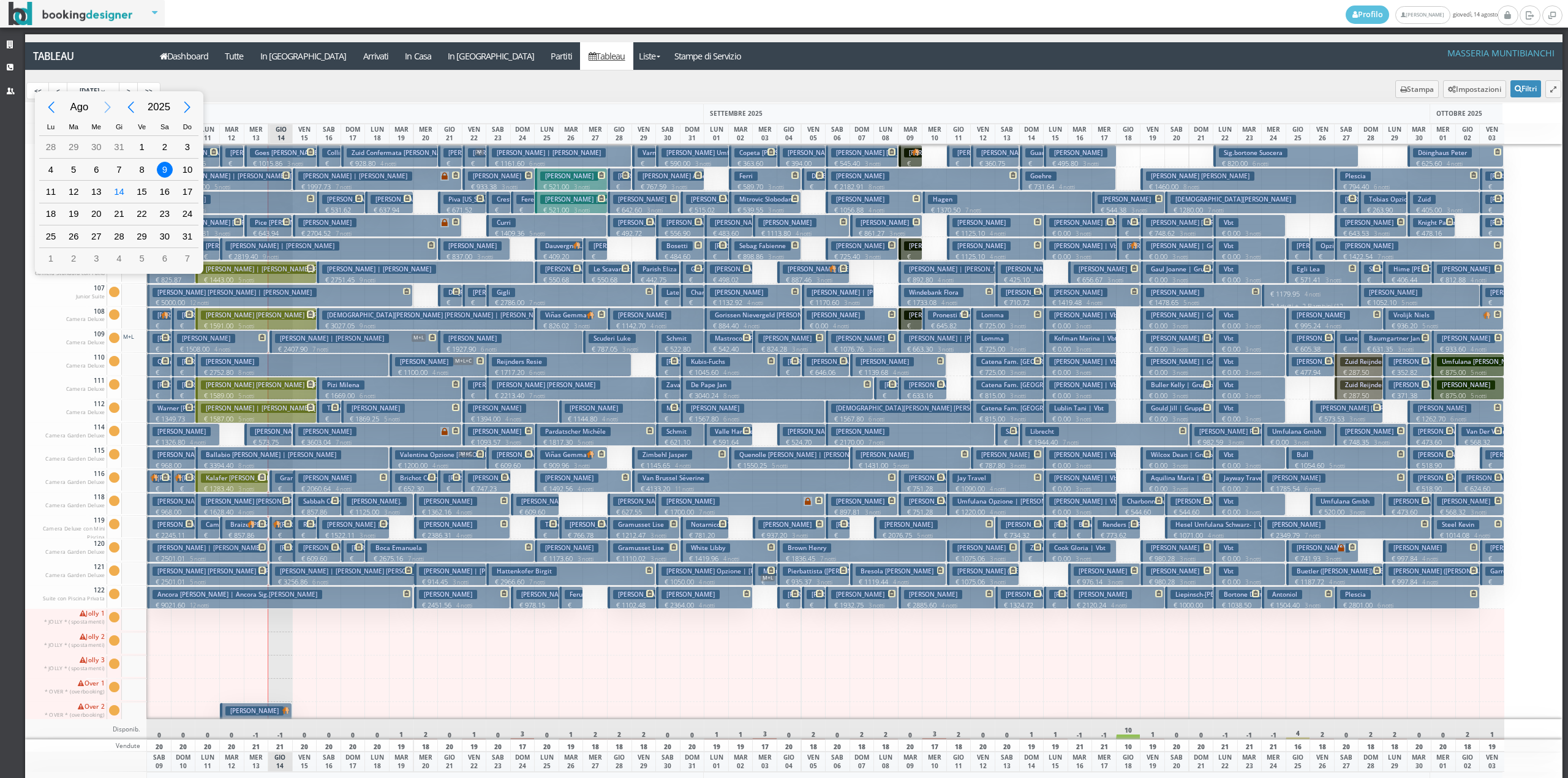
click at [103, 101] on div "Next Month" at bounding box center [108, 107] width 28 height 28
click at [91, 167] on div "8" at bounding box center [96, 169] width 16 height 16
type input "08/10/2025"
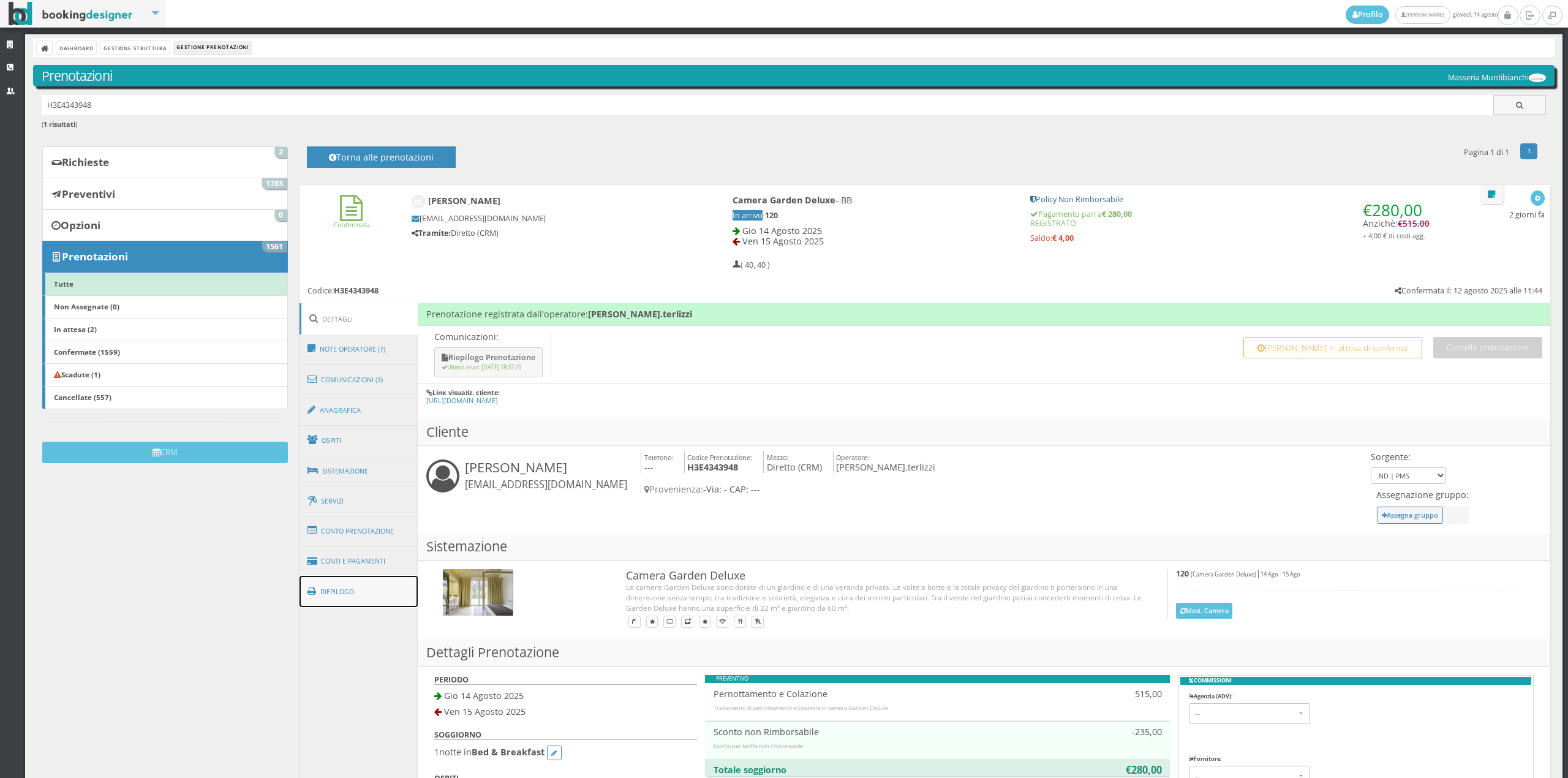
click at [373, 581] on link "Riepilogo" at bounding box center [359, 591] width 119 height 32
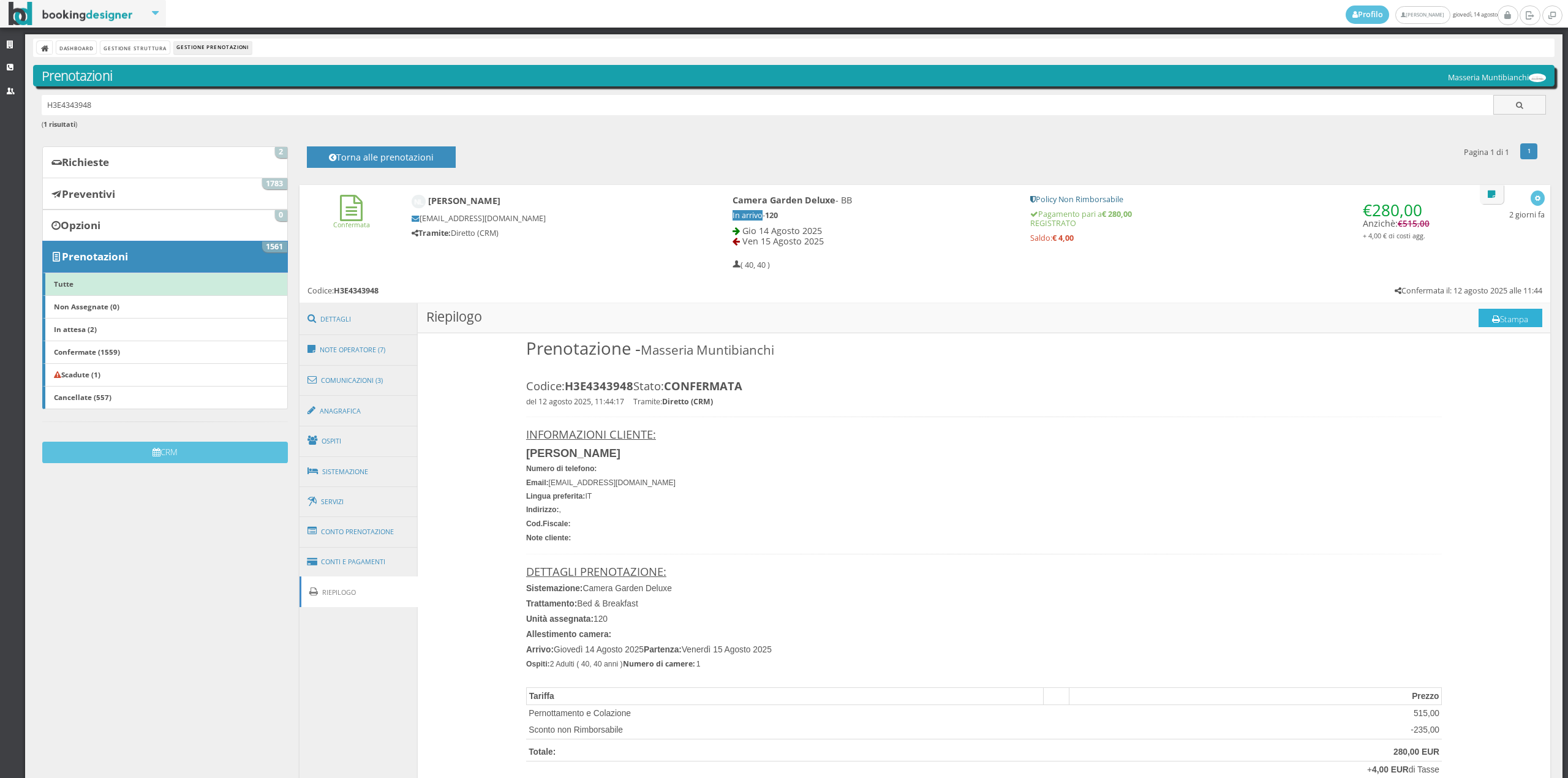
click at [1497, 319] on button "Stampa" at bounding box center [1510, 317] width 64 height 18
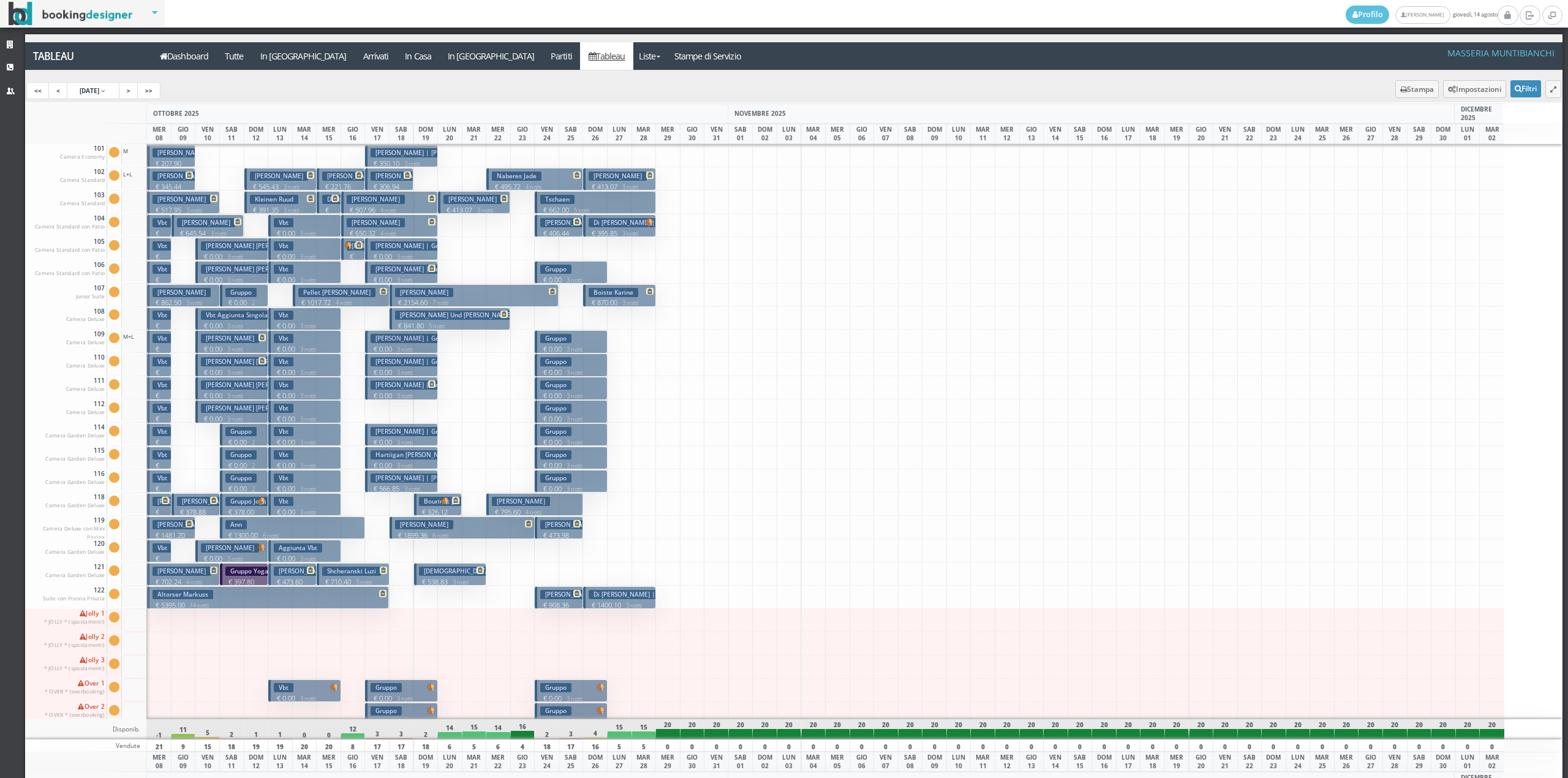
click at [233, 322] on p "€ 0.00 3 notti" at bounding box center [231, 326] width 63 height 10
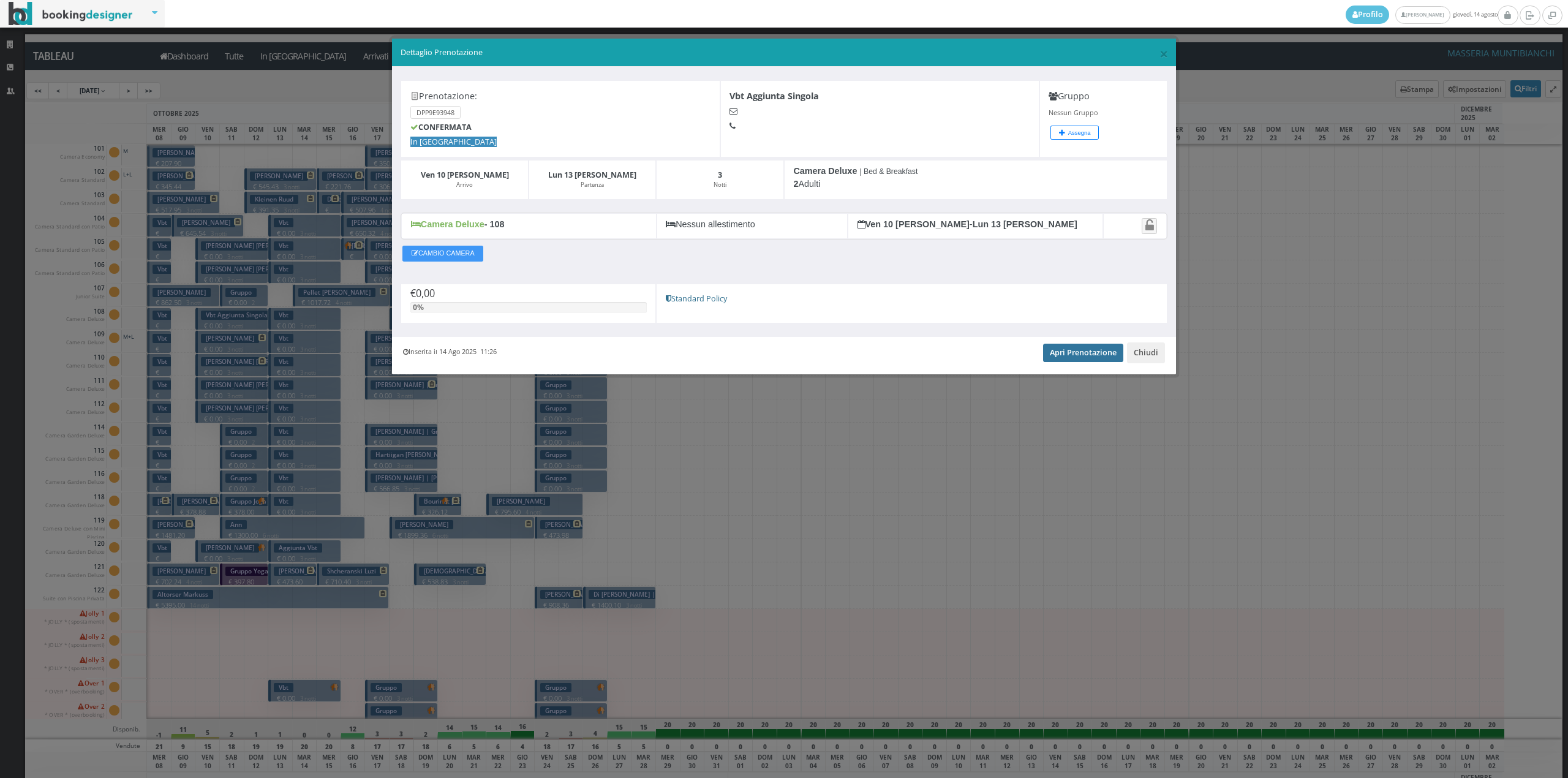
click at [1071, 352] on link "Apri Prenotazione" at bounding box center [1082, 353] width 80 height 18
click at [1145, 359] on button "Chiudi" at bounding box center [1145, 353] width 38 height 21
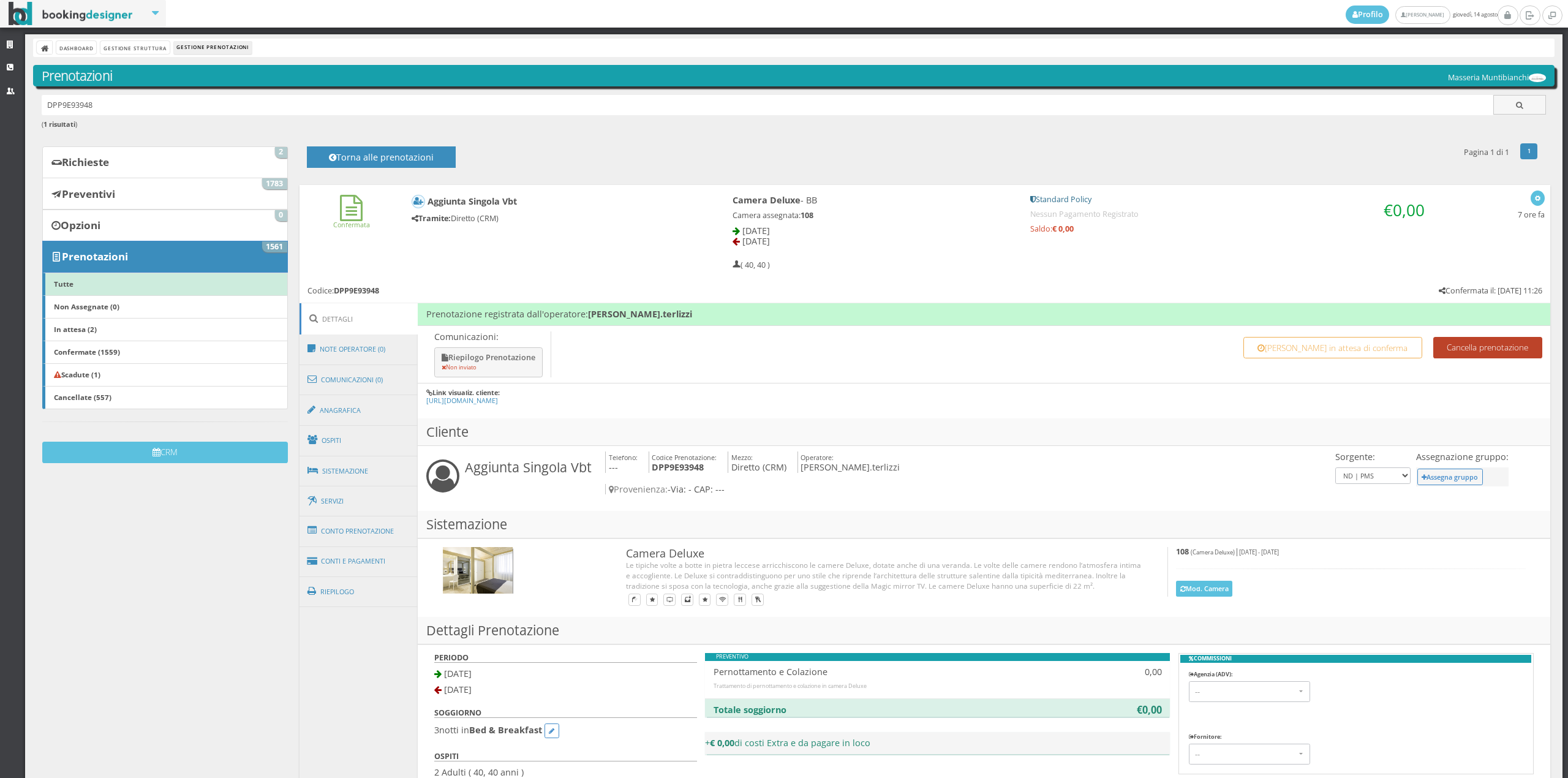
click at [1473, 345] on button "Cancella prenotazione" at bounding box center [1487, 348] width 109 height 21
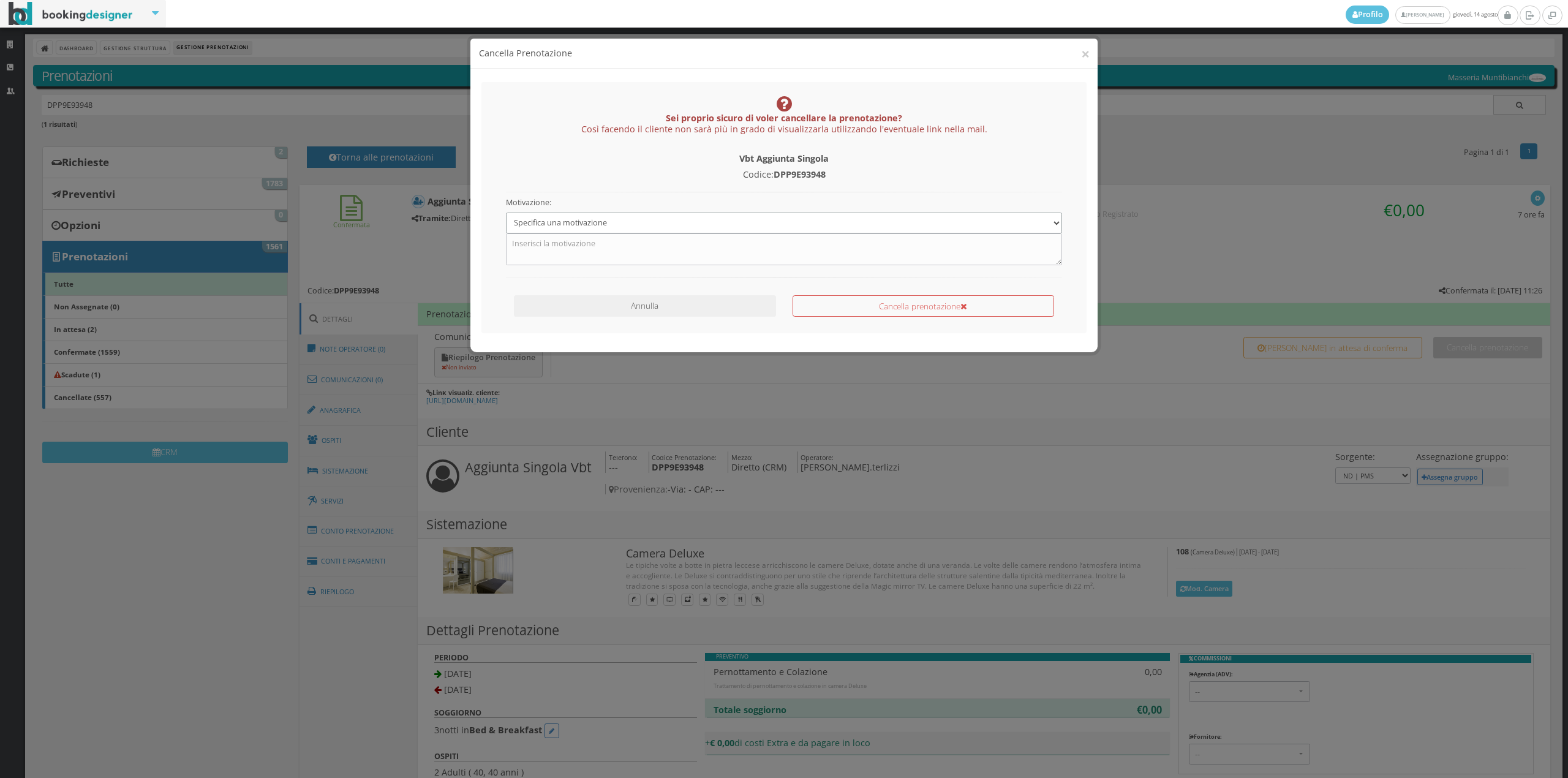
drag, startPoint x: 802, startPoint y: 223, endPoint x: 760, endPoint y: 231, distance: 42.8
click at [802, 223] on select "Specifica una motivazione Errore di inserimento Prenotazione duplicata Prenotaz…" at bounding box center [784, 223] width 557 height 20
select select "3"
click at [506, 213] on select "Specifica una motivazione Errore di inserimento Prenotazione duplicata Prenotaz…" at bounding box center [784, 223] width 557 height 20
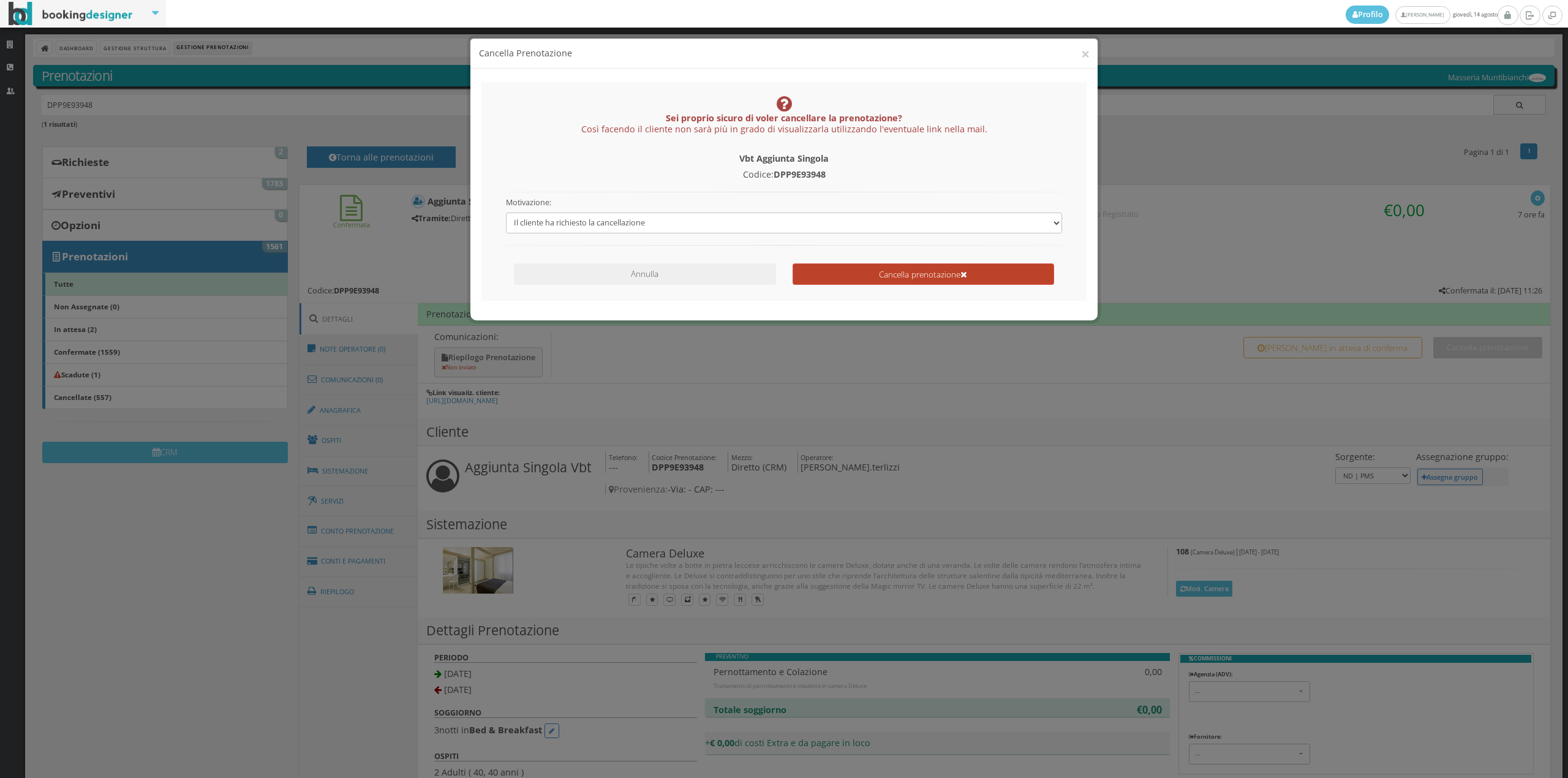
click at [991, 272] on button "Cancella prenotazione" at bounding box center [922, 274] width 261 height 21
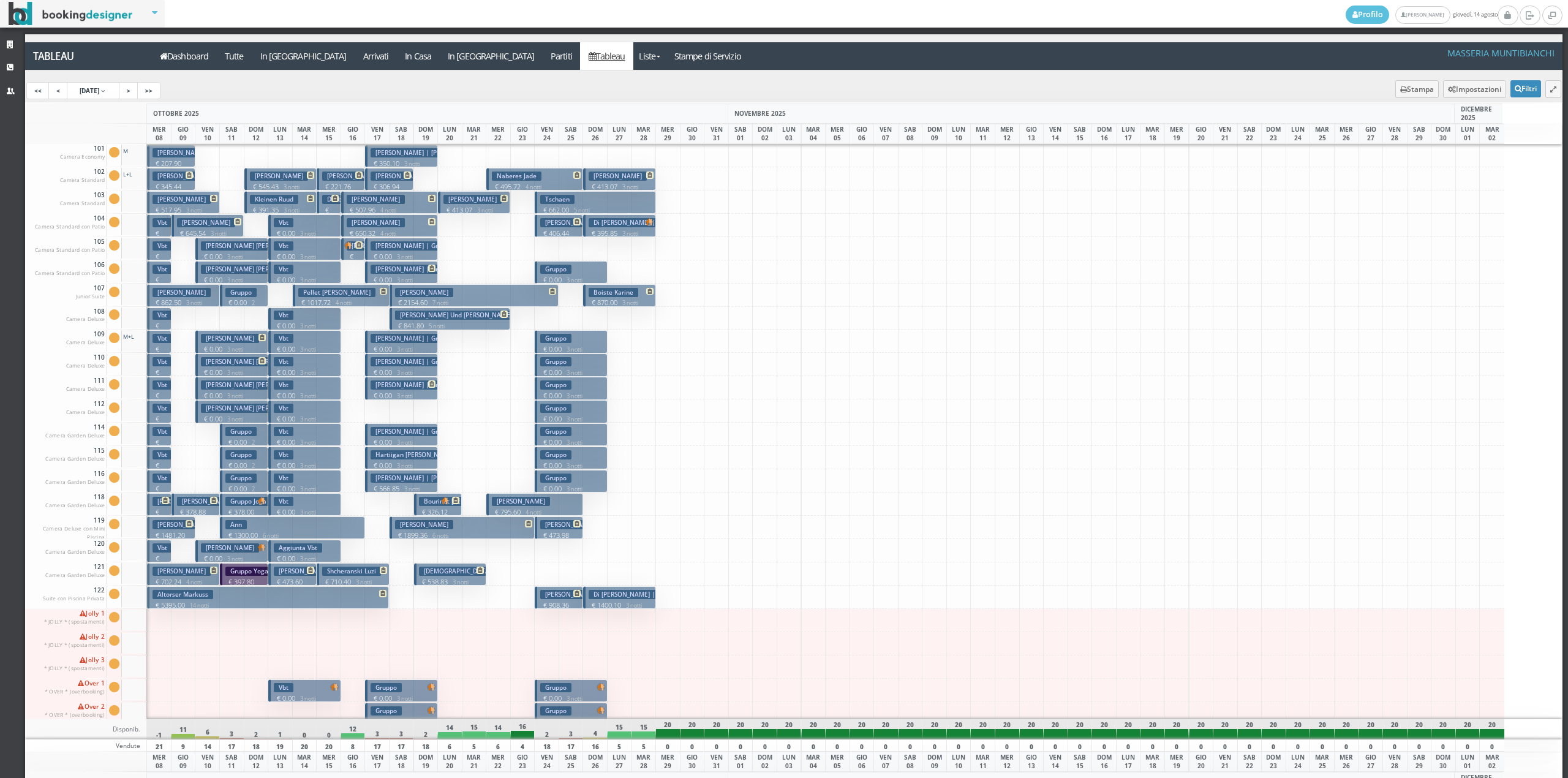
click at [234, 552] on h3 "Fox Patricia" at bounding box center [229, 549] width 58 height 10
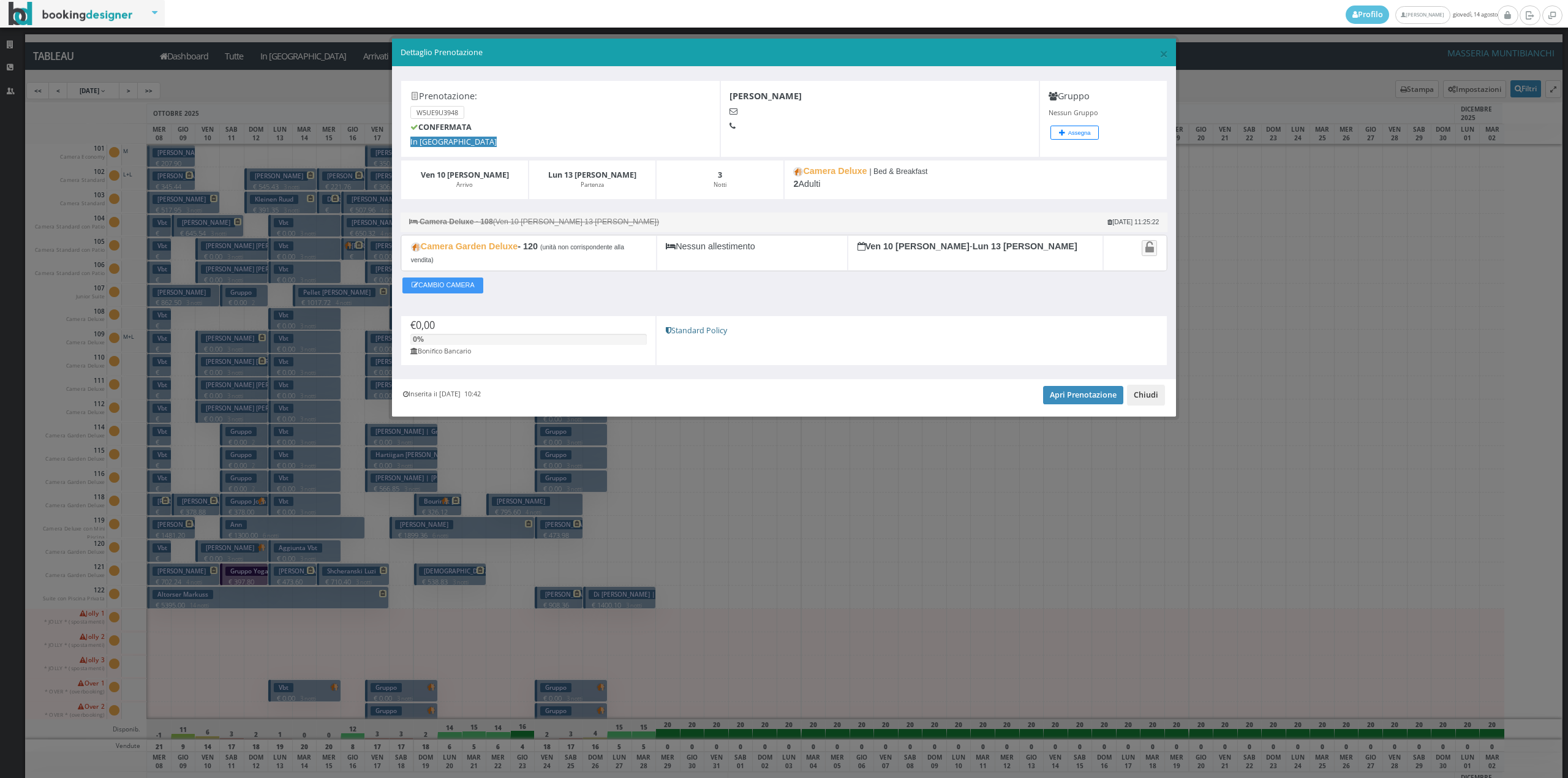
click at [1156, 403] on button "Chiudi" at bounding box center [1145, 395] width 38 height 21
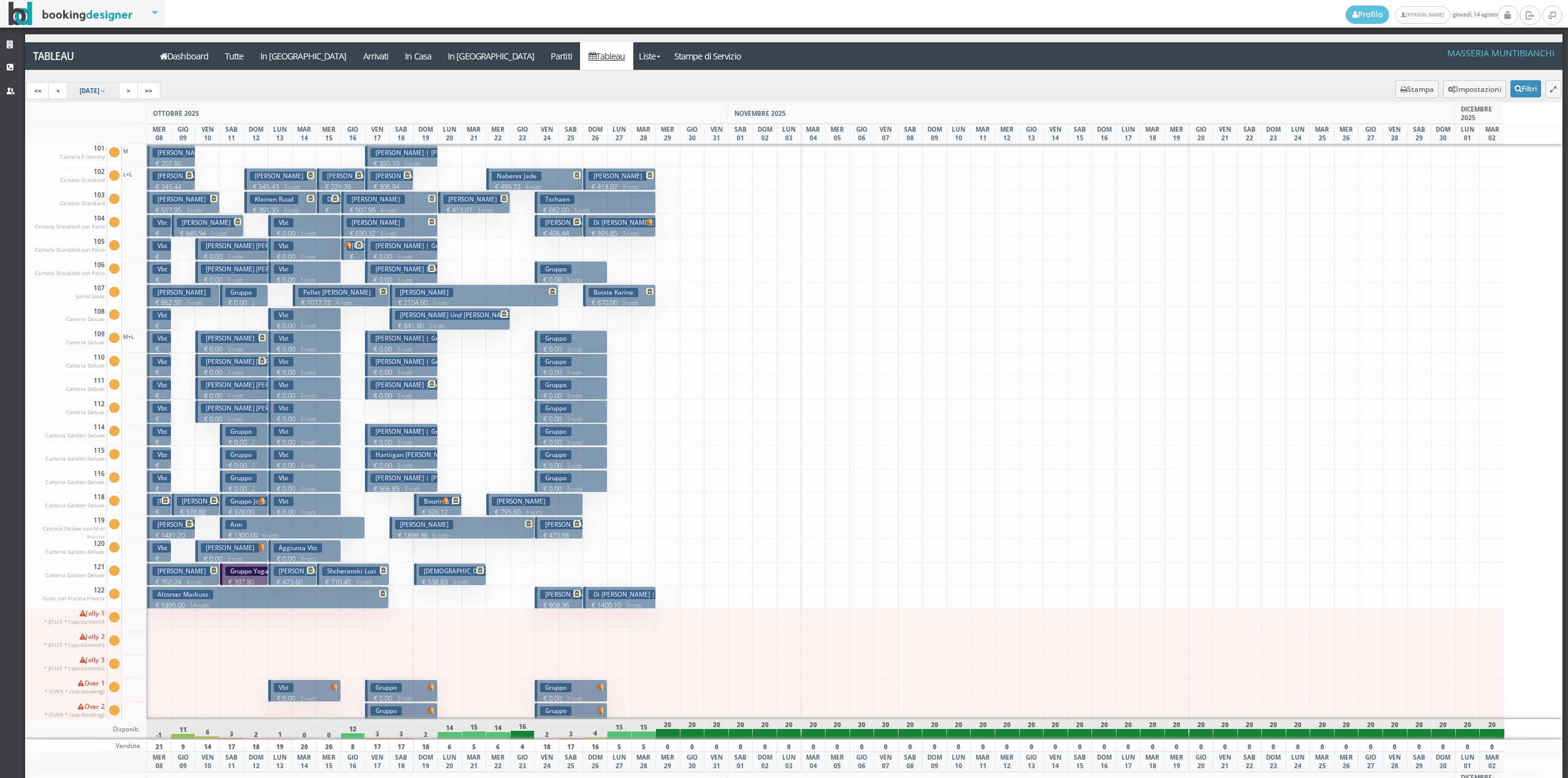
click at [99, 89] on span "8 Oct 2025" at bounding box center [90, 91] width 19 height 9
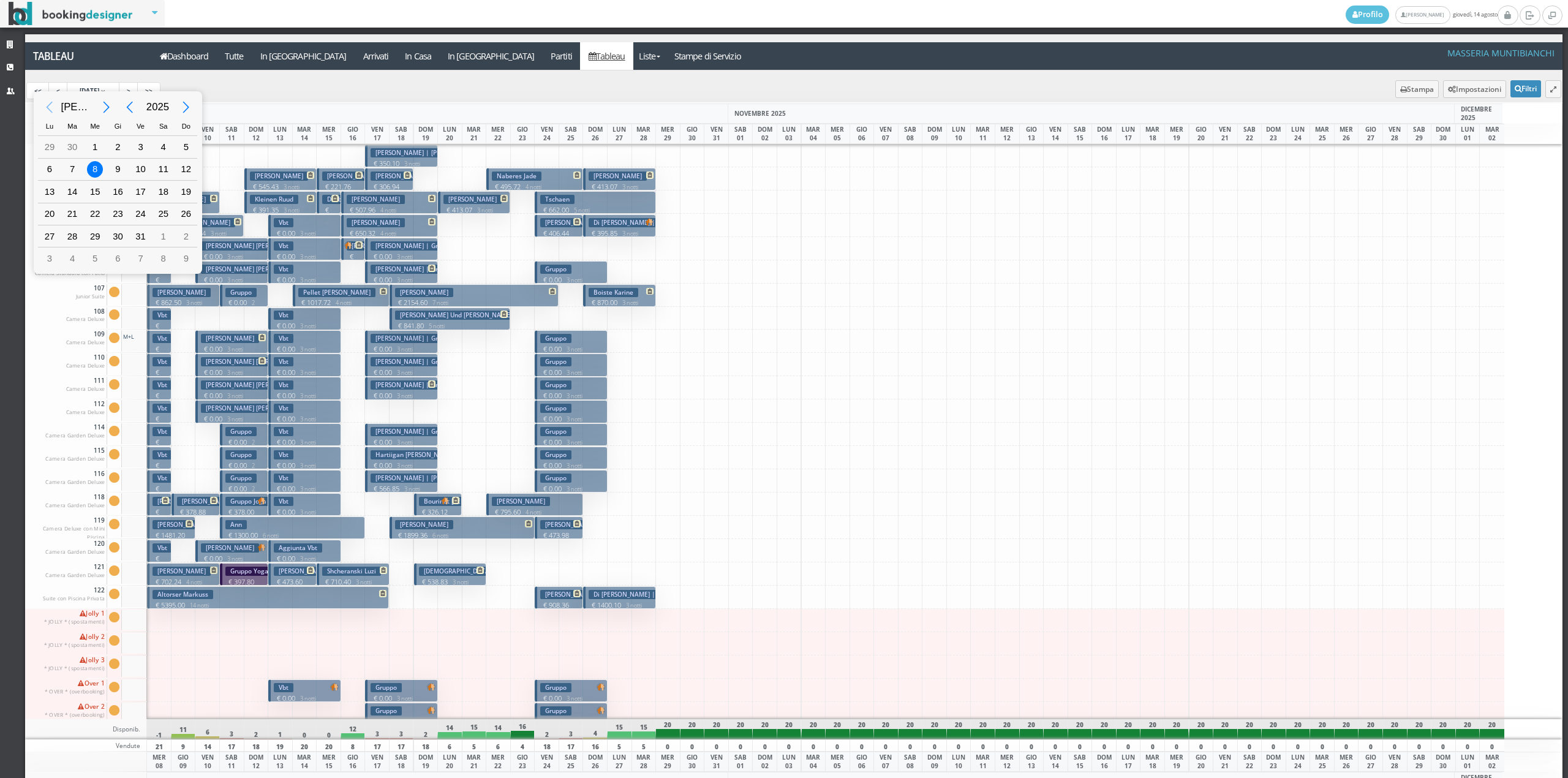
click at [46, 108] on div "Previous Month" at bounding box center [49, 107] width 28 height 28
click at [52, 108] on div "Previous Month" at bounding box center [49, 107] width 28 height 28
click at [108, 108] on div "Next Month" at bounding box center [107, 107] width 28 height 28
click at [49, 193] on div "11" at bounding box center [49, 192] width 16 height 16
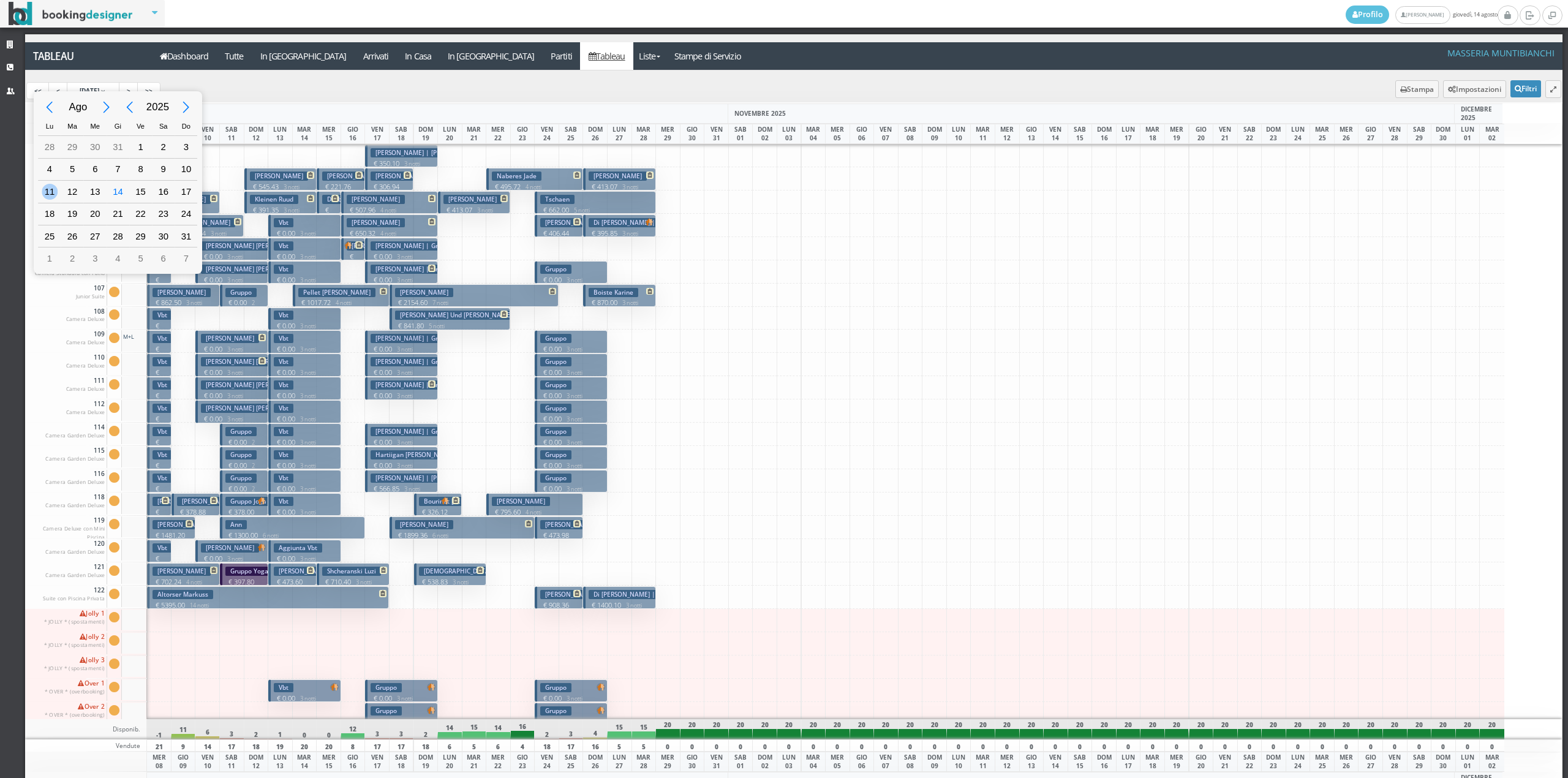
type input "11/08/2025"
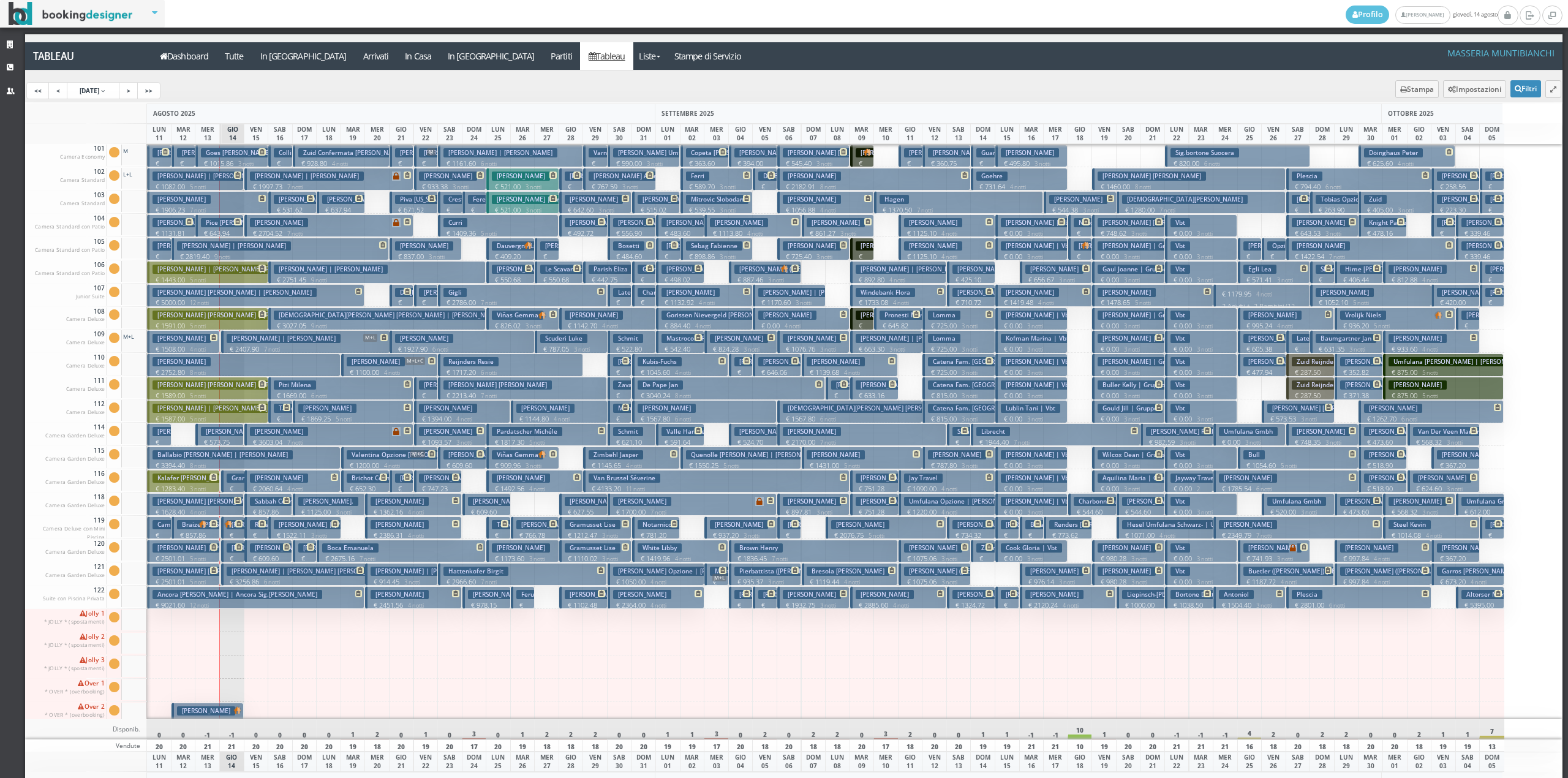
click at [235, 550] on icon at bounding box center [239, 548] width 8 height 8
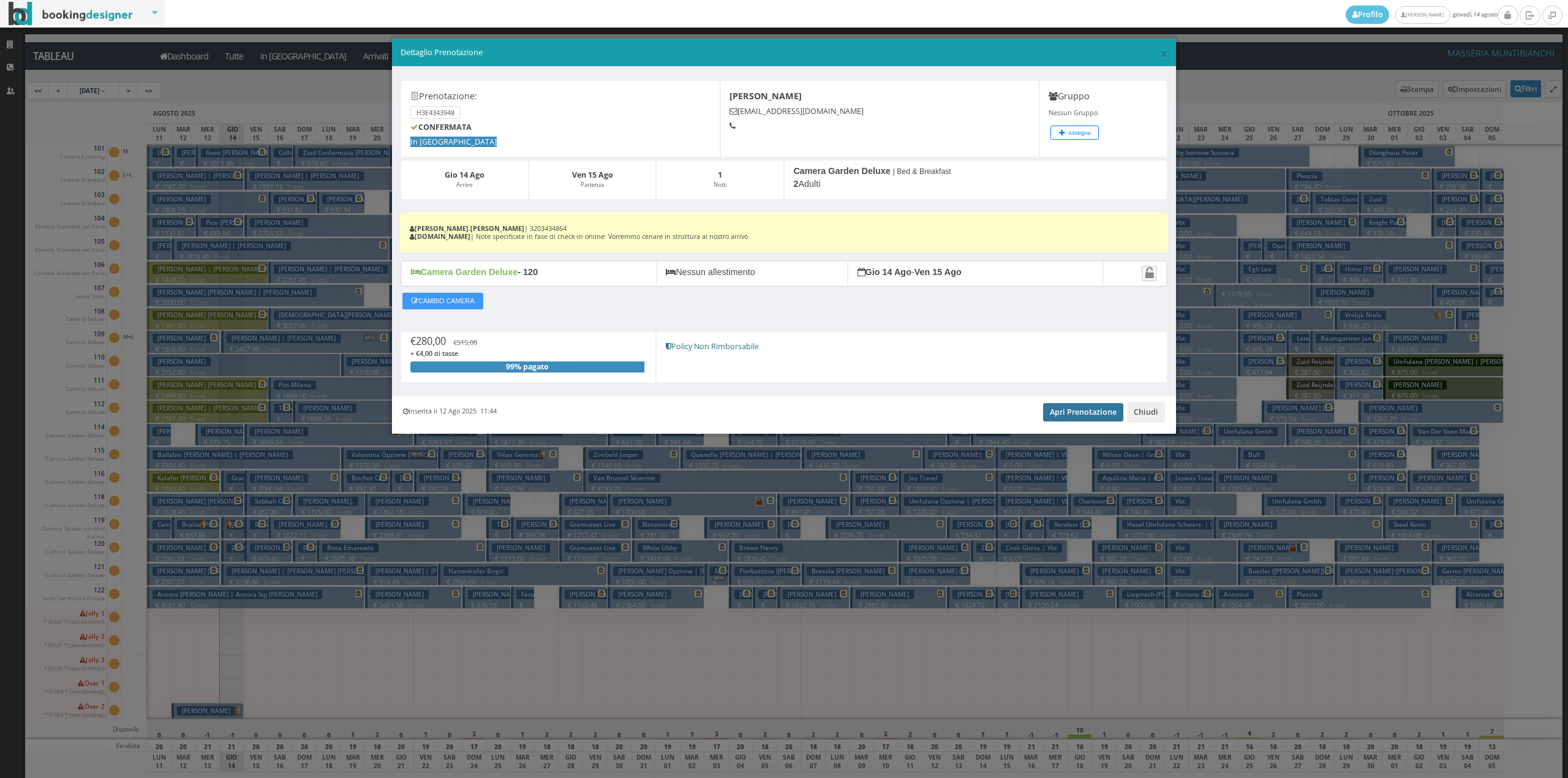
click at [1067, 406] on link "Apri Prenotazione" at bounding box center [1082, 412] width 80 height 18
click at [1148, 417] on button "Chiudi" at bounding box center [1145, 413] width 38 height 21
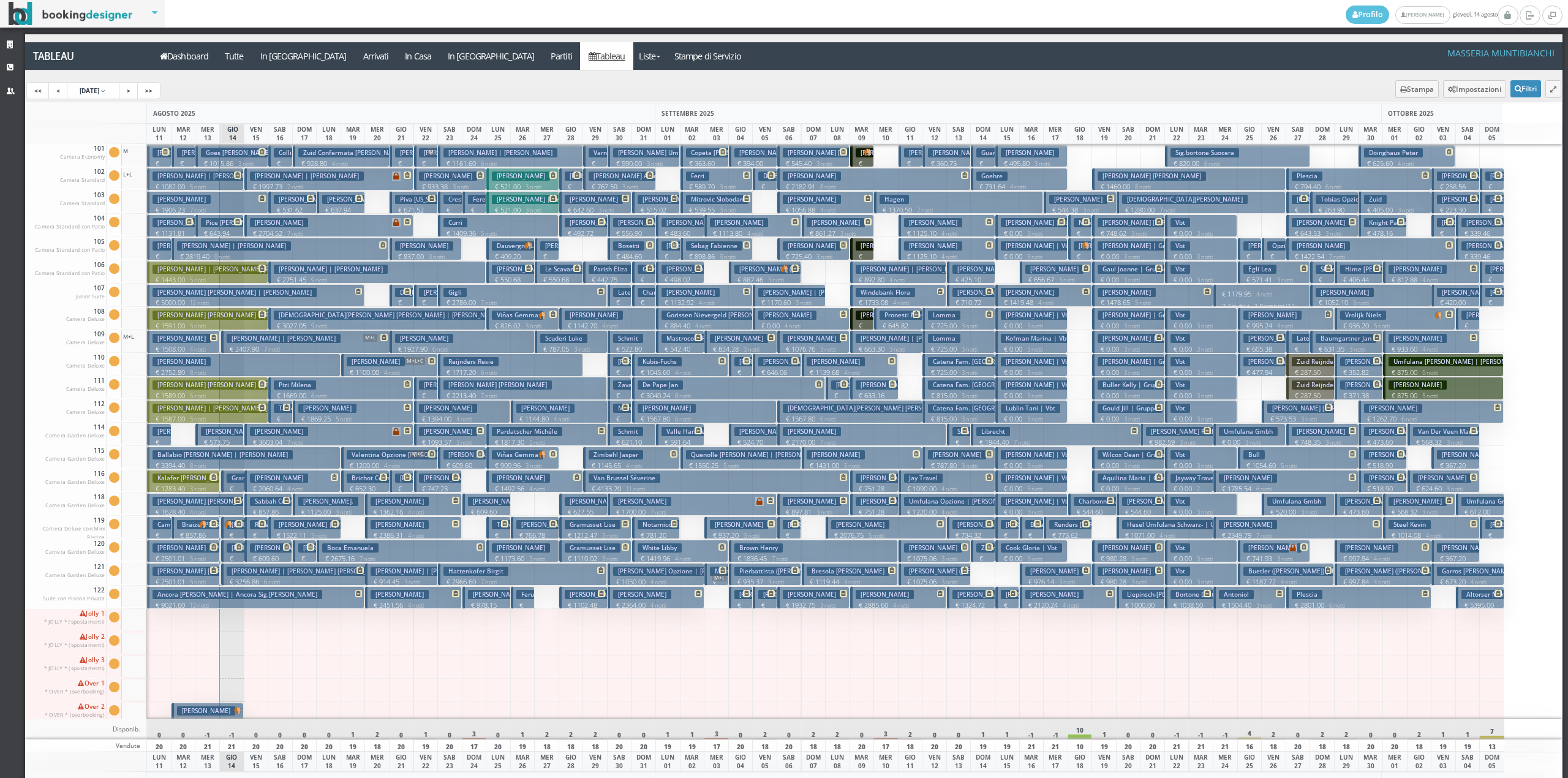
click at [256, 547] on h3 "[PERSON_NAME]" at bounding box center [279, 549] width 58 height 10
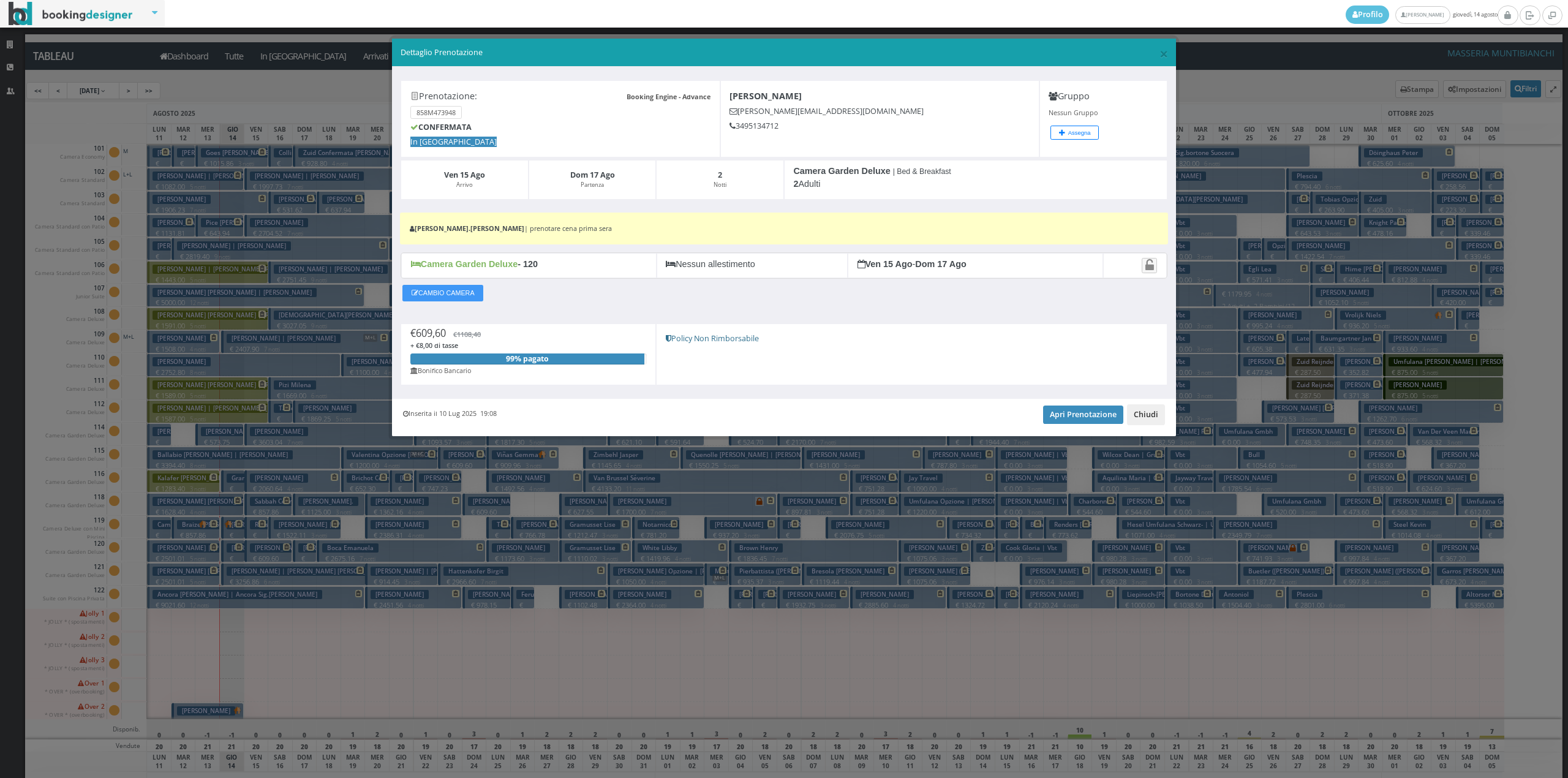
click at [1140, 422] on button "Chiudi" at bounding box center [1145, 415] width 38 height 21
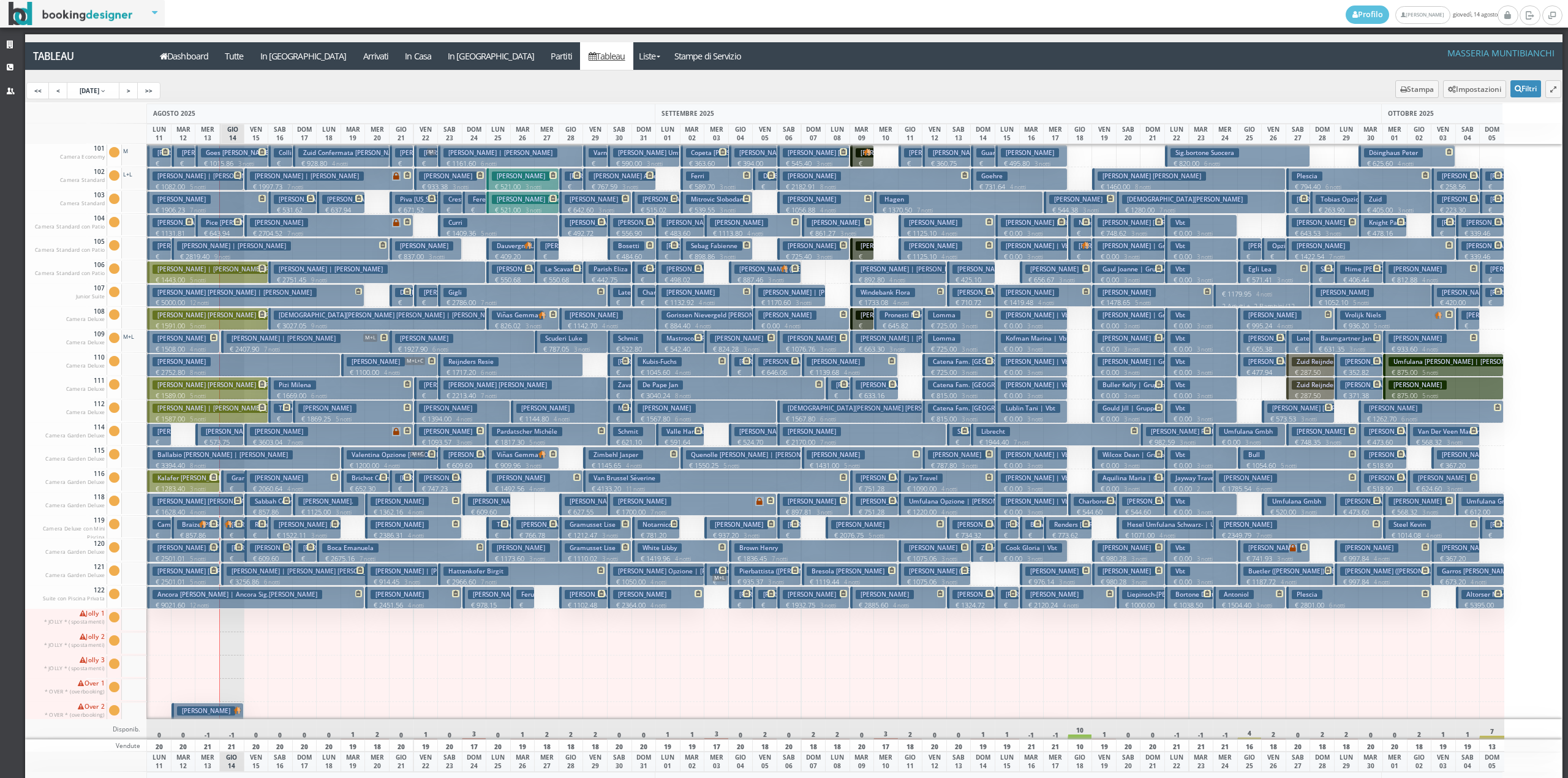
click at [259, 559] on p "€ 609.60 2 notti" at bounding box center [269, 563] width 40 height 19
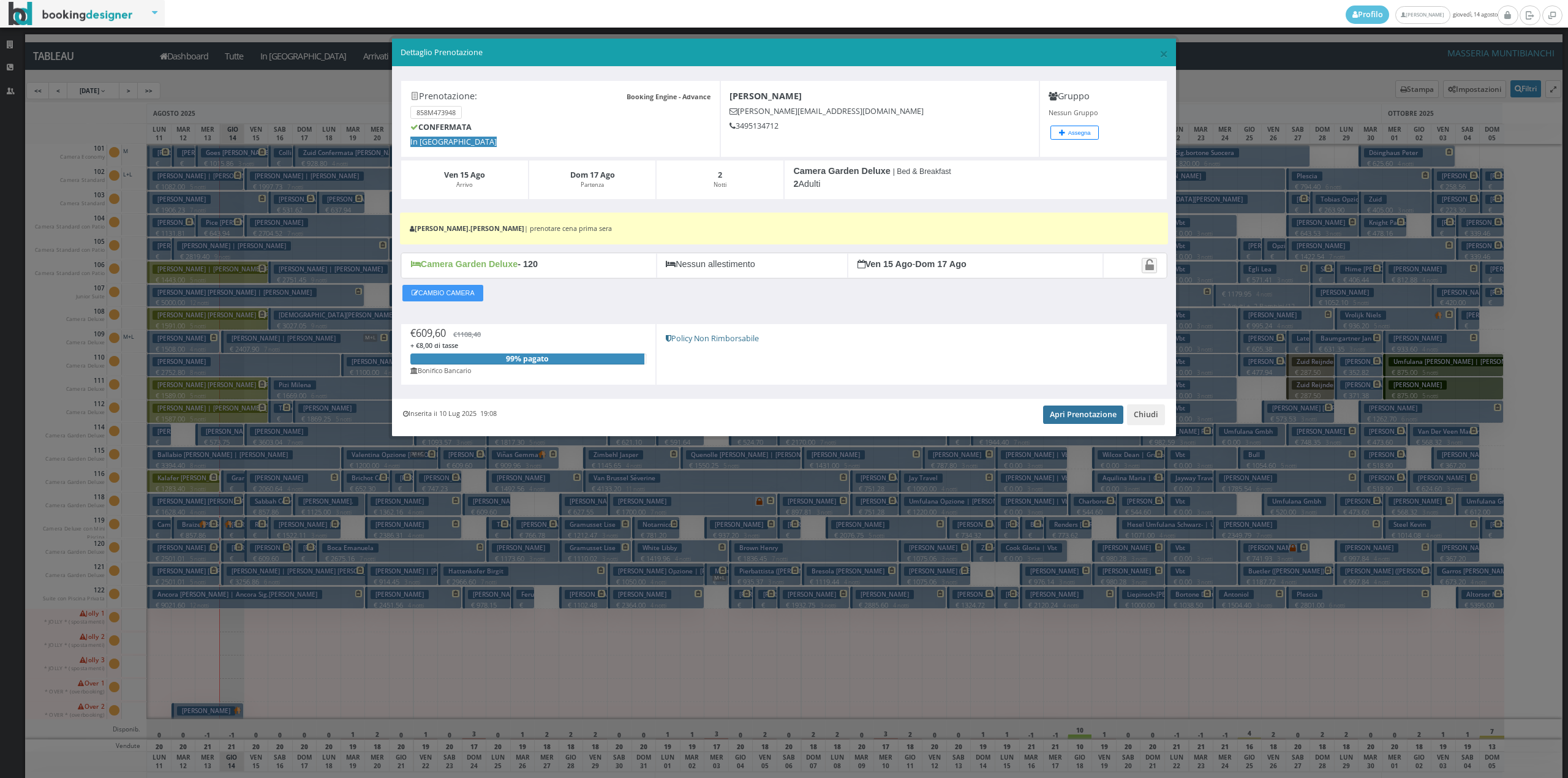
click at [1096, 419] on link "Apri Prenotazione" at bounding box center [1082, 415] width 80 height 18
click at [1150, 416] on button "Chiudi" at bounding box center [1145, 415] width 38 height 21
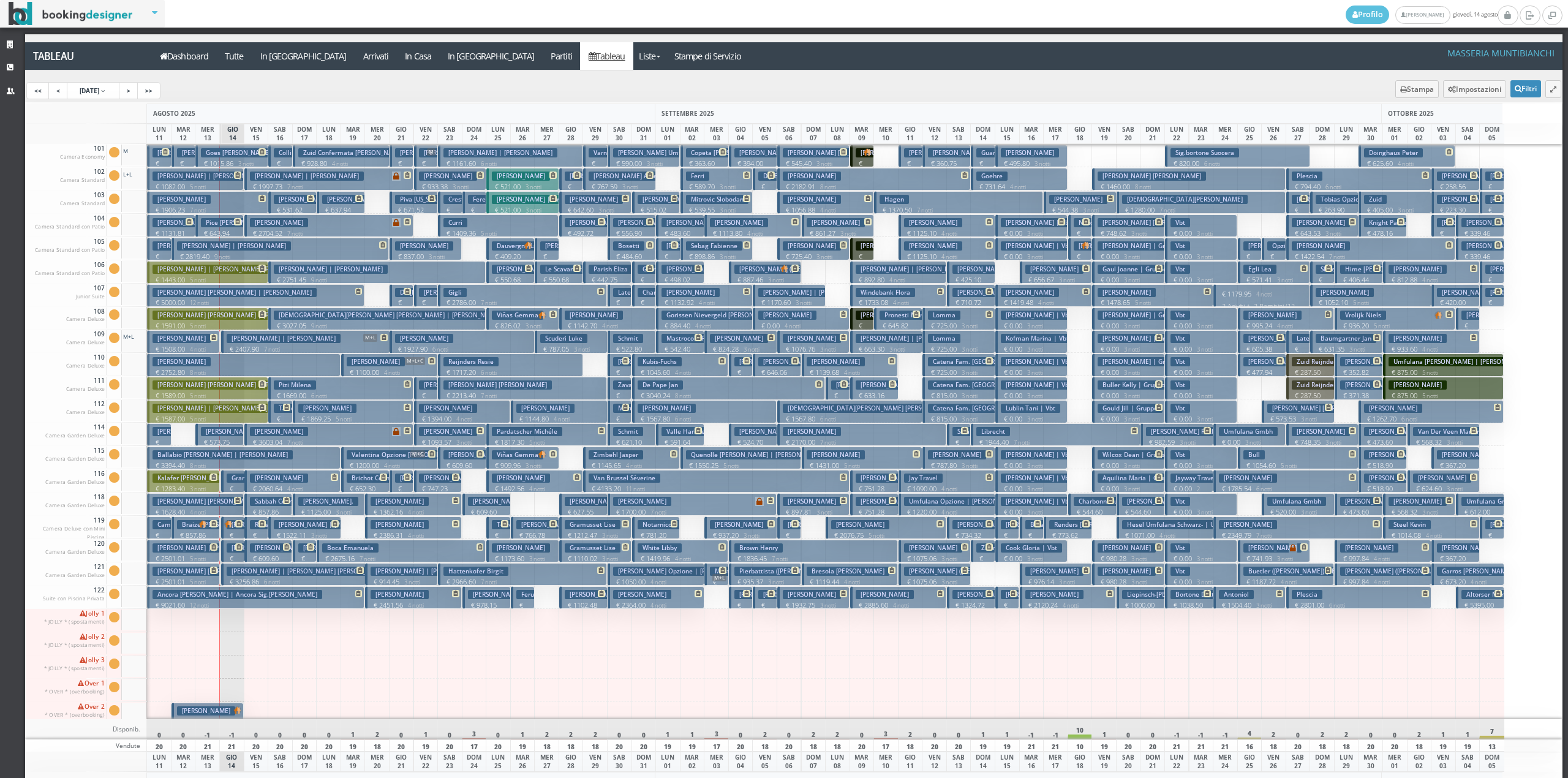
click at [252, 532] on p "€ 362.30 1 notti" at bounding box center [256, 550] width 14 height 39
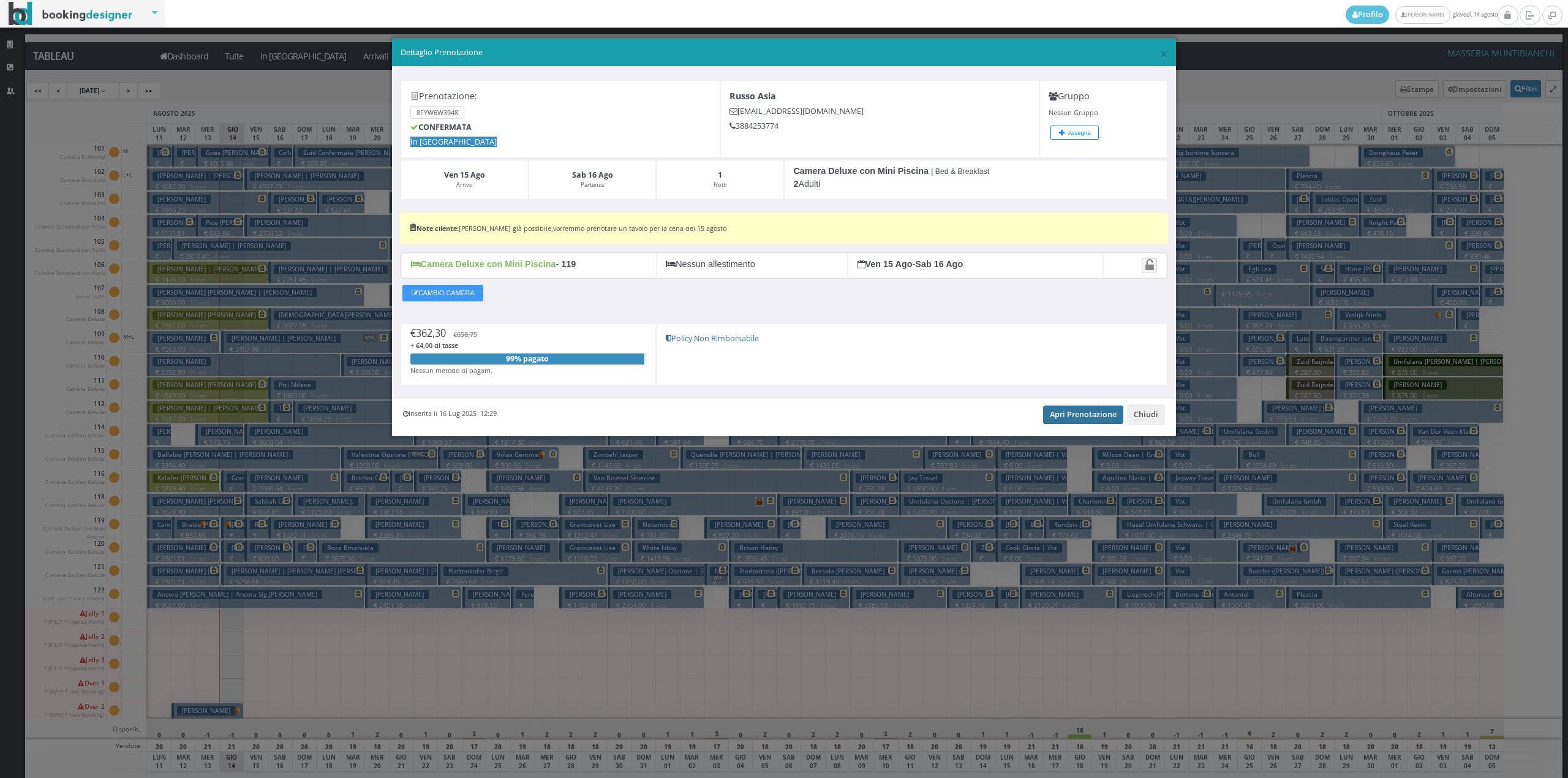
click at [1076, 422] on link "Apri Prenotazione" at bounding box center [1082, 415] width 80 height 18
click at [1139, 419] on button "Chiudi" at bounding box center [1145, 415] width 38 height 21
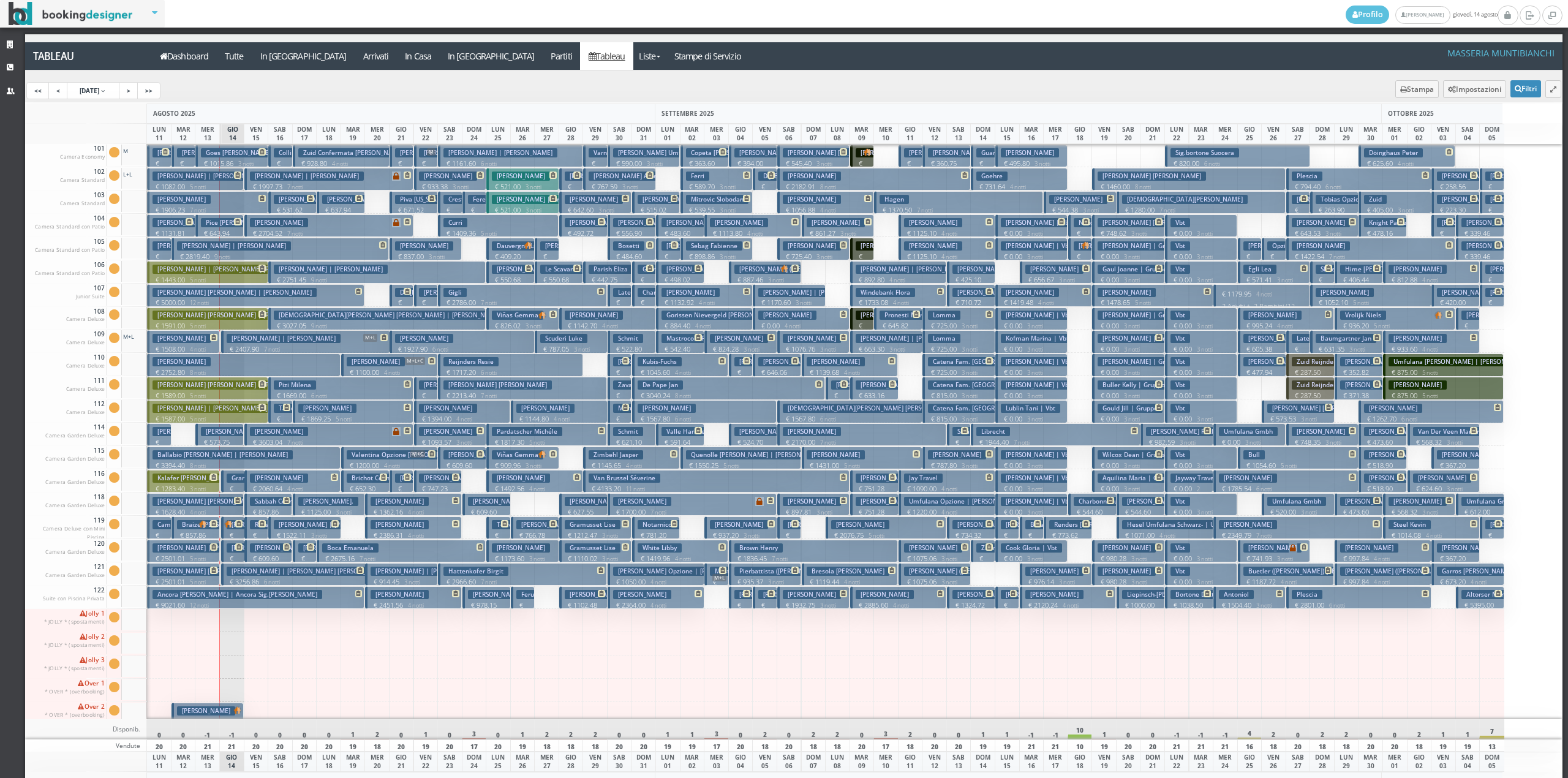
click at [259, 505] on h3 "Sabbah Cédric" at bounding box center [275, 501] width 51 height 10
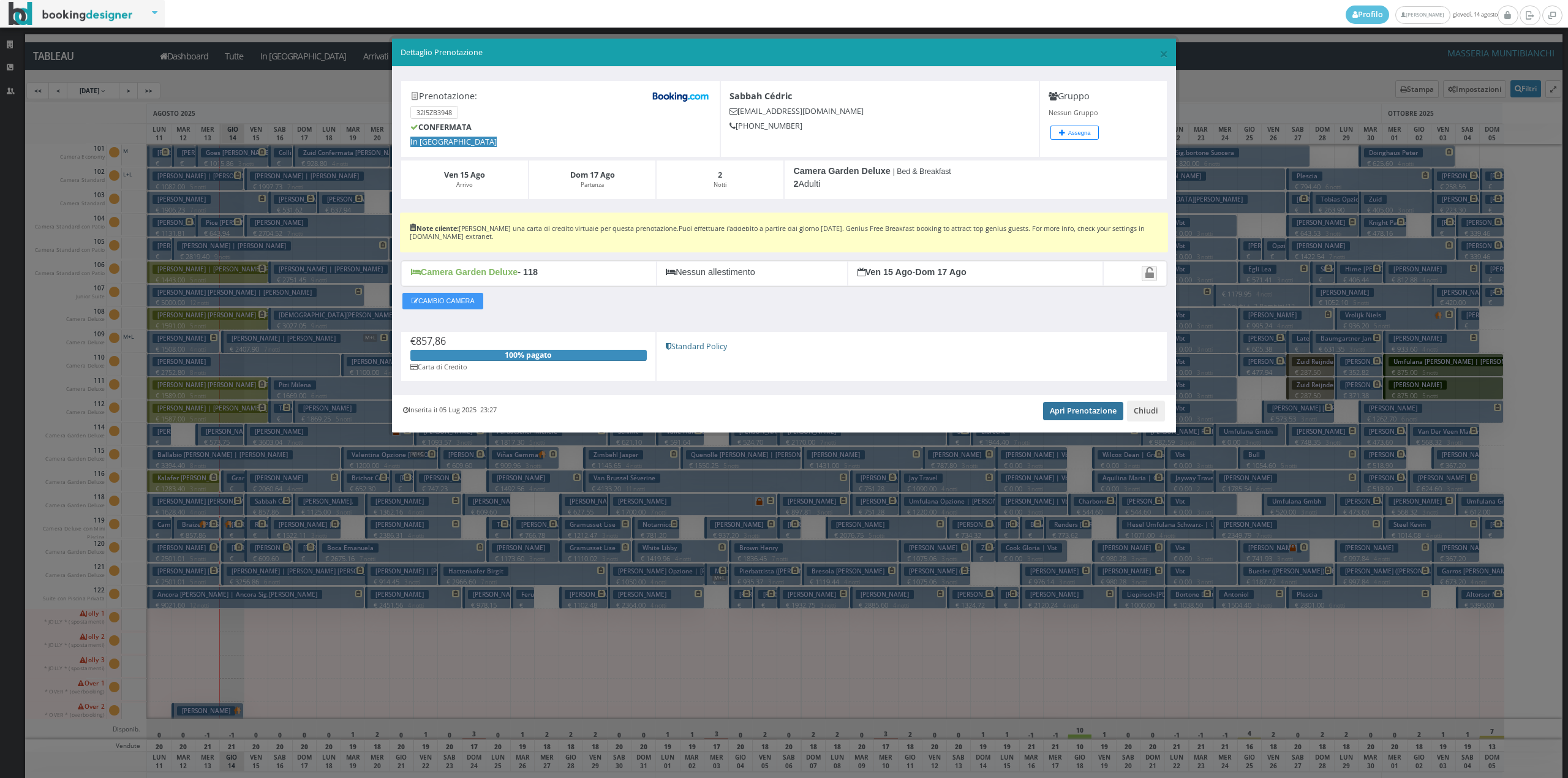
click at [1070, 411] on link "Apri Prenotazione" at bounding box center [1082, 411] width 80 height 18
click at [1149, 417] on button "Chiudi" at bounding box center [1145, 412] width 38 height 21
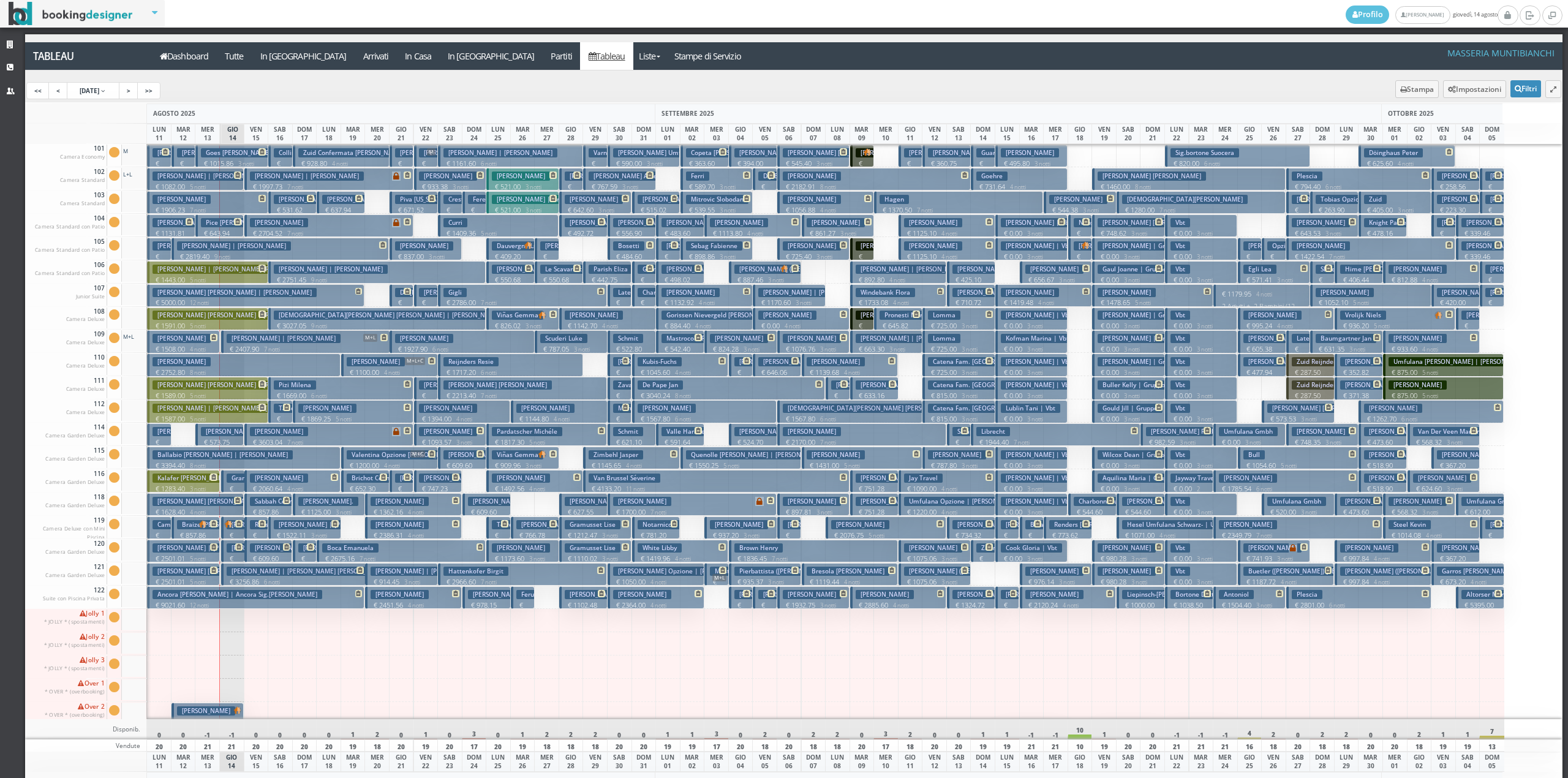
click at [260, 486] on p "€ 2060.64 4 notti" at bounding box center [293, 489] width 88 height 10
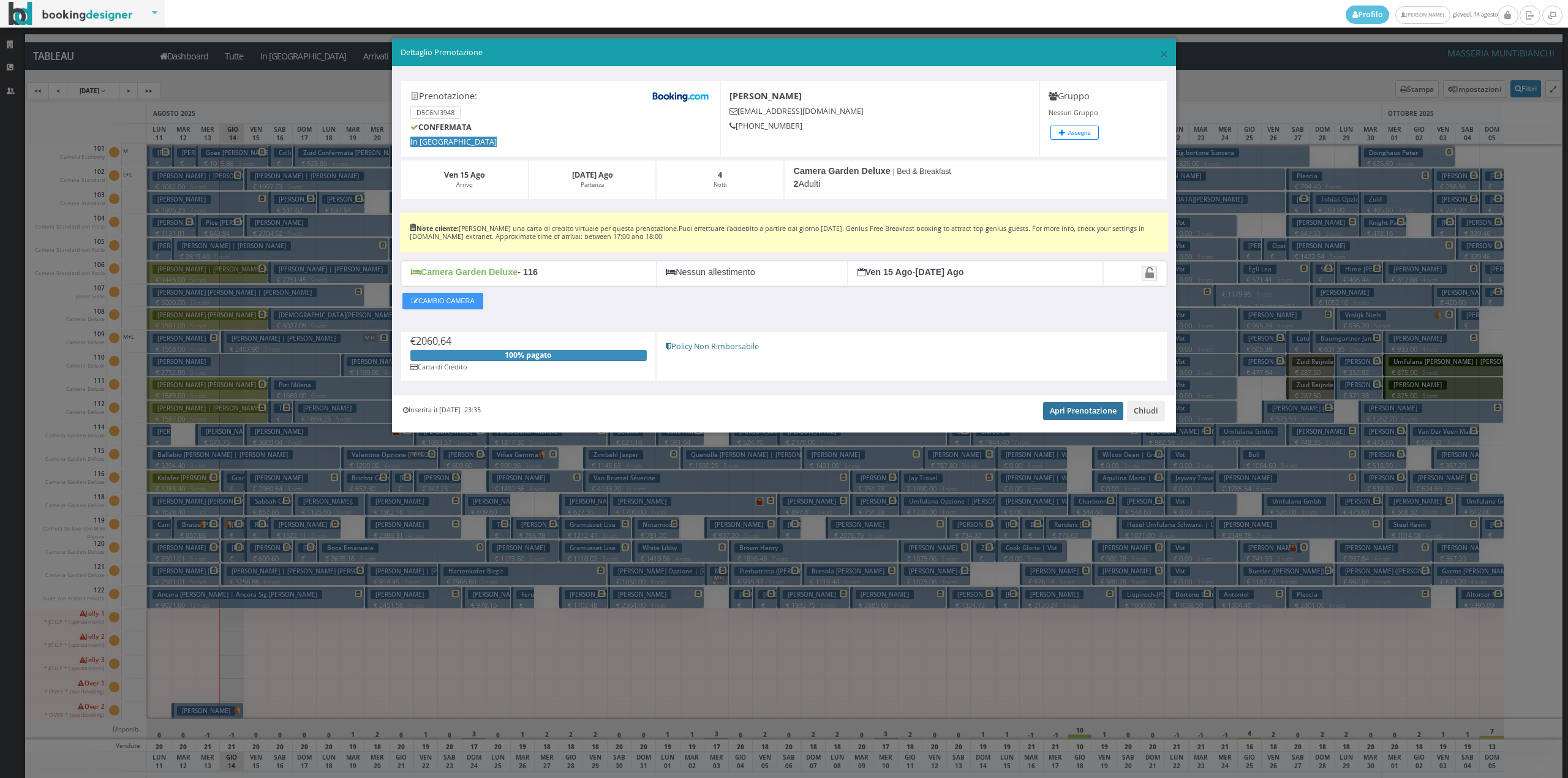
click at [1076, 420] on link "Apri Prenotazione" at bounding box center [1082, 411] width 80 height 18
click at [1147, 421] on button "Chiudi" at bounding box center [1145, 412] width 38 height 21
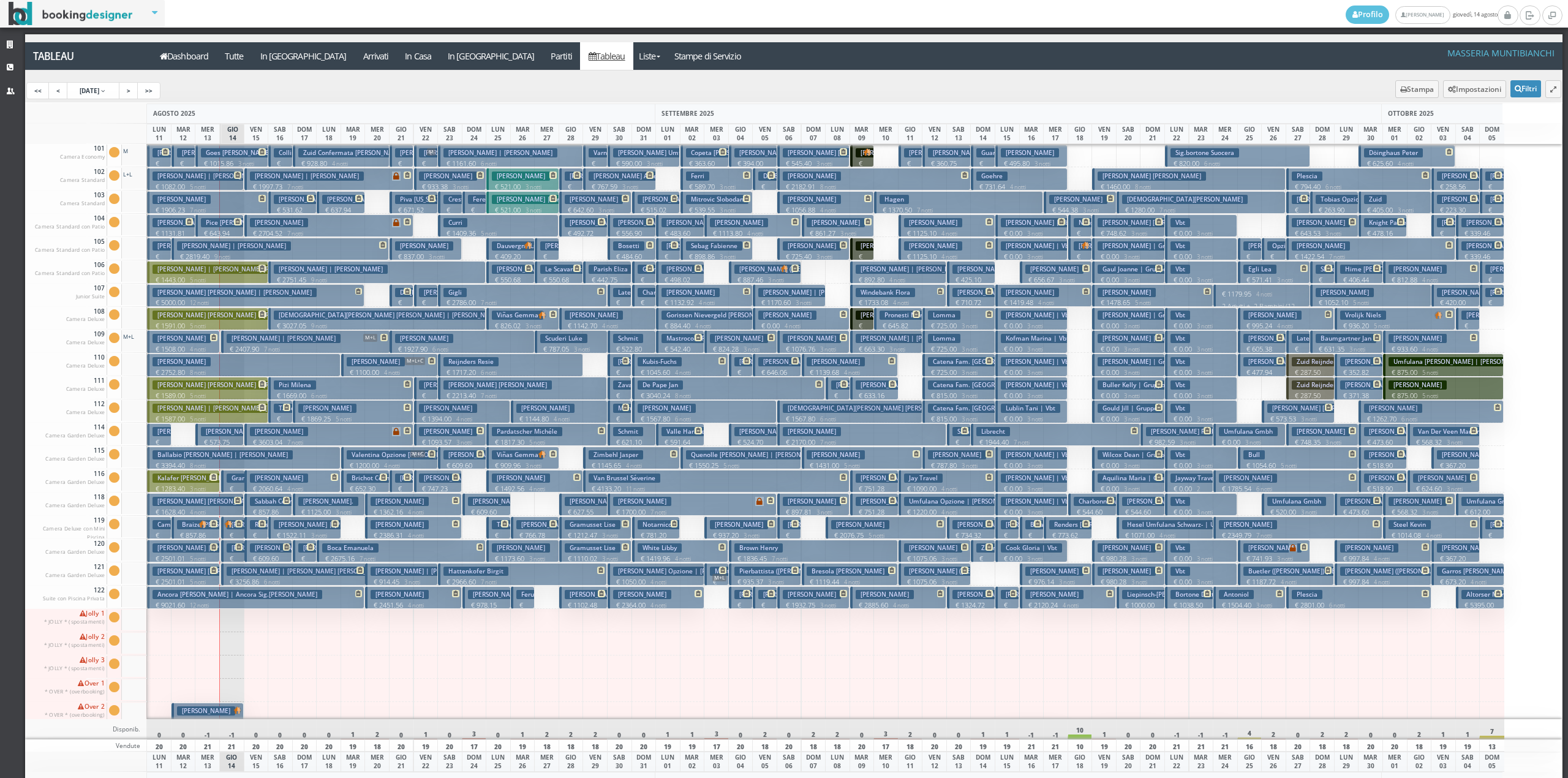
click at [258, 433] on h3 "Ifergan Anna" at bounding box center [279, 432] width 58 height 10
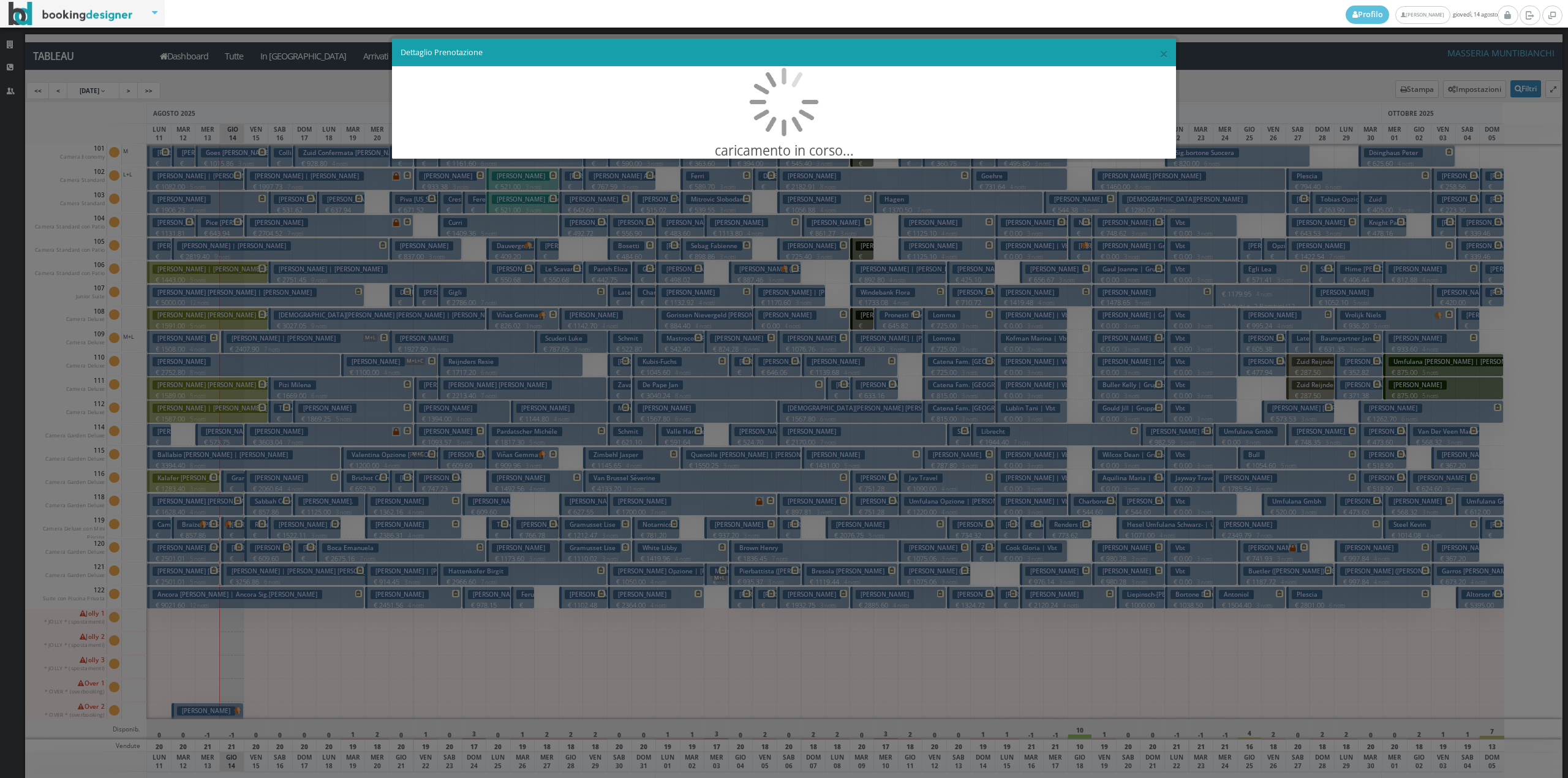
click at [258, 433] on div "× Dettaglio Prenotazione caricamento in corso..." at bounding box center [784, 389] width 1568 height 778
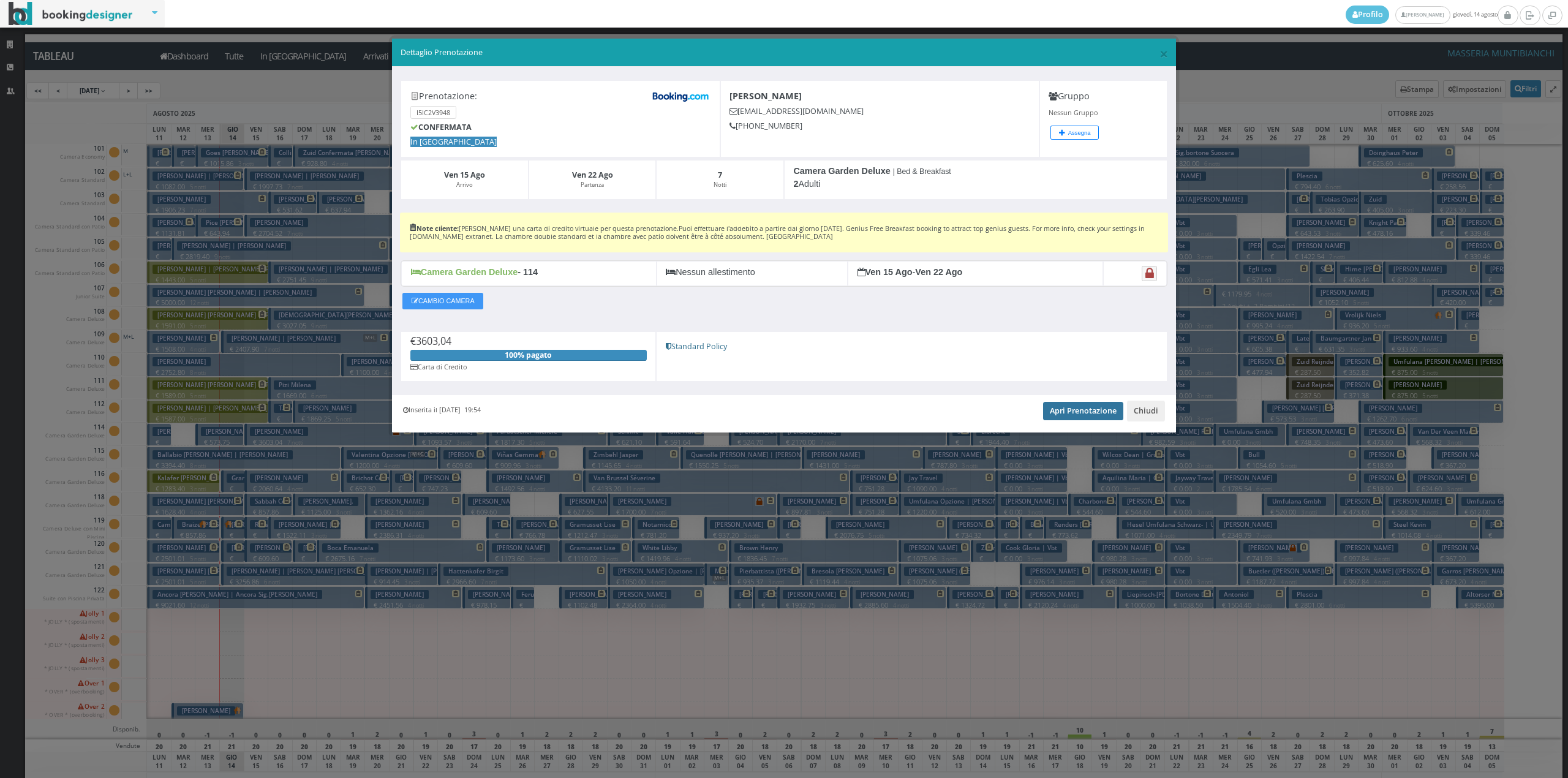
click at [1093, 413] on link "Apri Prenotazione" at bounding box center [1082, 411] width 80 height 18
click at [1145, 413] on button "Chiudi" at bounding box center [1145, 412] width 38 height 21
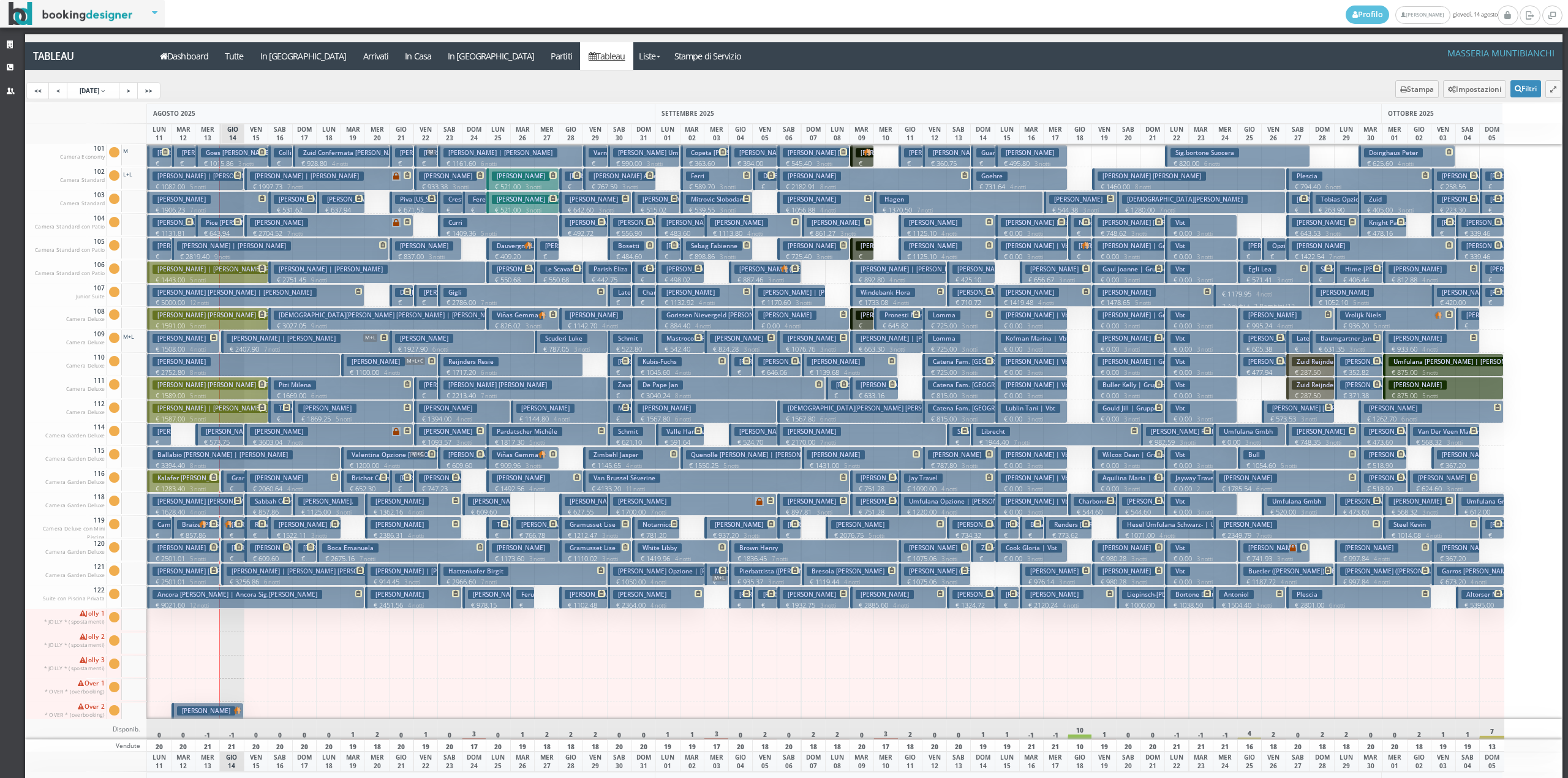
click at [253, 229] on p "€ 2704.52 7 notti" at bounding box center [330, 233] width 160 height 10
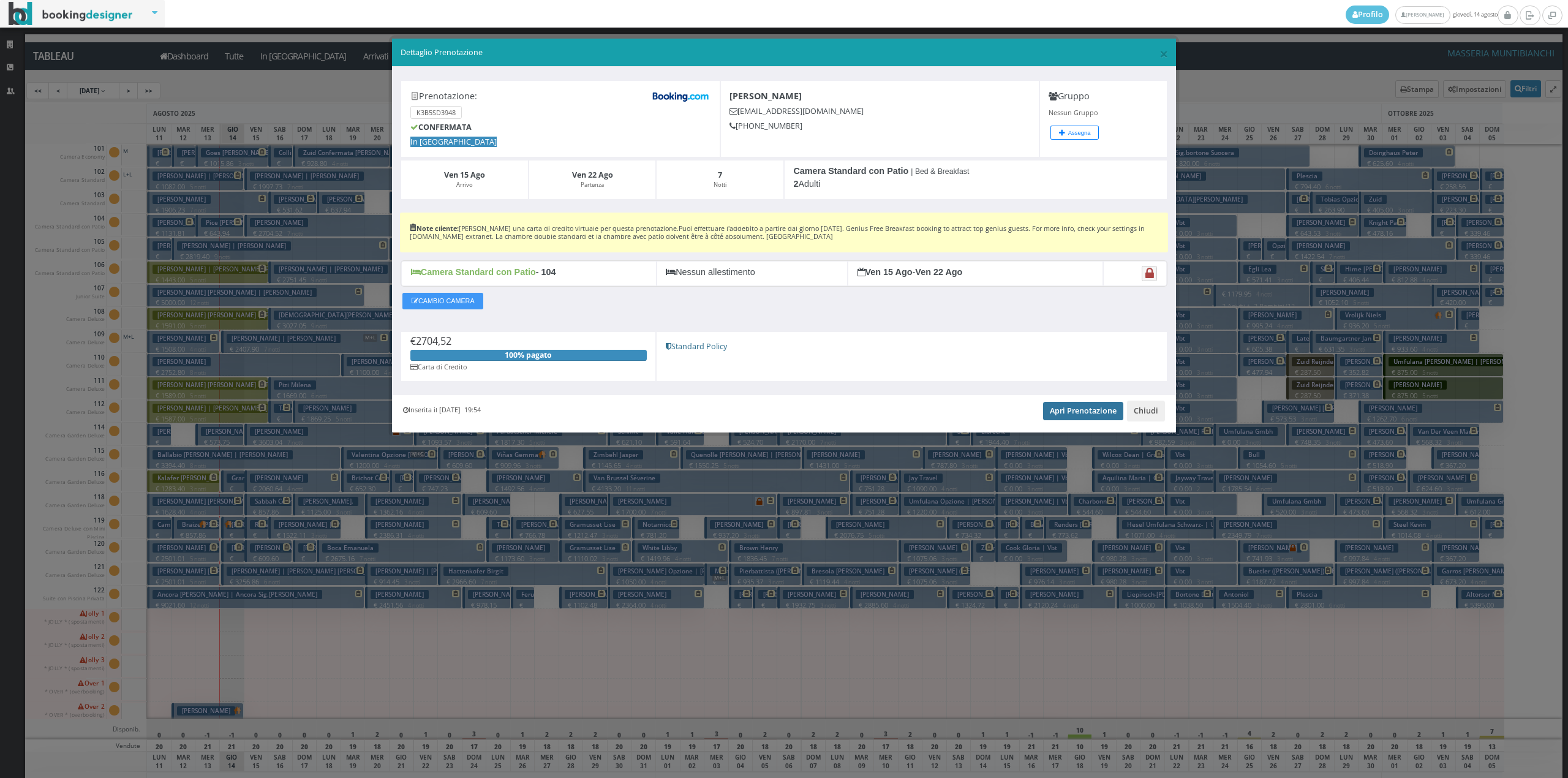
click at [1094, 420] on link "Apri Prenotazione" at bounding box center [1082, 411] width 80 height 18
click at [1148, 412] on button "Chiudi" at bounding box center [1145, 412] width 38 height 21
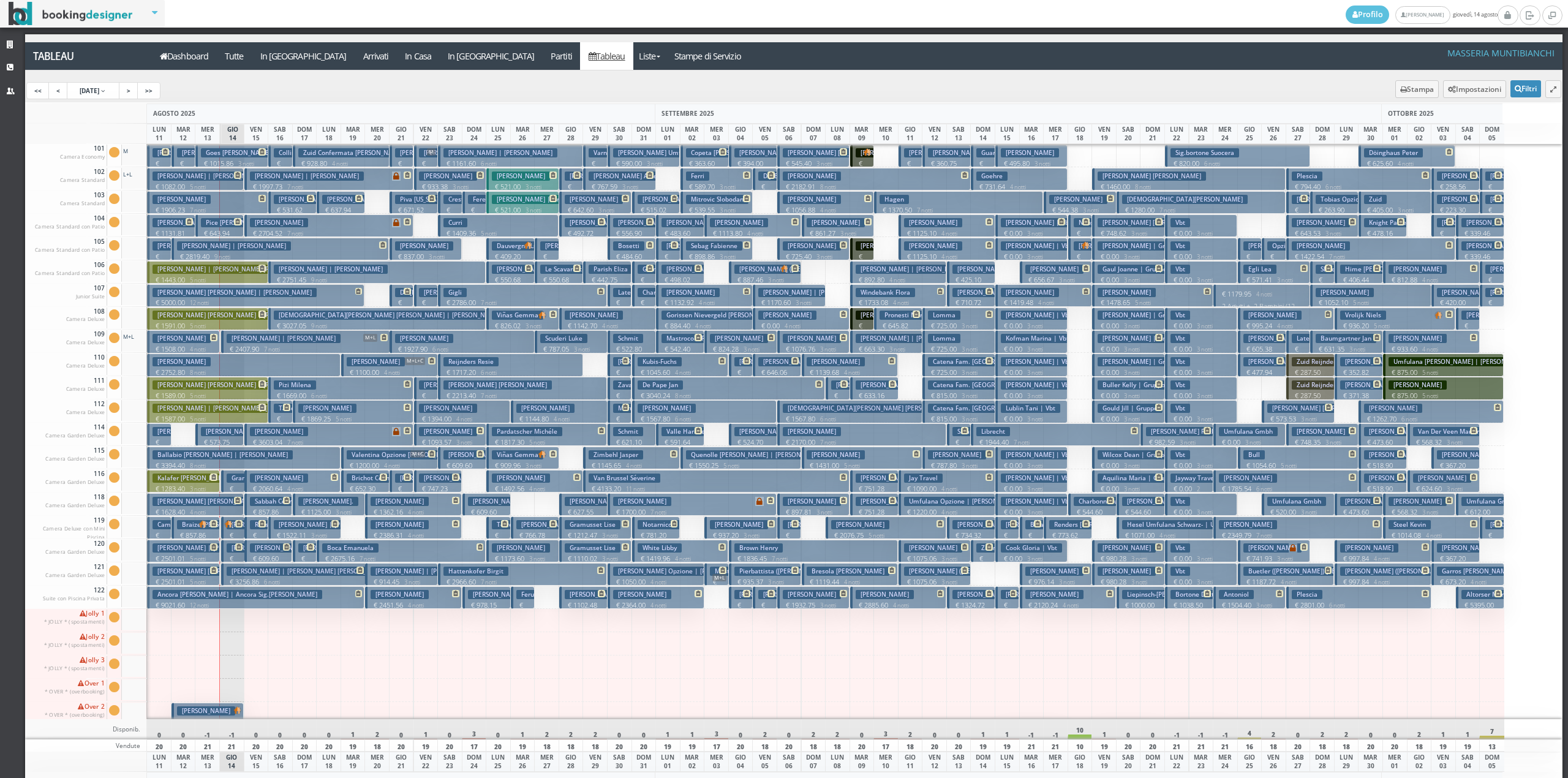
click at [256, 174] on h3 "Dyens Claude | Ifergan Anna" at bounding box center [306, 176] width 114 height 10
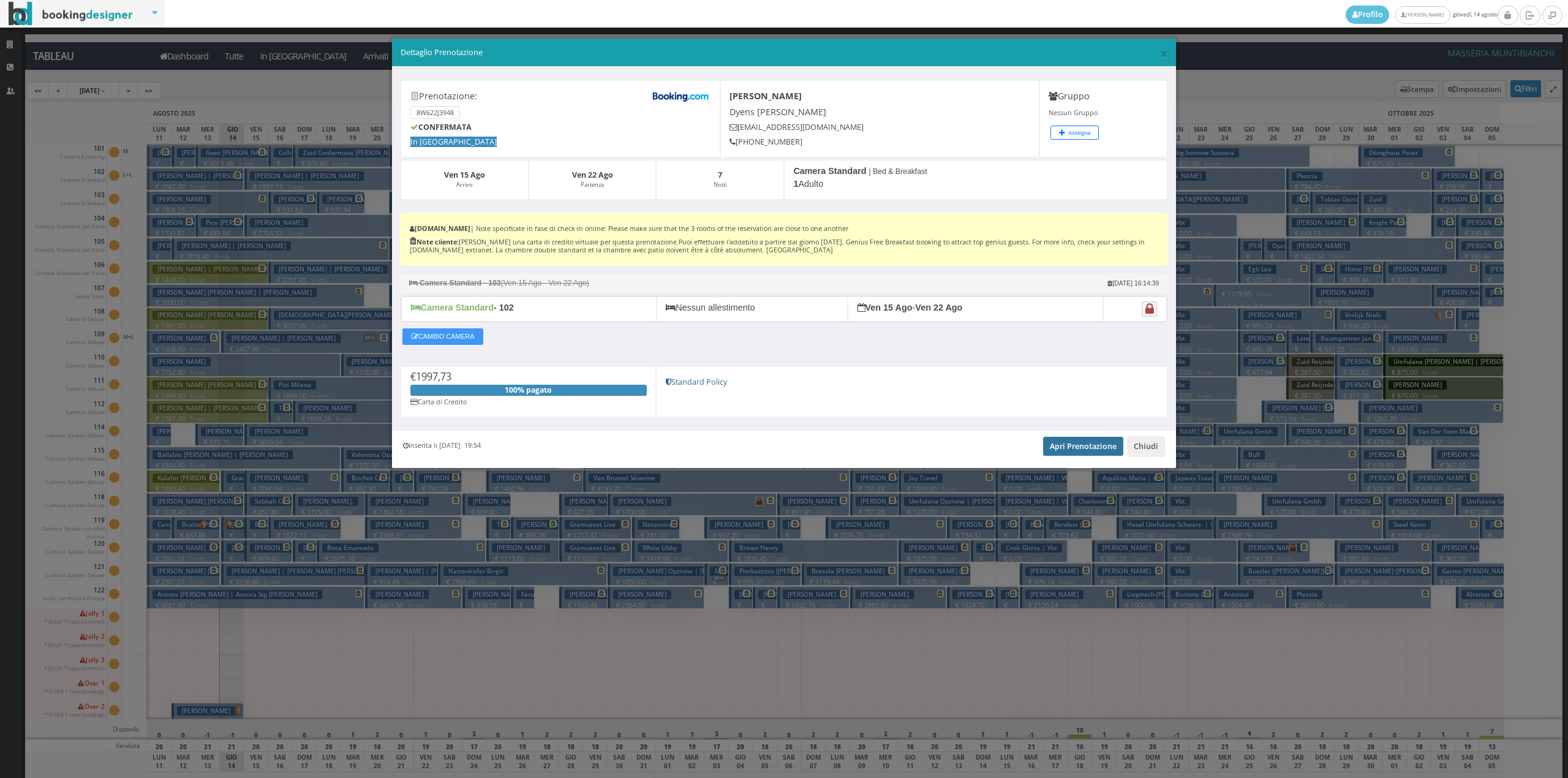
click at [1059, 446] on link "Apri Prenotazione" at bounding box center [1082, 445] width 80 height 18
click at [1154, 451] on button "Chiudi" at bounding box center [1145, 446] width 38 height 21
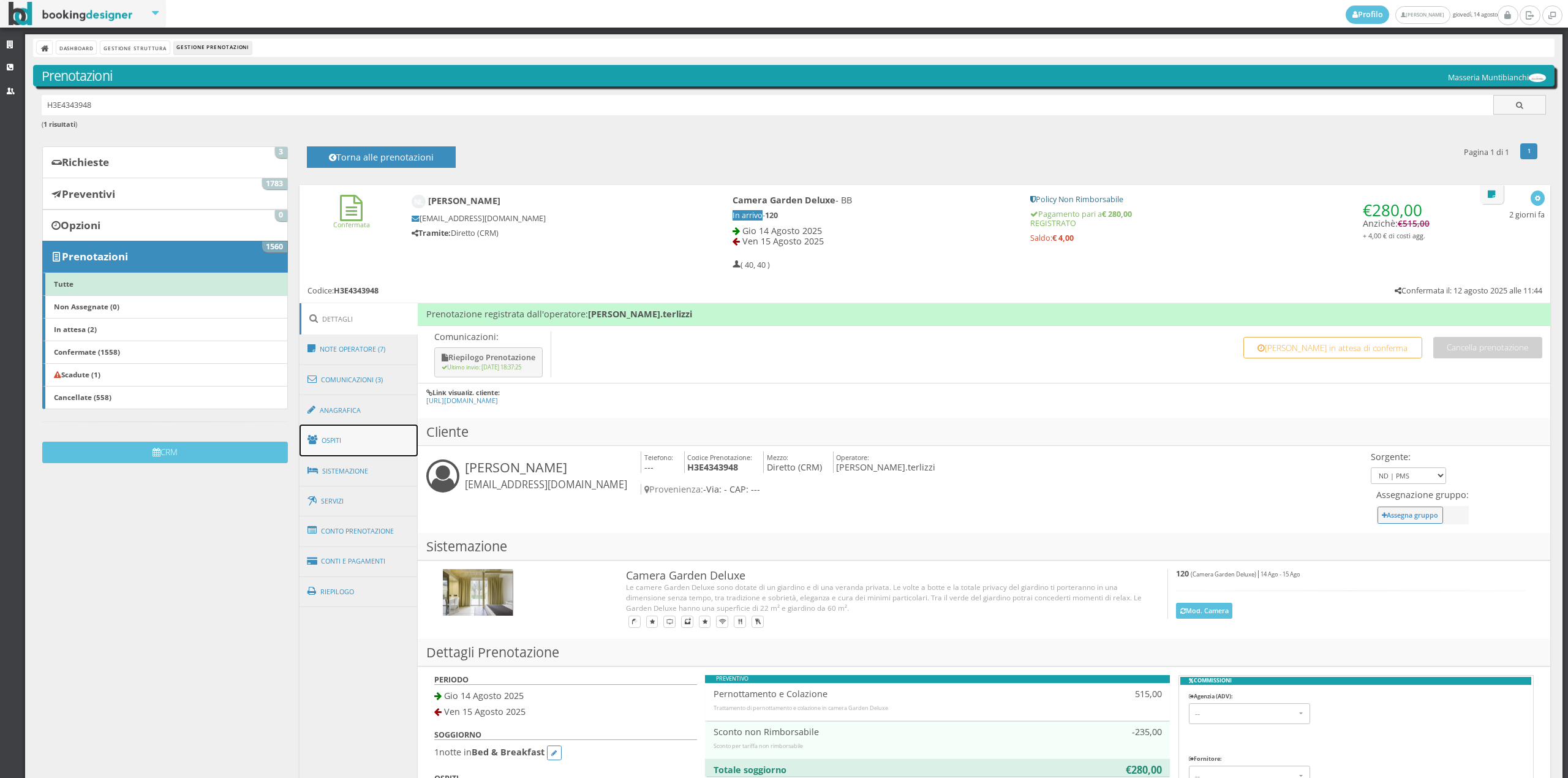
click at [361, 442] on link "Ospiti" at bounding box center [359, 440] width 119 height 32
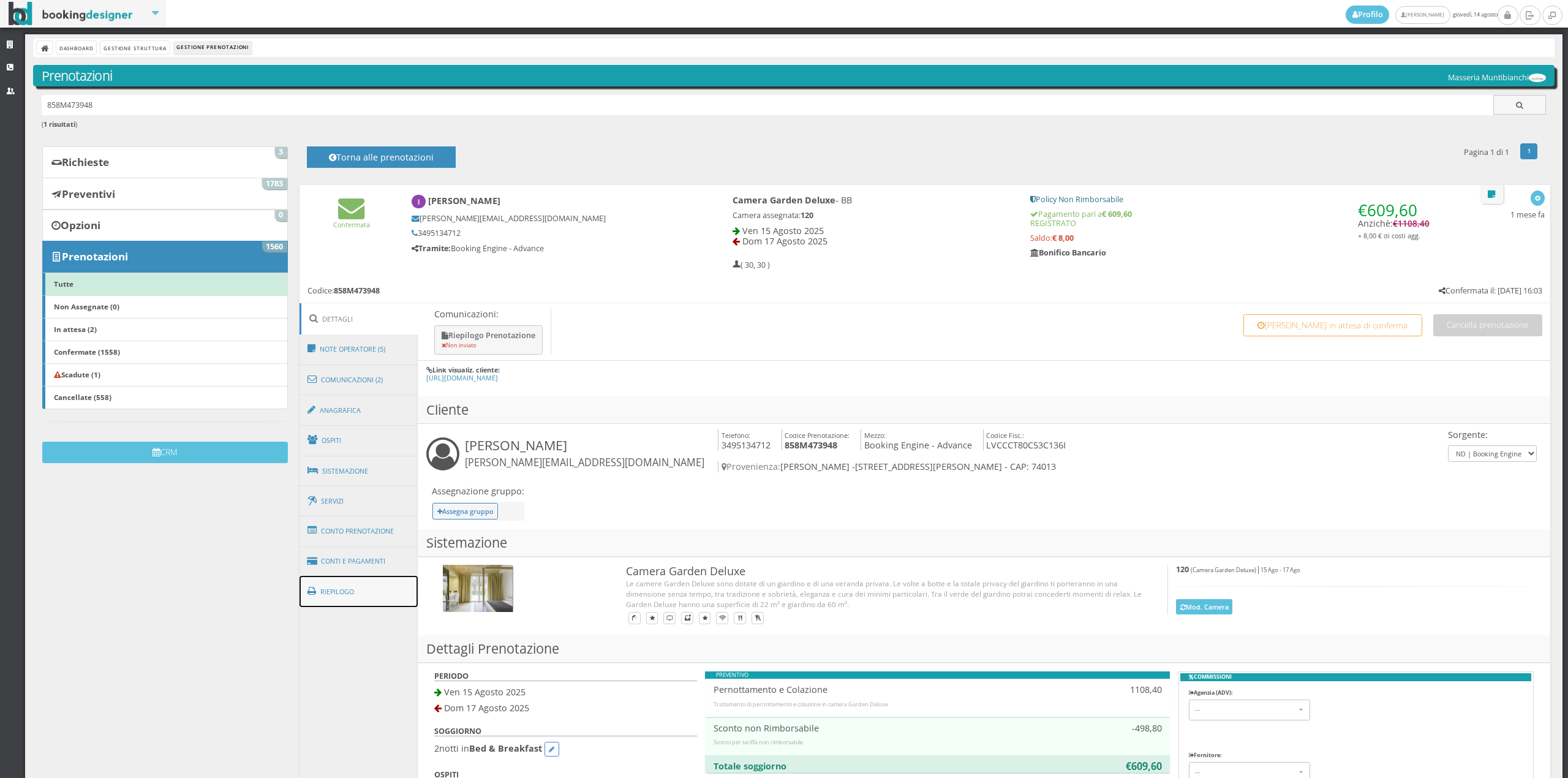
click at [388, 583] on link "Riepilogo" at bounding box center [359, 591] width 119 height 32
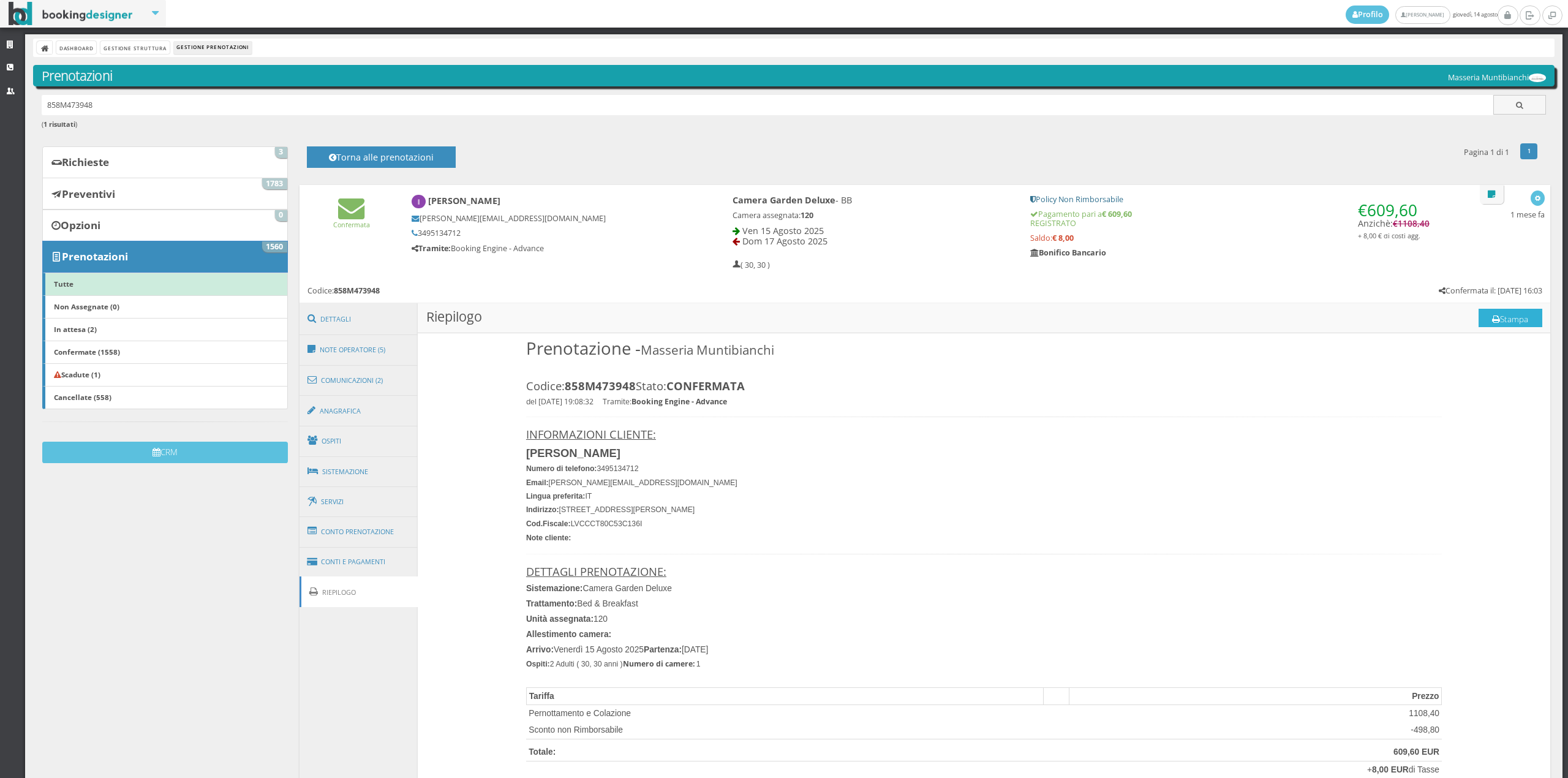
click at [1488, 318] on button "Stampa" at bounding box center [1510, 317] width 64 height 18
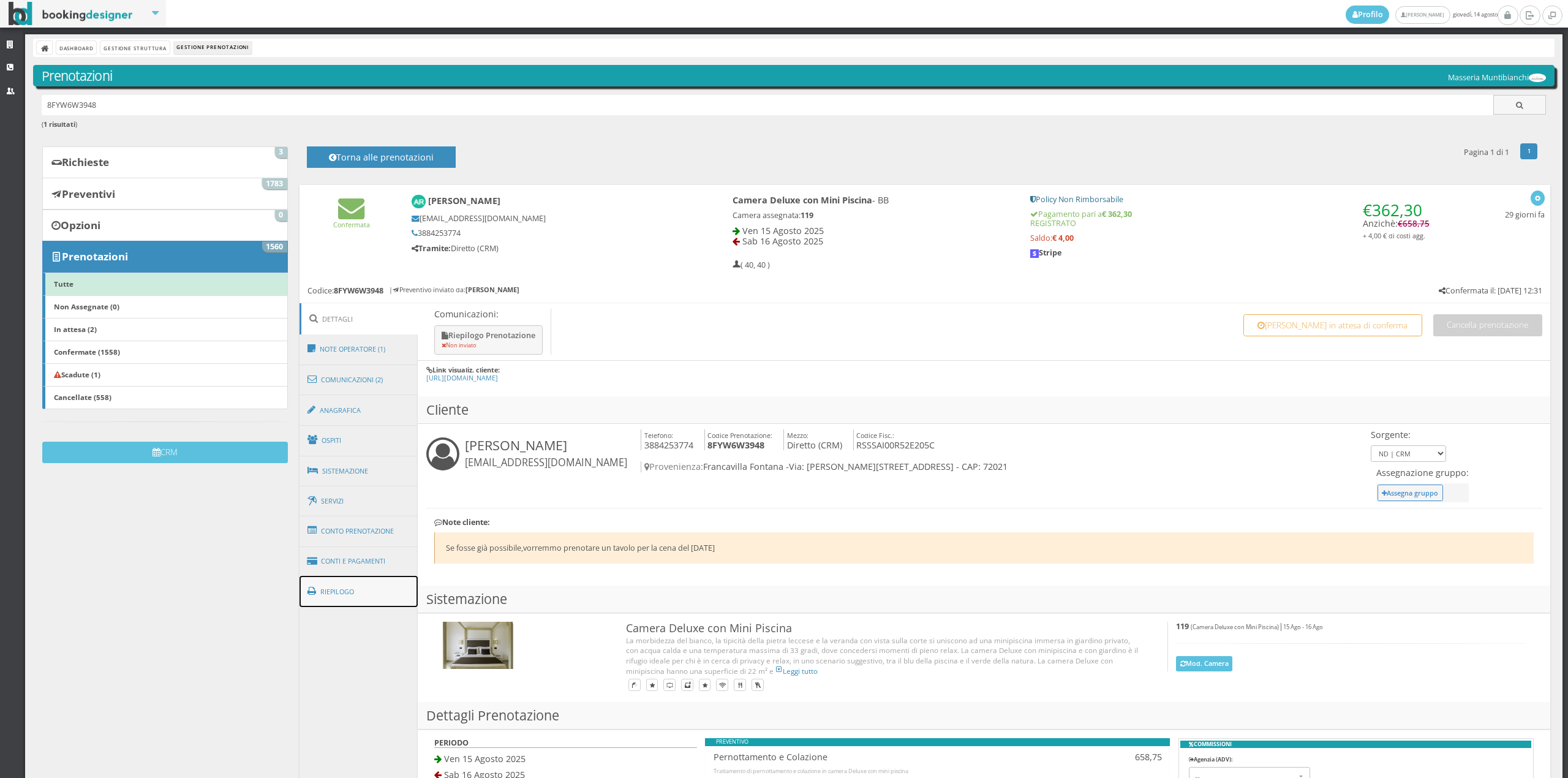
click at [390, 602] on link "Riepilogo" at bounding box center [359, 591] width 119 height 32
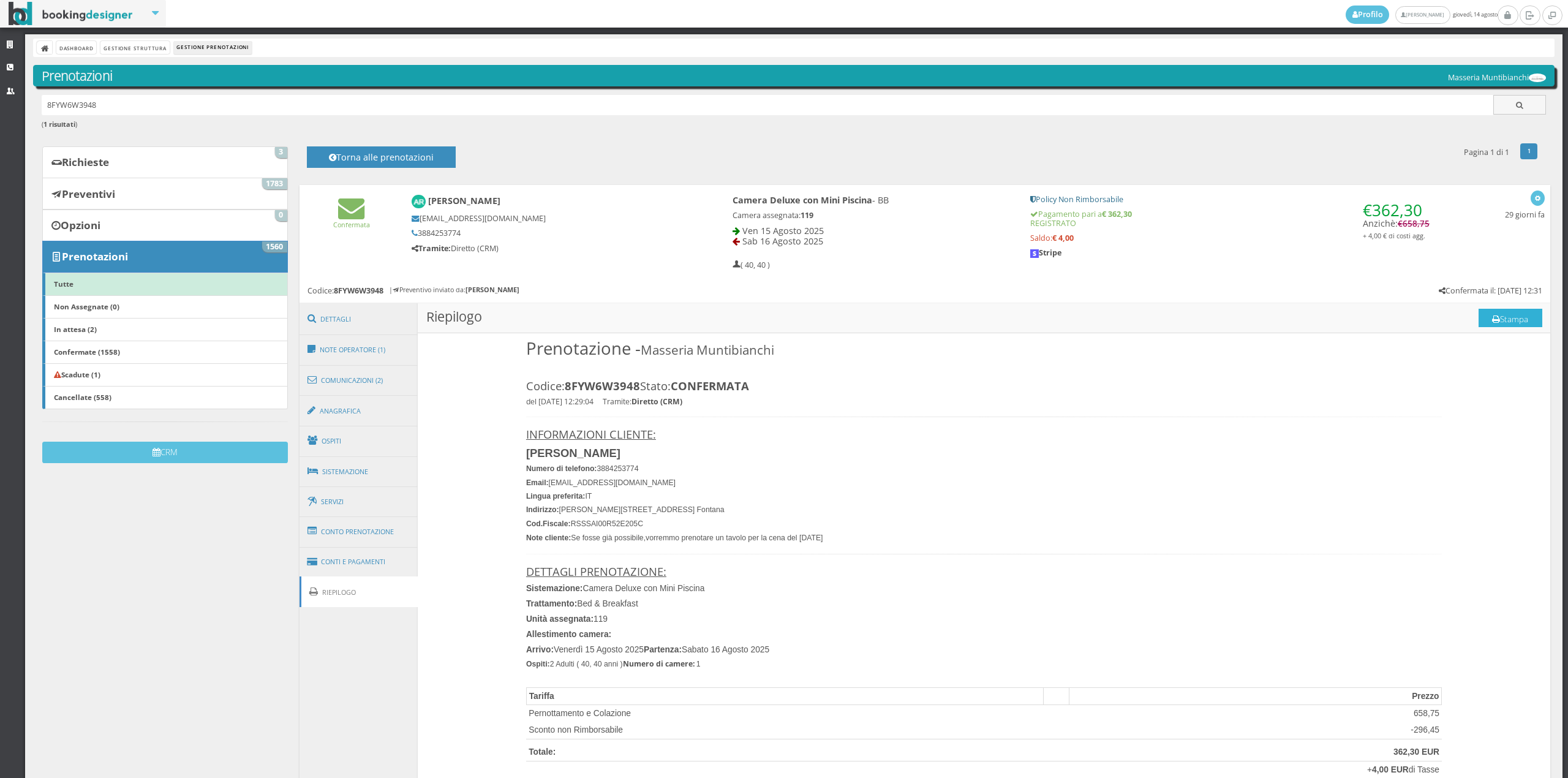
click at [1500, 317] on button "Stampa" at bounding box center [1510, 317] width 64 height 18
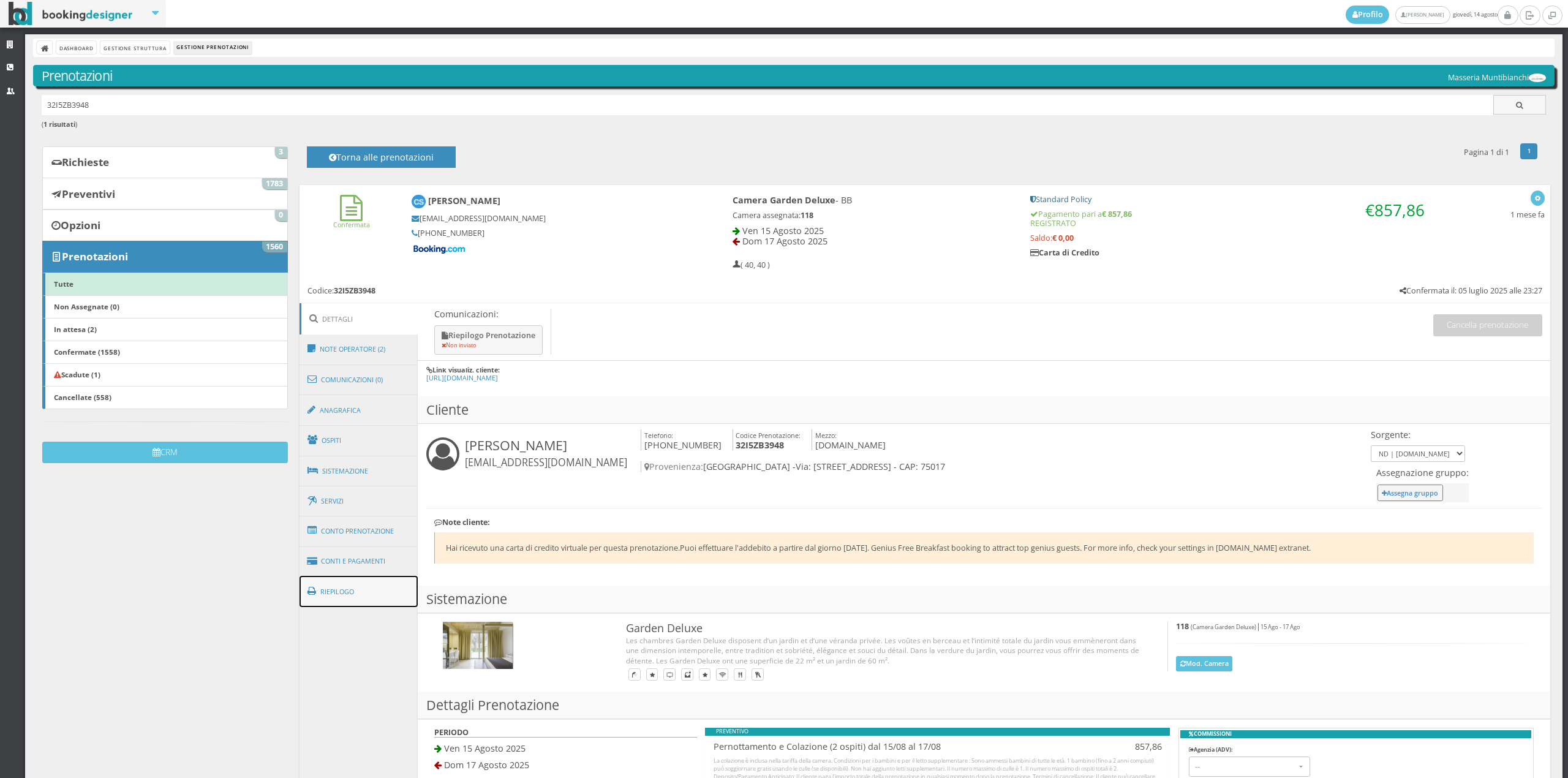
click at [379, 594] on link "Riepilogo" at bounding box center [359, 591] width 119 height 32
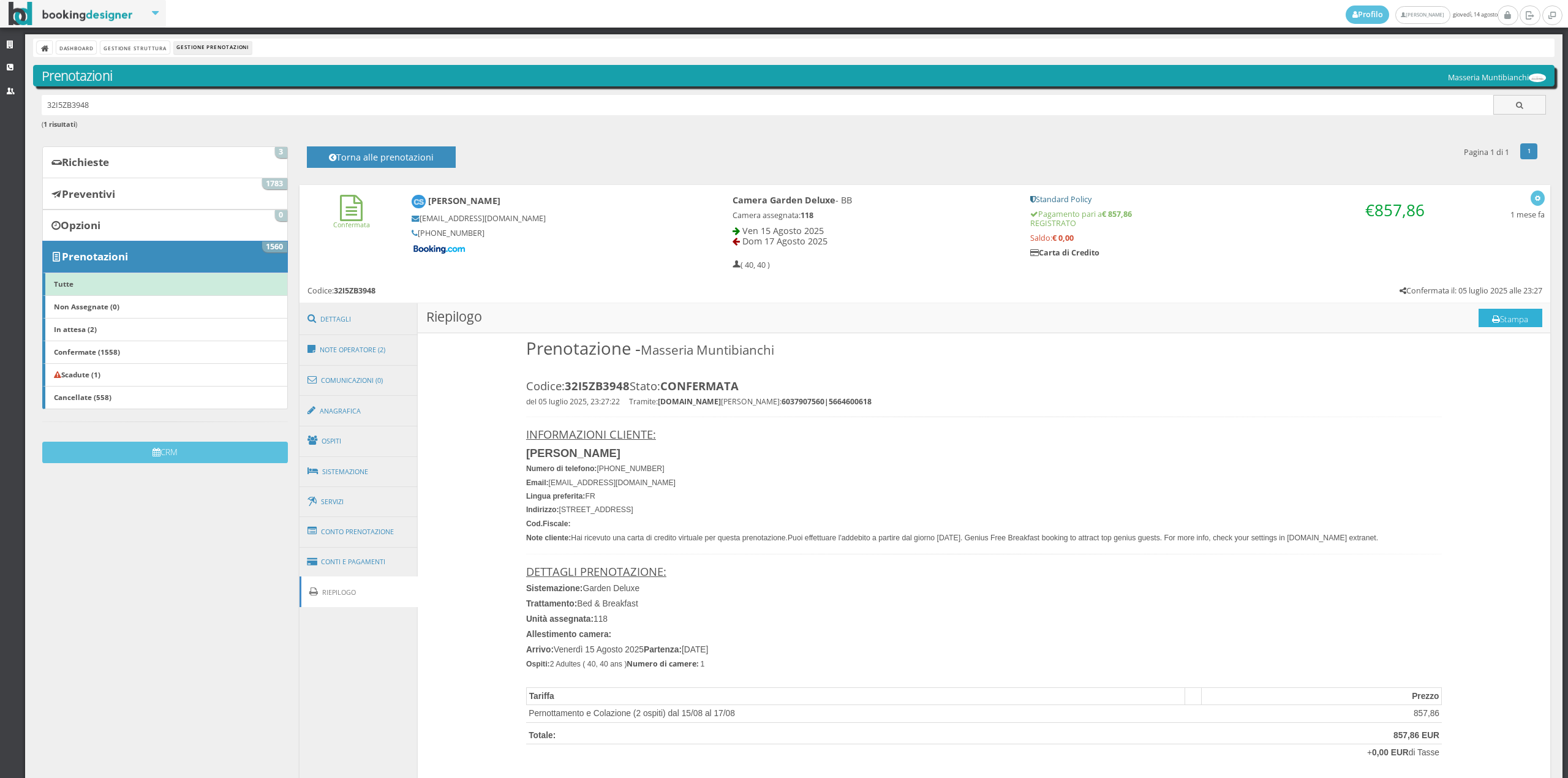
click at [1522, 317] on button "Stampa" at bounding box center [1510, 317] width 64 height 18
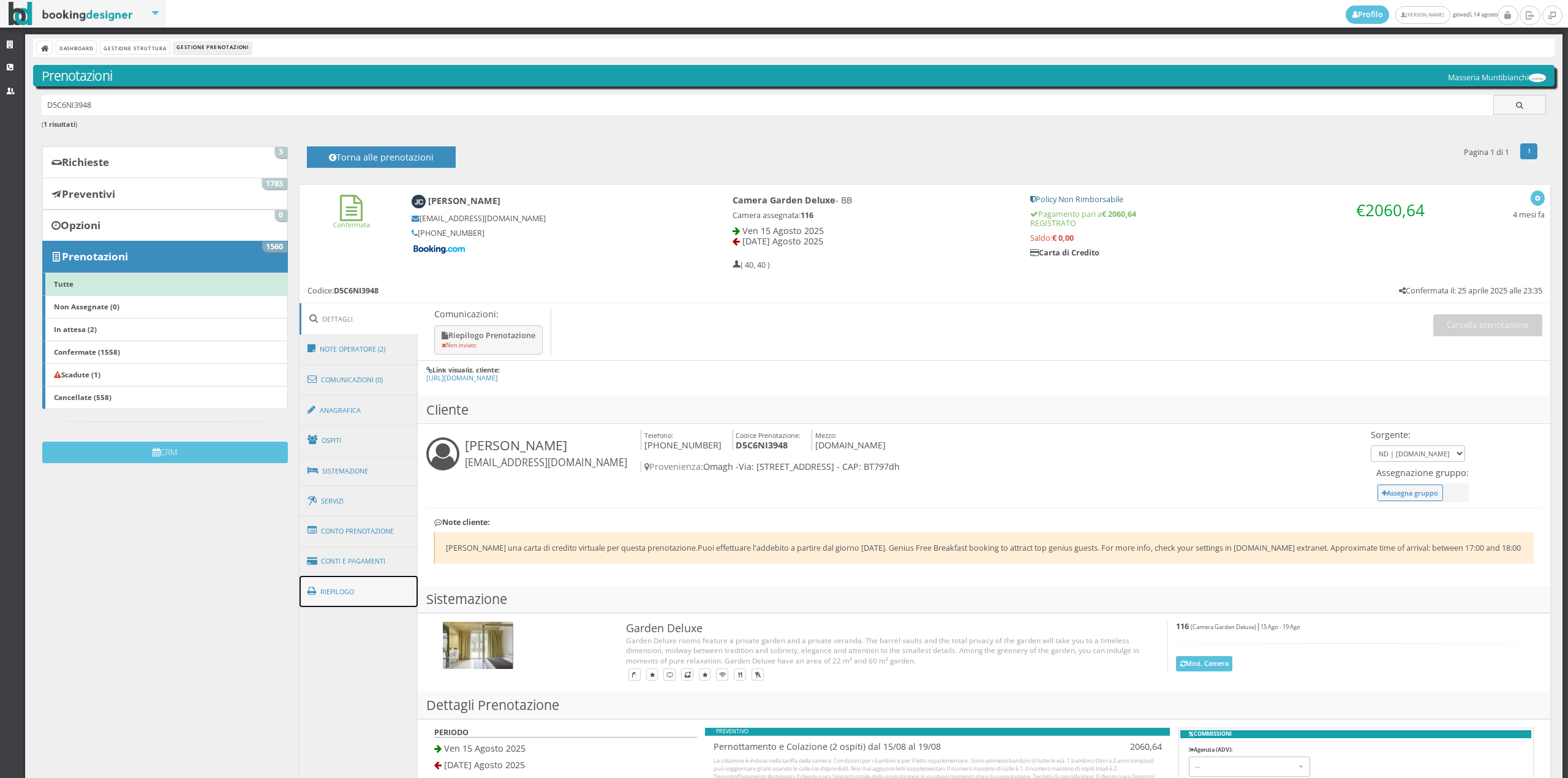
click at [384, 591] on link "Riepilogo" at bounding box center [359, 591] width 119 height 32
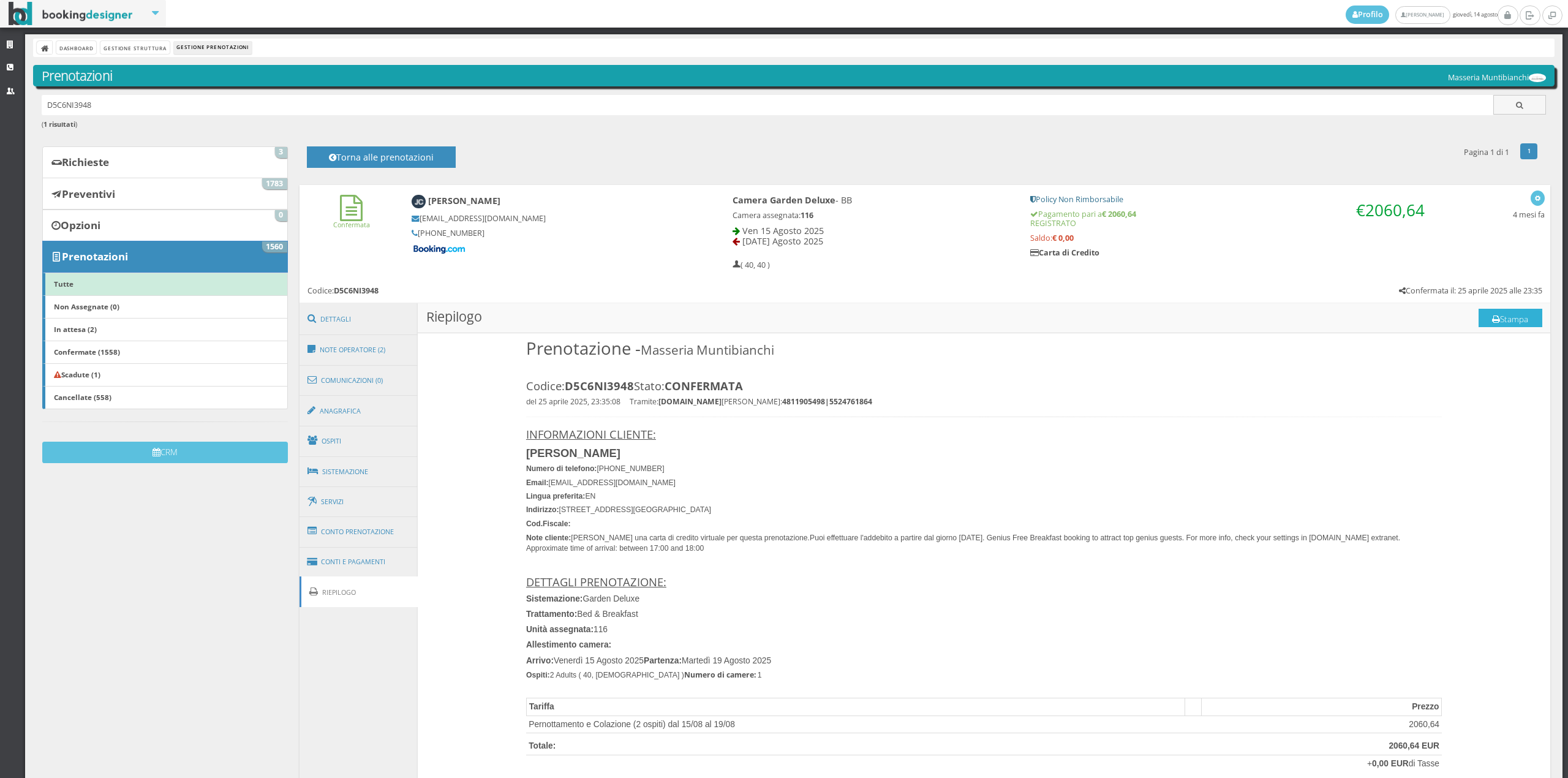
click at [1495, 314] on button "Stampa" at bounding box center [1510, 317] width 64 height 18
click at [1498, 322] on button "Stampa" at bounding box center [1510, 317] width 64 height 18
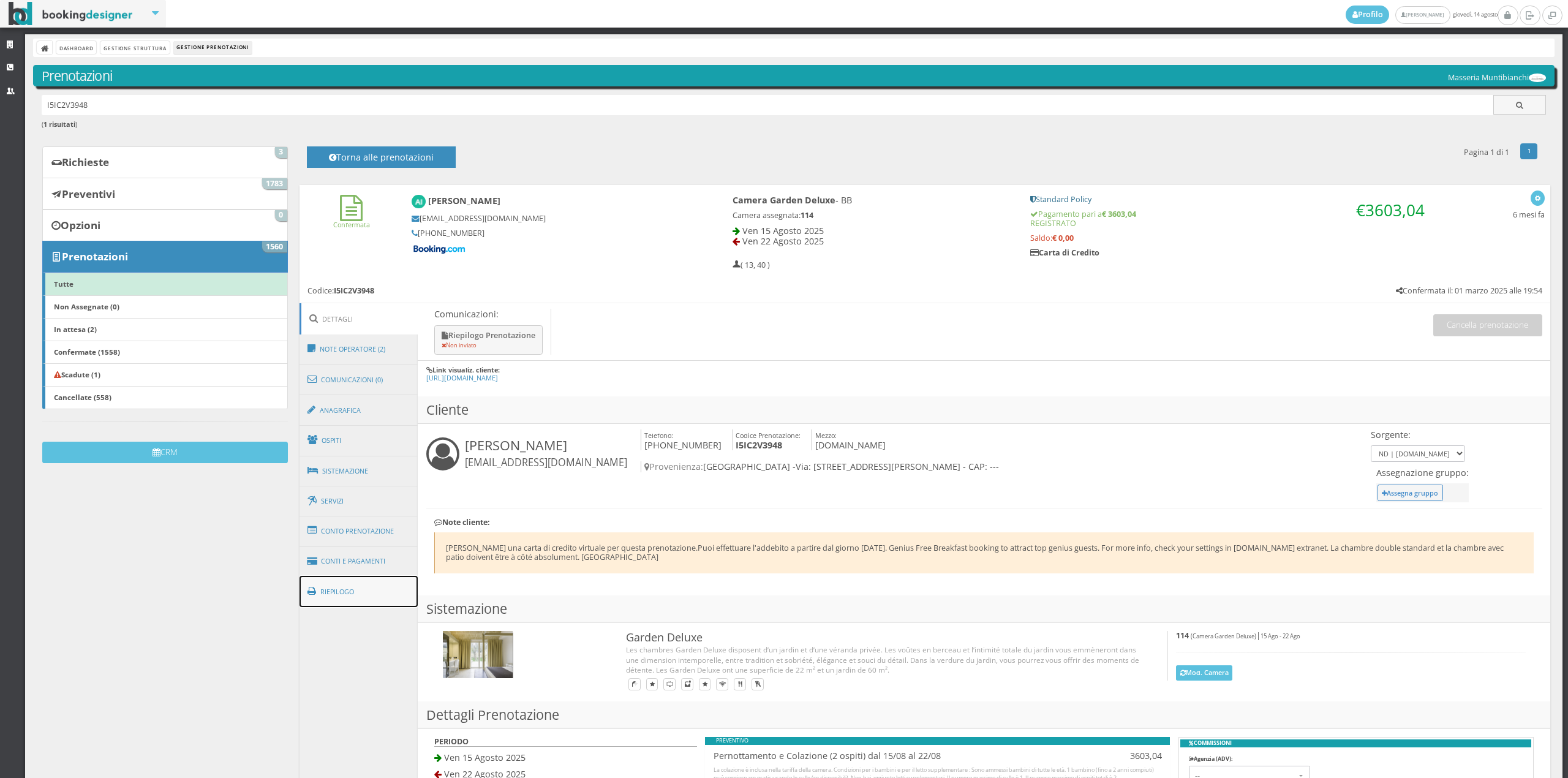
click at [354, 581] on link "Riepilogo" at bounding box center [359, 591] width 119 height 32
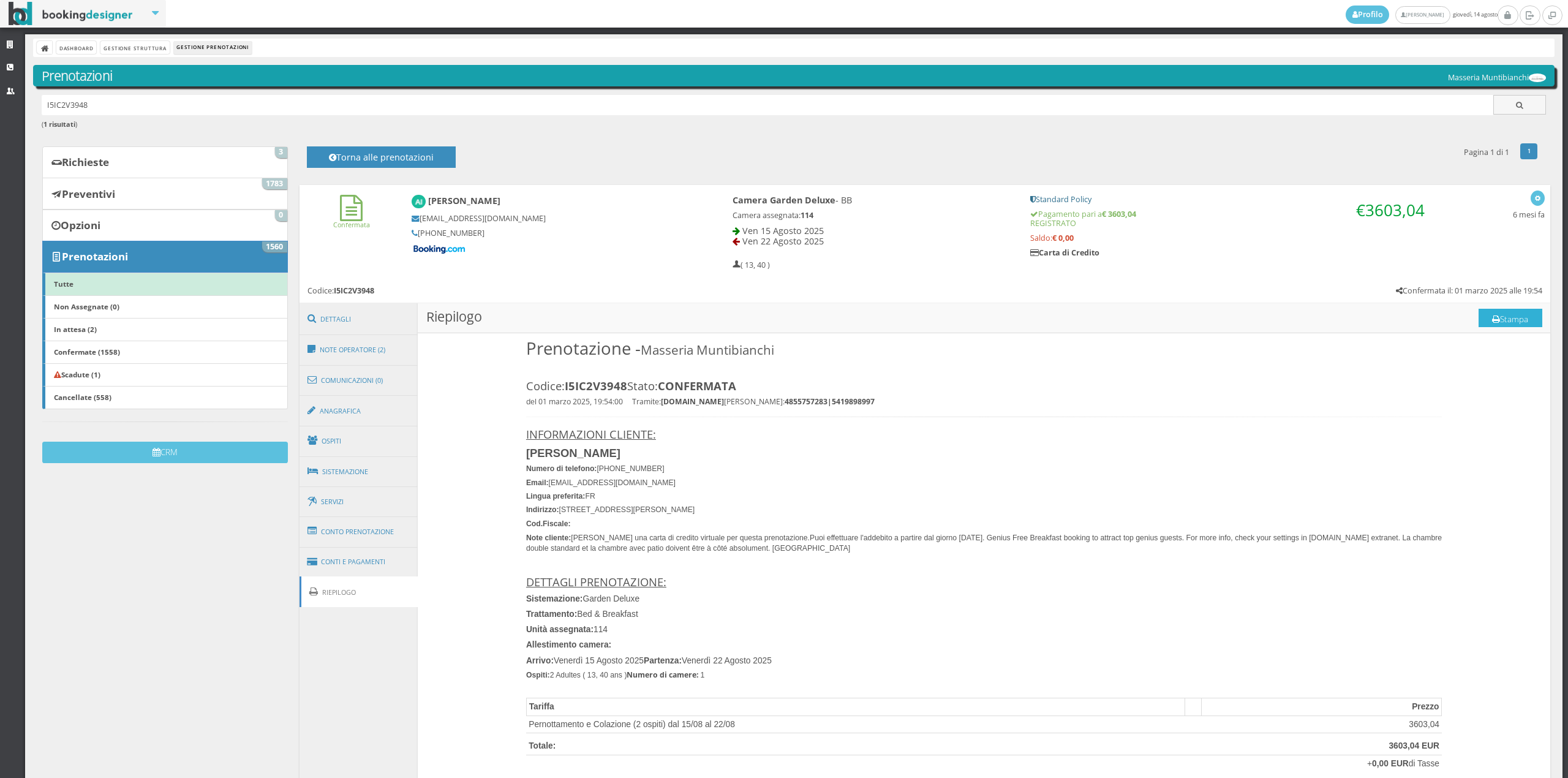
click at [1488, 317] on button "Stampa" at bounding box center [1510, 317] width 64 height 18
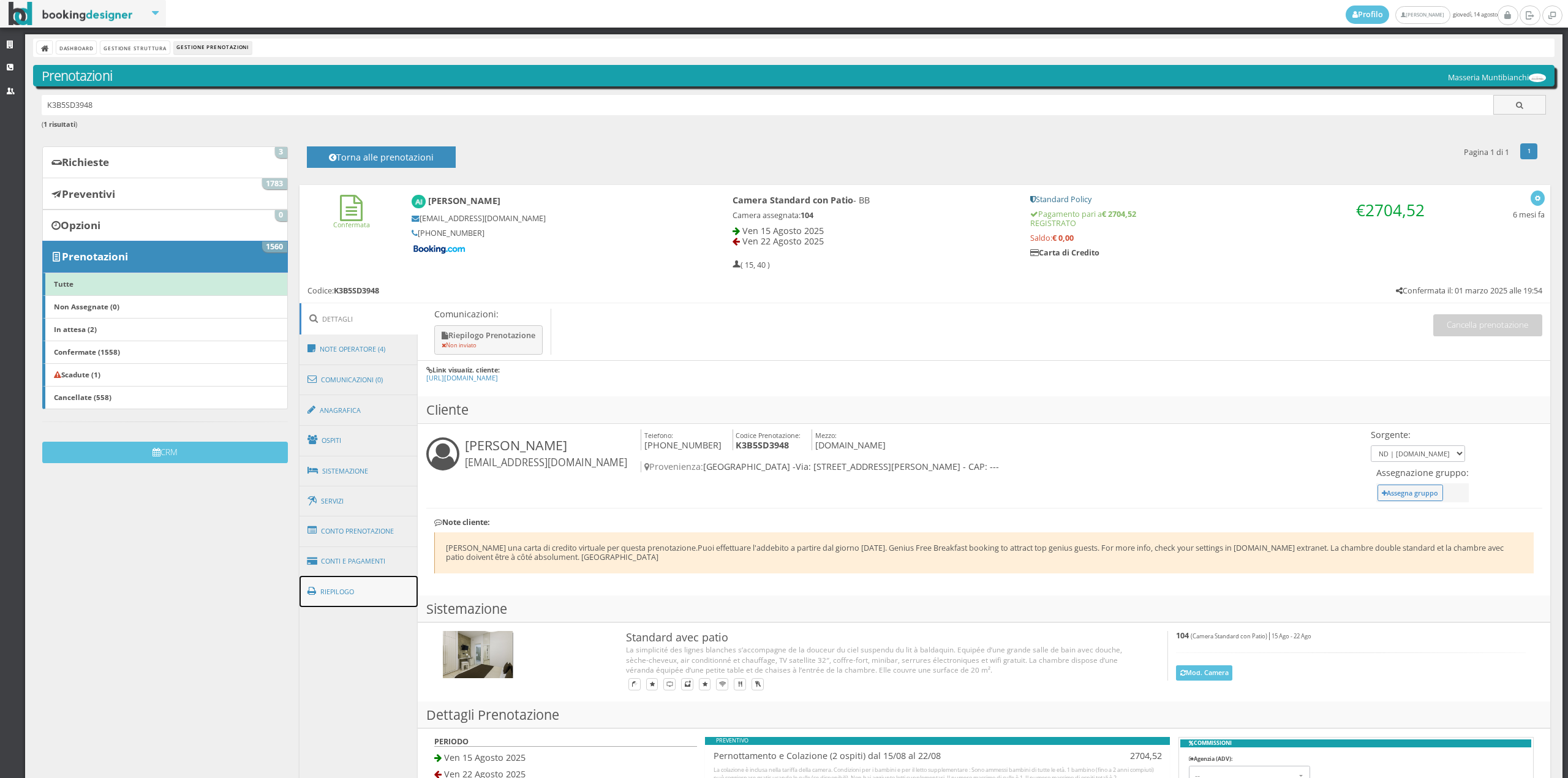
click at [356, 589] on link "Riepilogo" at bounding box center [359, 591] width 119 height 32
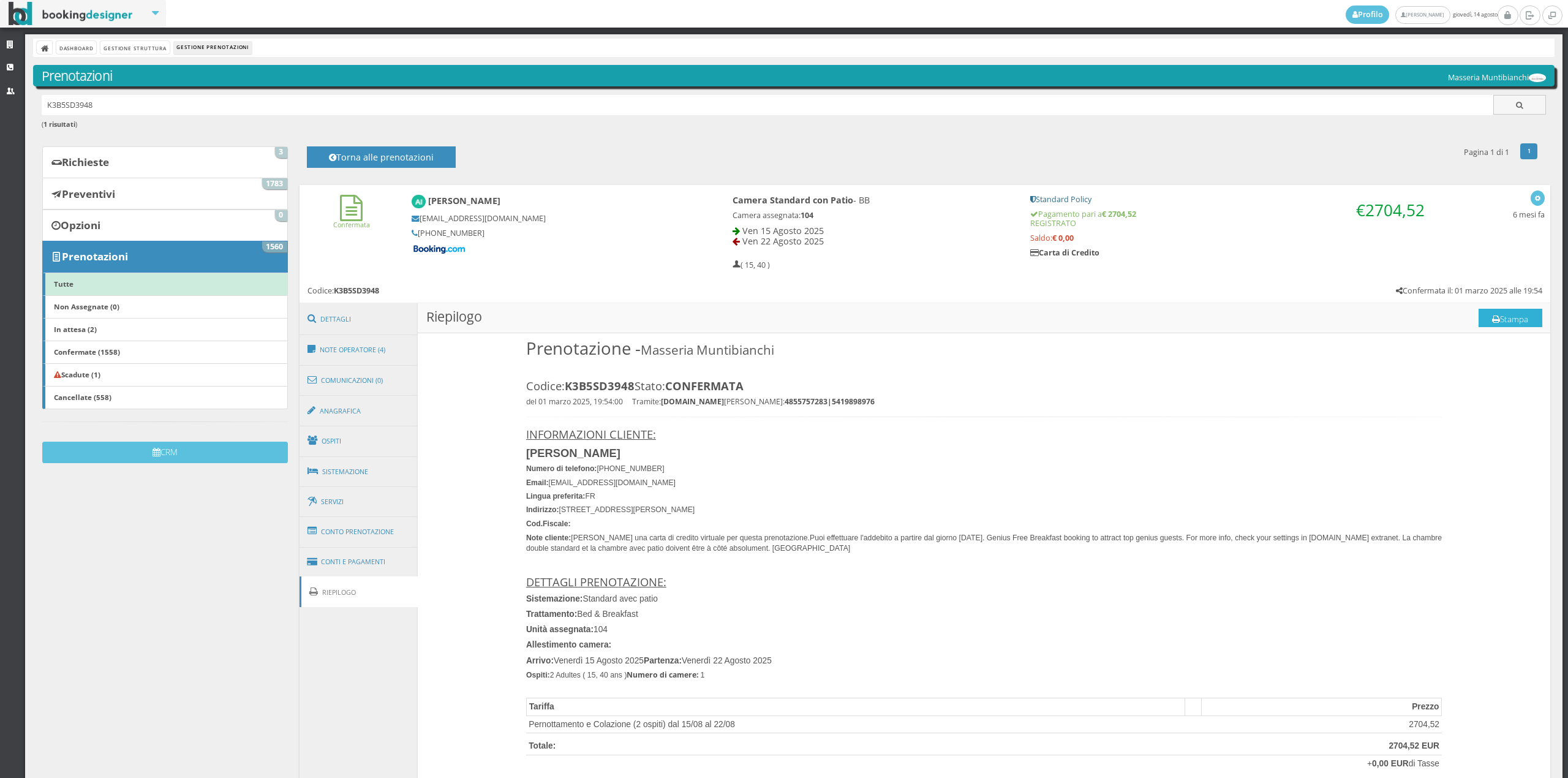
click at [1505, 317] on button "Stampa" at bounding box center [1510, 317] width 64 height 18
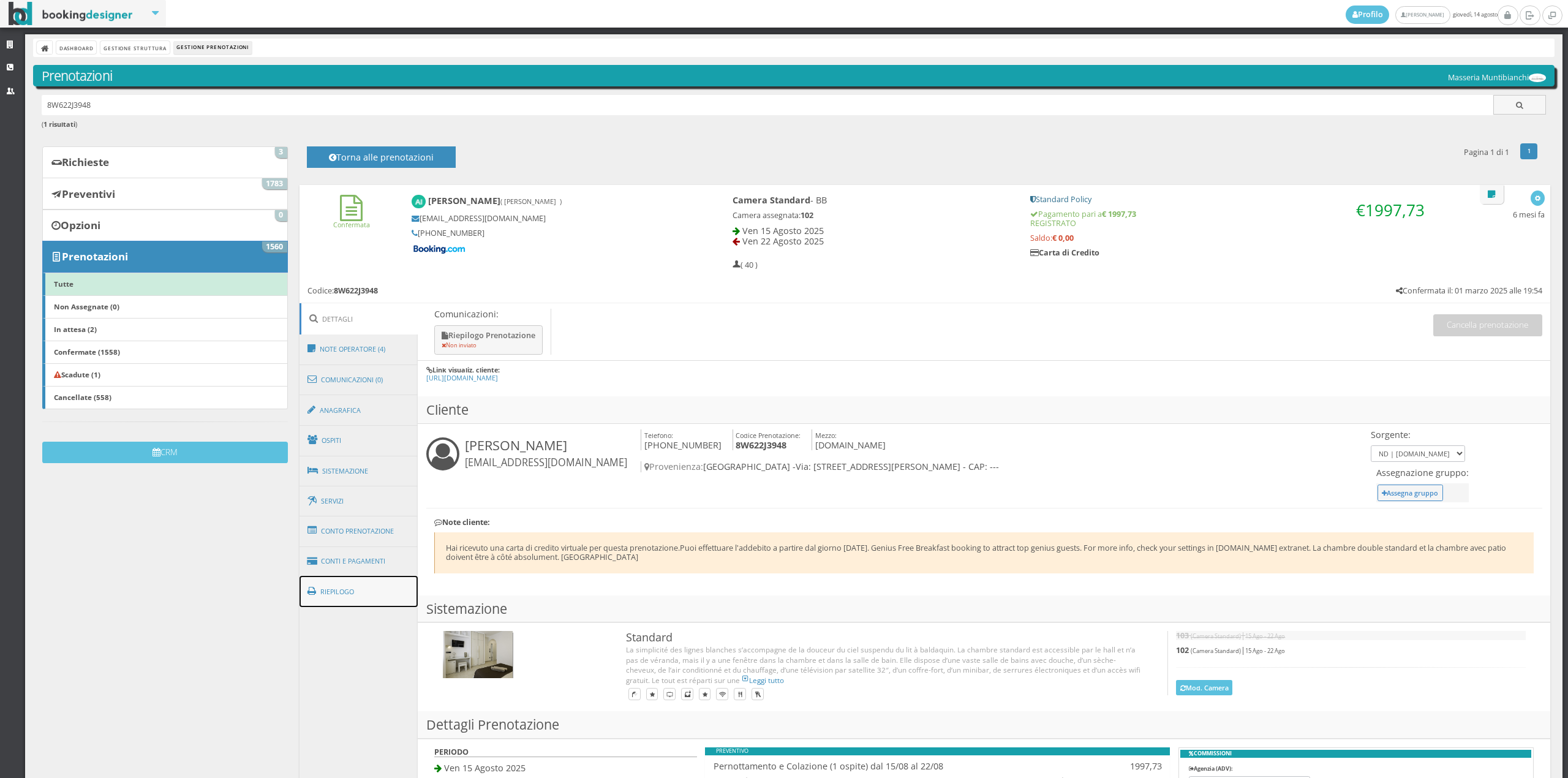
click at [397, 594] on link "Riepilogo" at bounding box center [359, 591] width 119 height 32
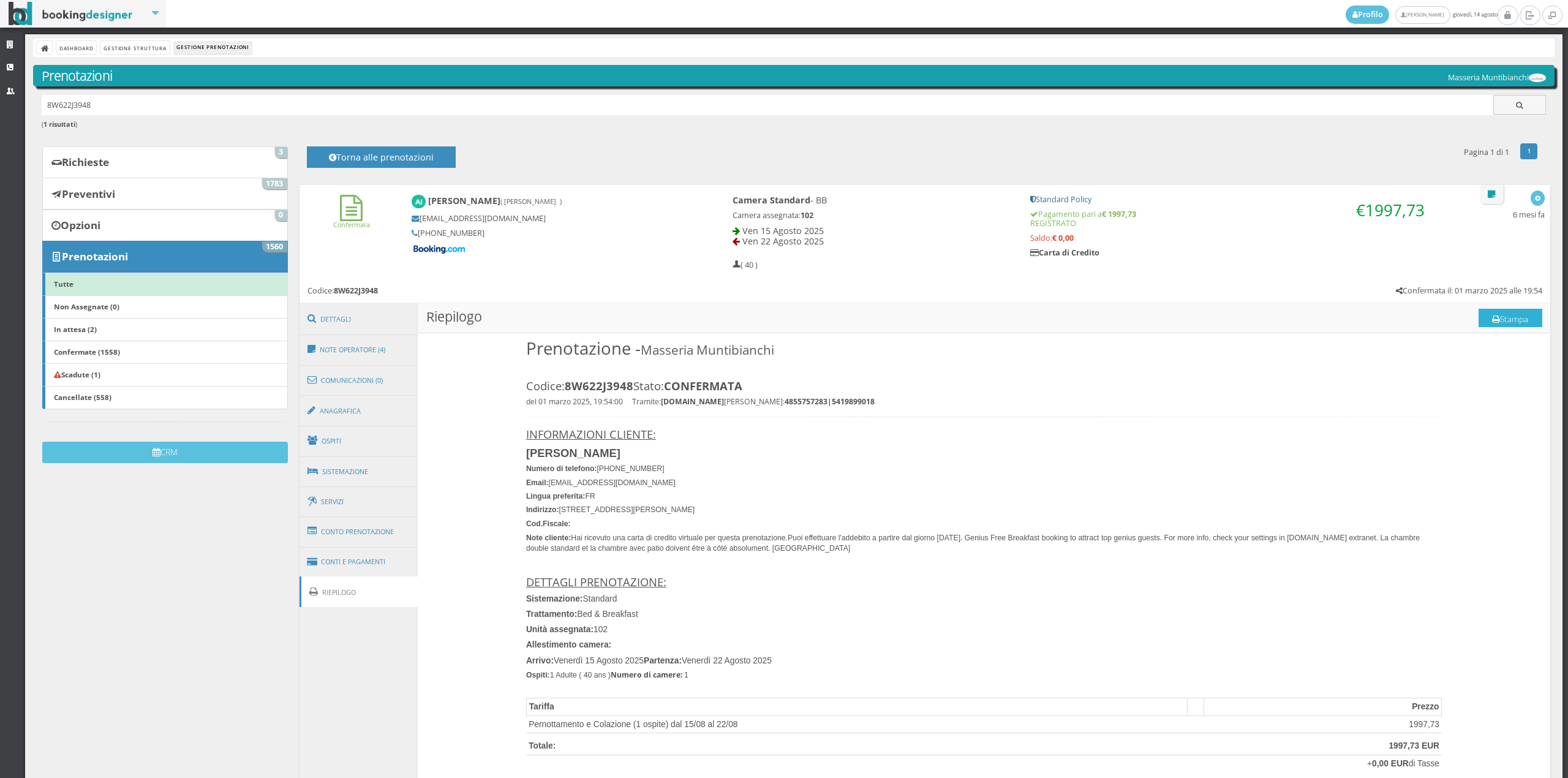
click at [1492, 318] on icon at bounding box center [1496, 319] width 8 height 9
